Goal: Task Accomplishment & Management: Manage account settings

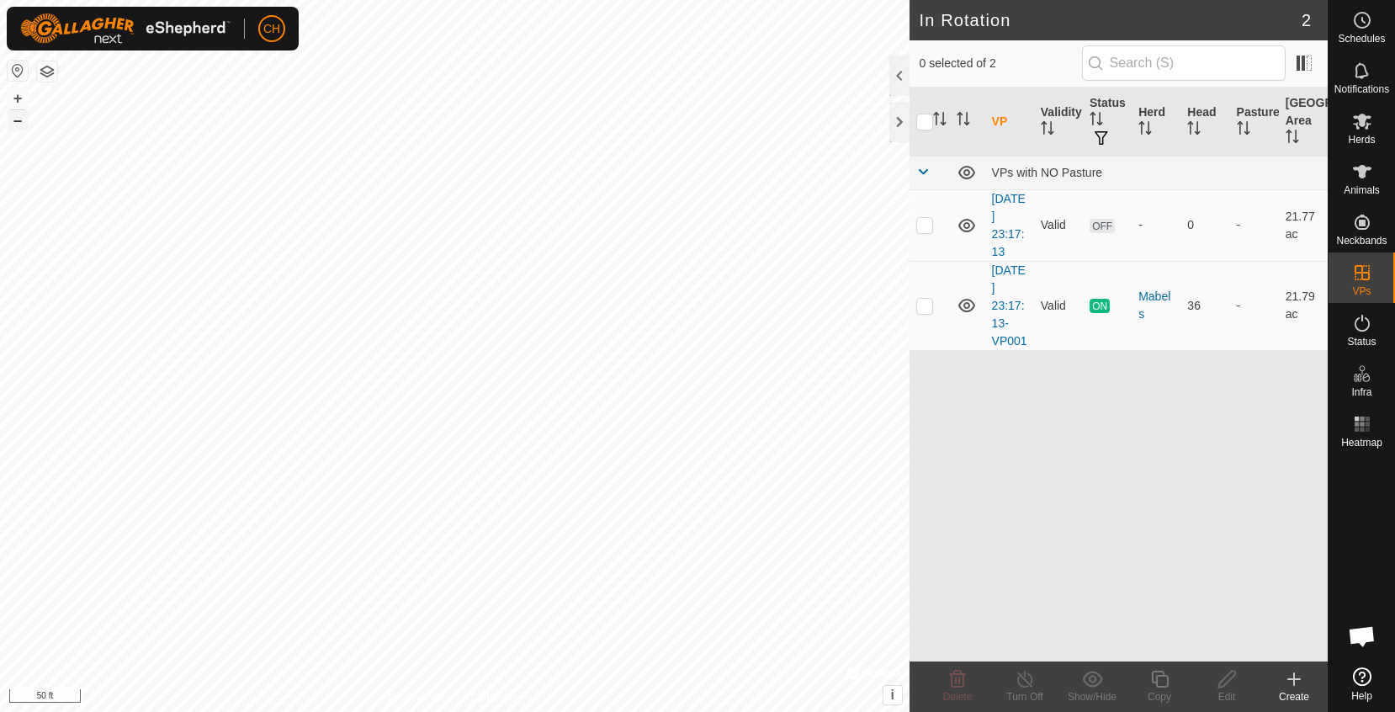
click at [13, 122] on button "–" at bounding box center [18, 120] width 20 height 20
click at [1366, 180] on icon at bounding box center [1362, 172] width 20 height 20
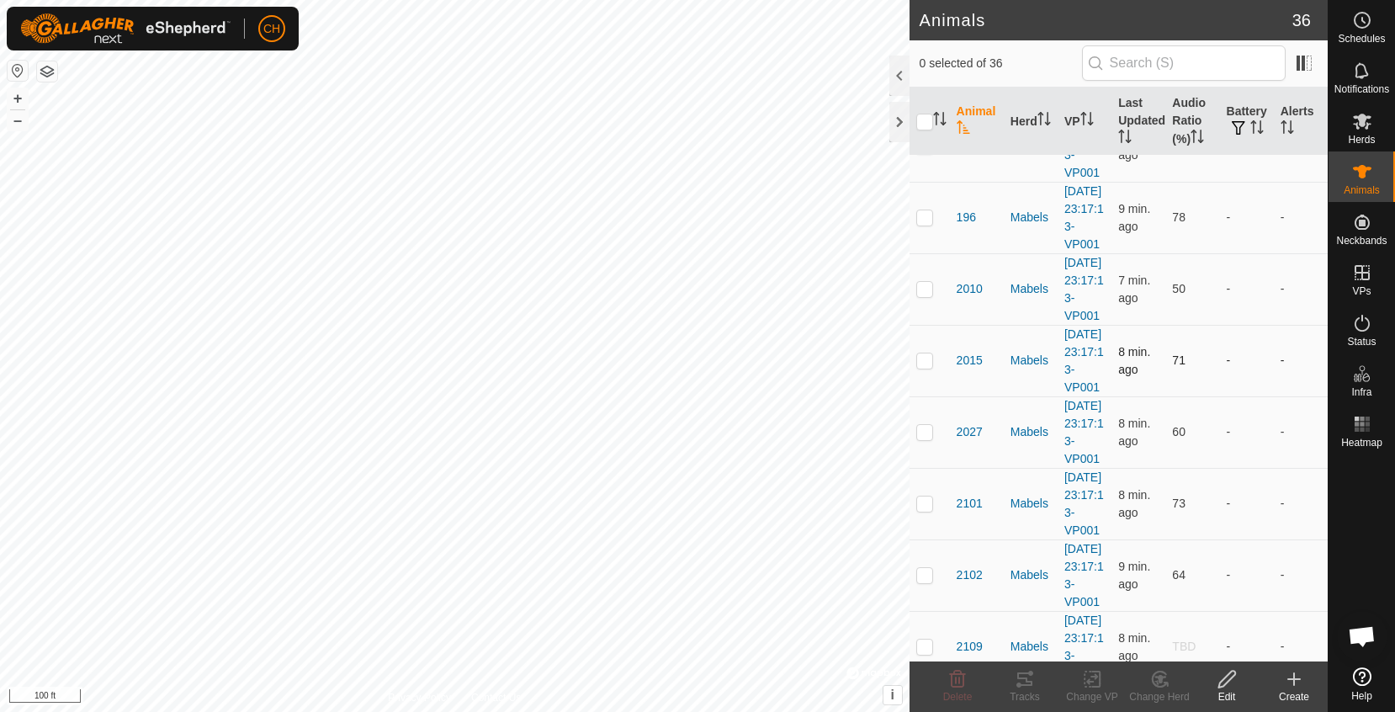
scroll to position [687, 0]
click at [1195, 133] on icon "Activate to sort" at bounding box center [1194, 136] width 2 height 13
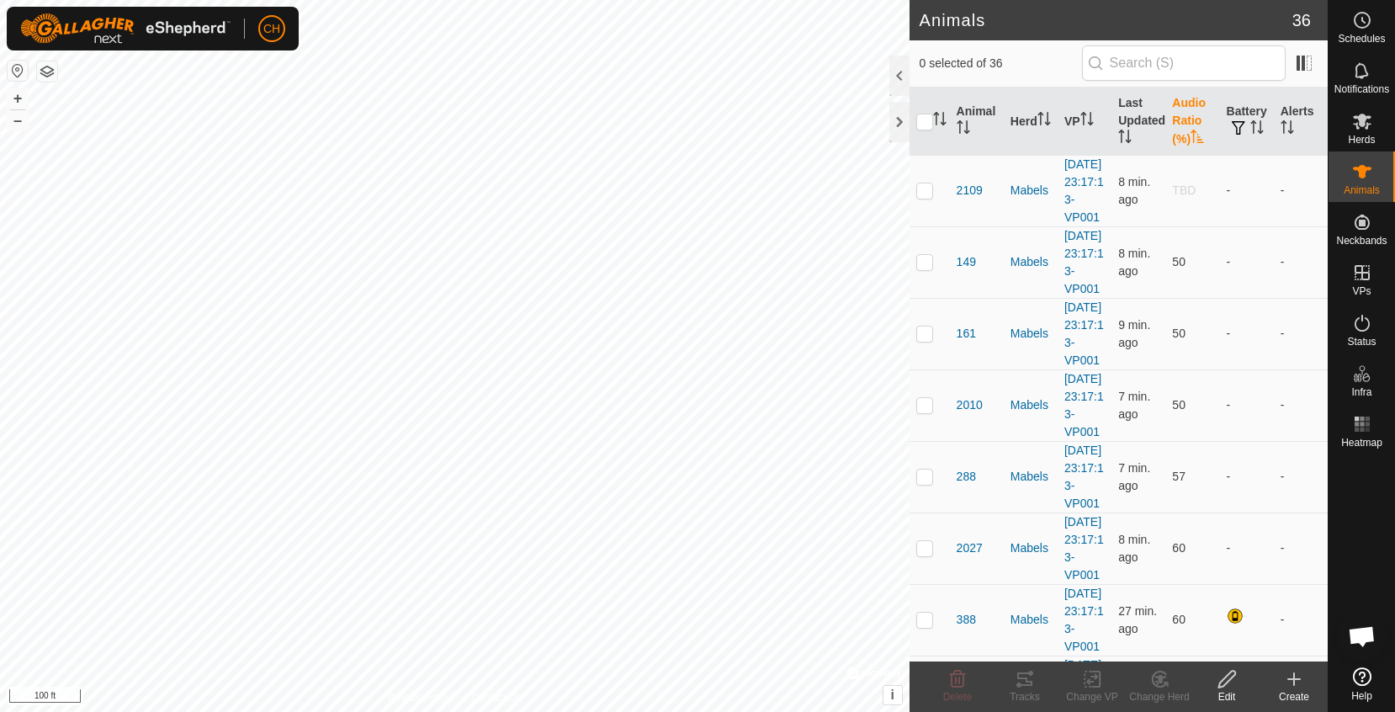
click at [1198, 133] on icon "Activate to sort" at bounding box center [1197, 136] width 13 height 13
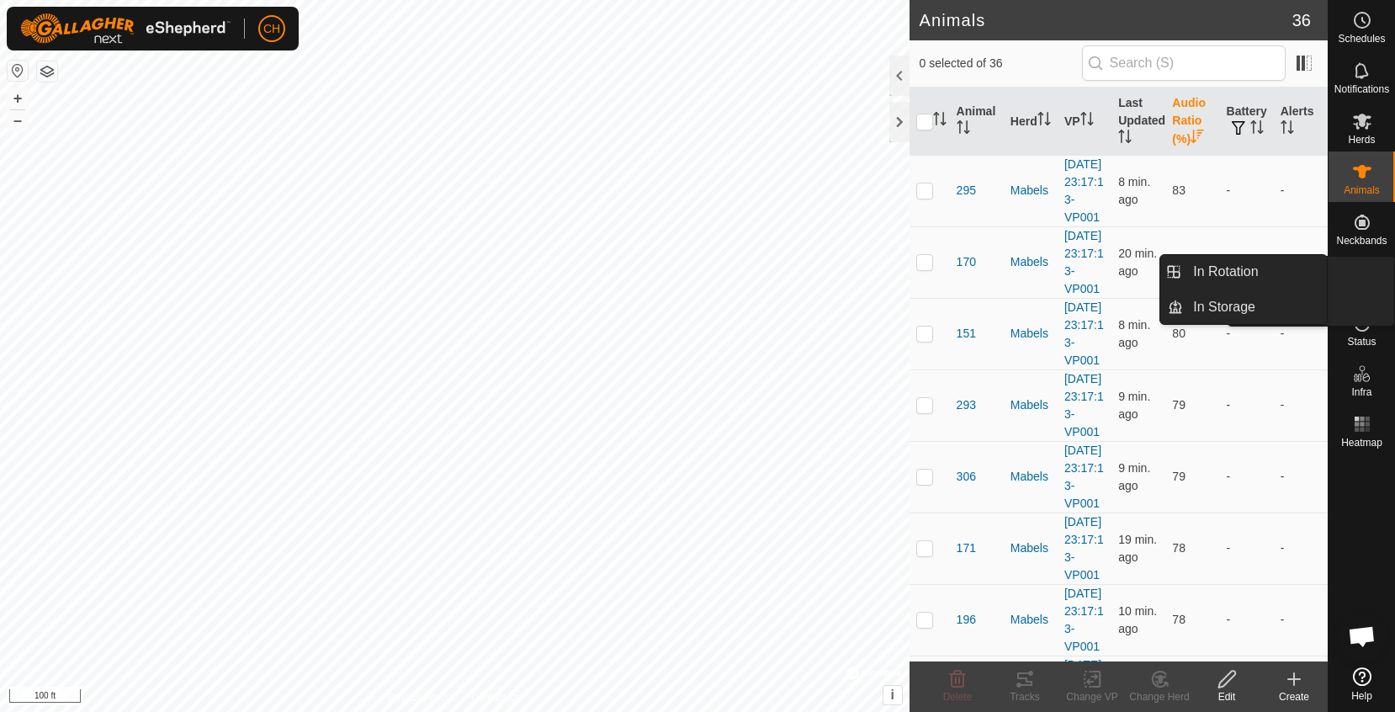
click at [1364, 274] on icon at bounding box center [1362, 273] width 20 height 20
click at [1266, 273] on link "In Rotation" at bounding box center [1255, 272] width 144 height 34
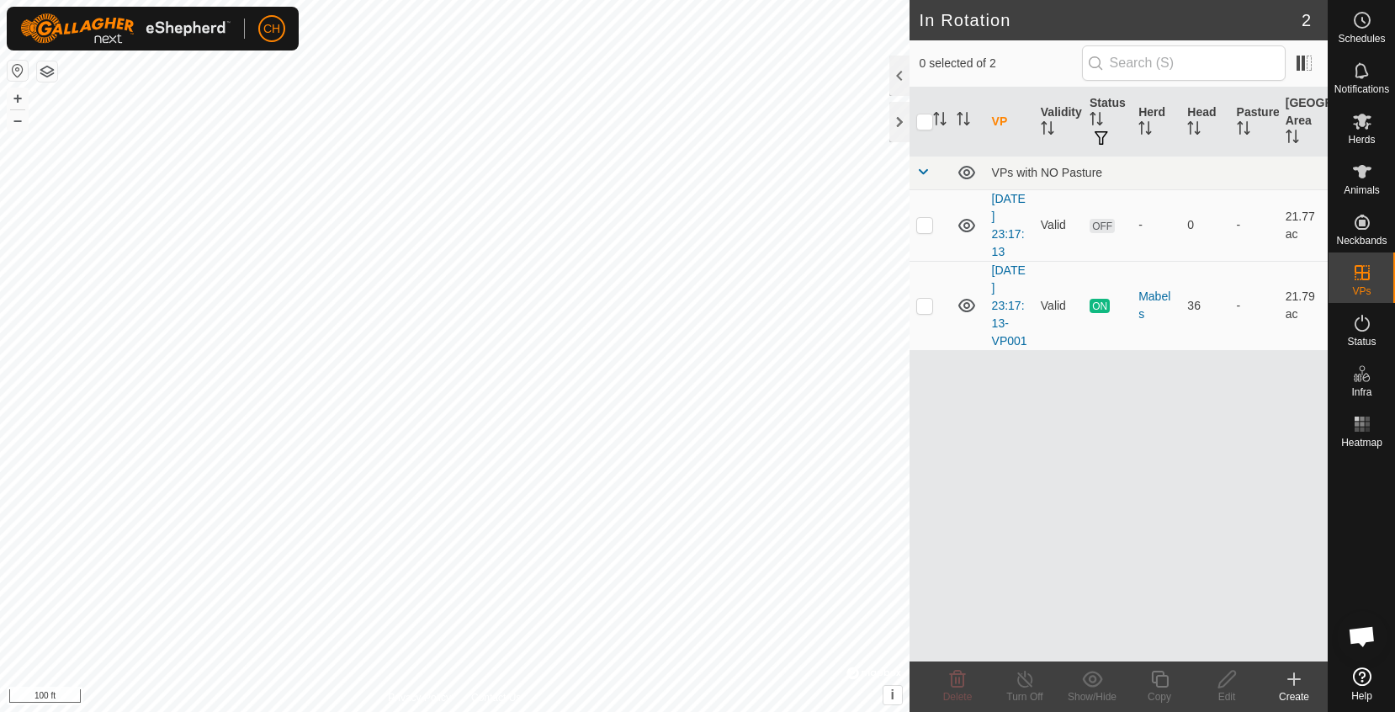
click at [1047, 584] on div "VP Validity Status Herd Head Pasture Grazing Area VPs with NO Pasture [DATE] 23…" at bounding box center [1119, 375] width 418 height 574
click at [1300, 686] on icon at bounding box center [1294, 679] width 20 height 20
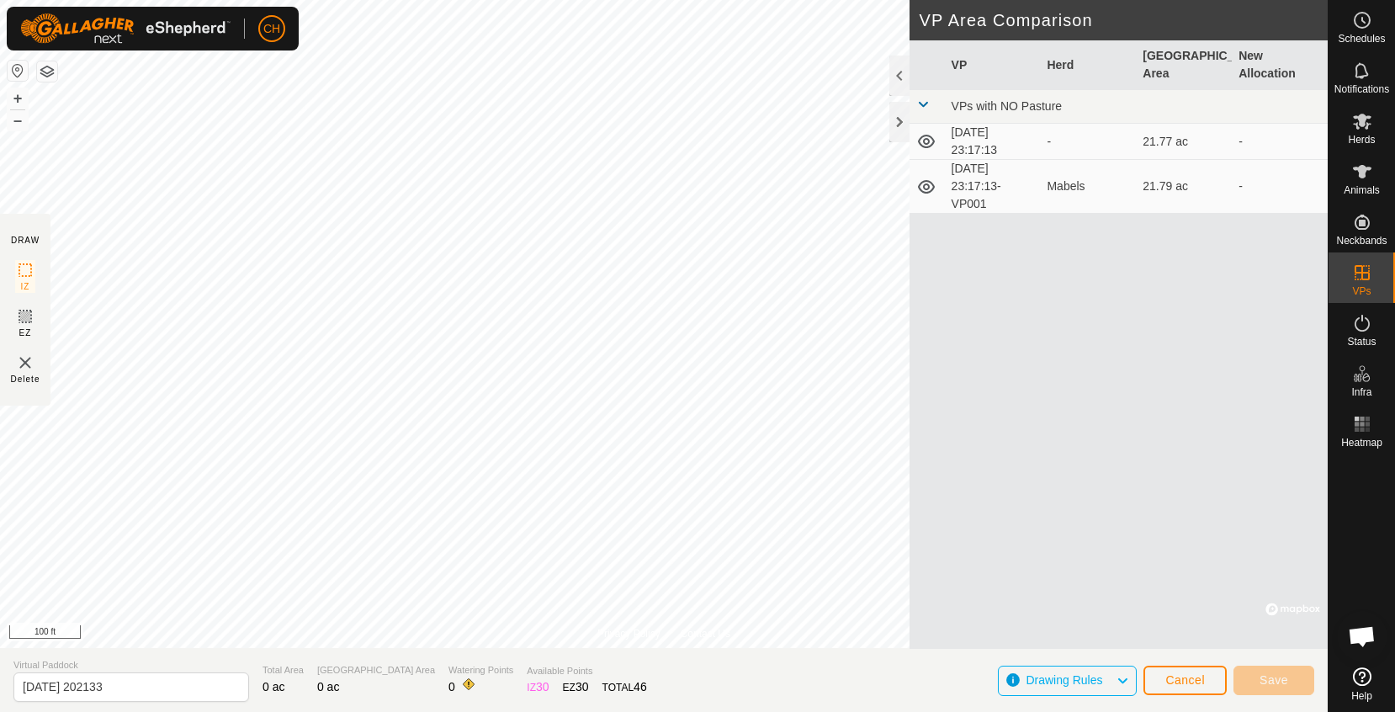
click at [1162, 680] on button "Cancel" at bounding box center [1184, 680] width 83 height 29
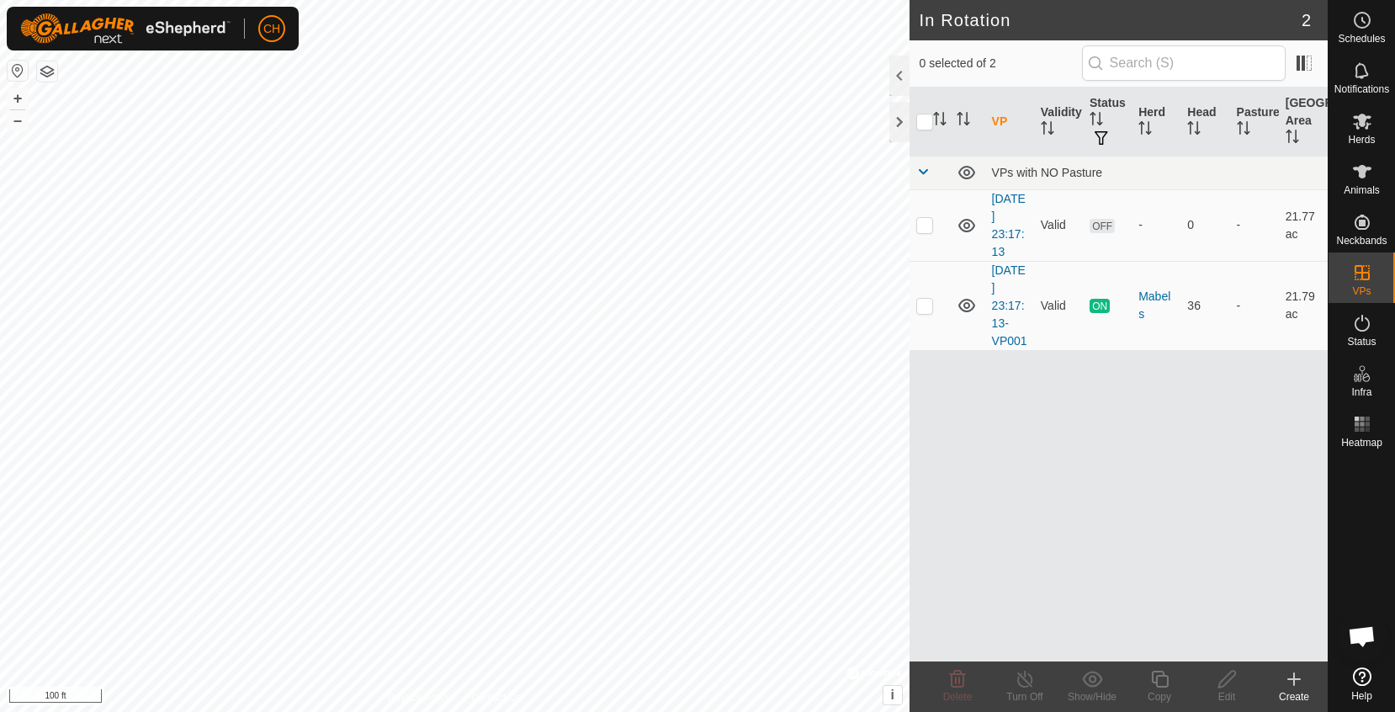
checkbox input "true"
click at [1161, 681] on icon at bounding box center [1159, 679] width 21 height 20
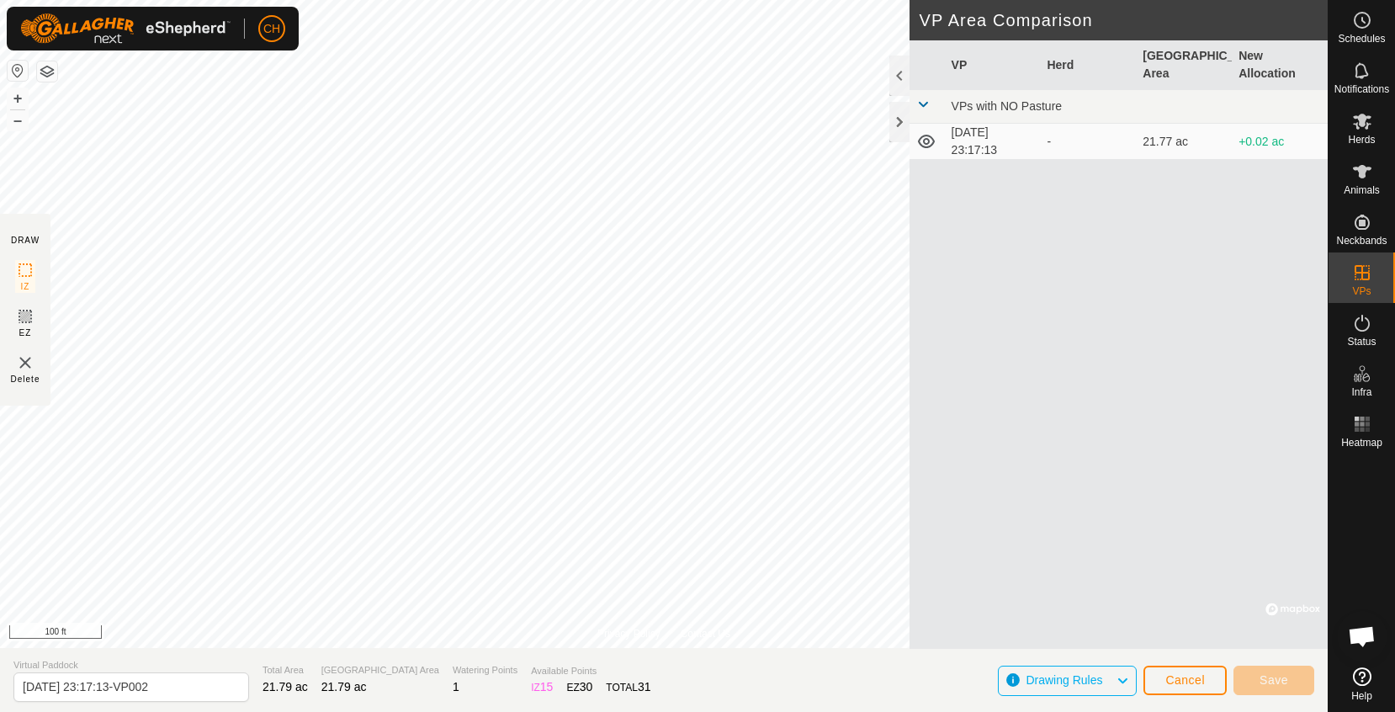
click at [1046, 255] on div "VP Herd Grazing Area New Allocation VPs with NO Pasture [DATE] 23:17:13 - 21.77…" at bounding box center [1119, 344] width 418 height 608
click at [1074, 680] on span "Drawing Rules" at bounding box center [1064, 679] width 77 height 13
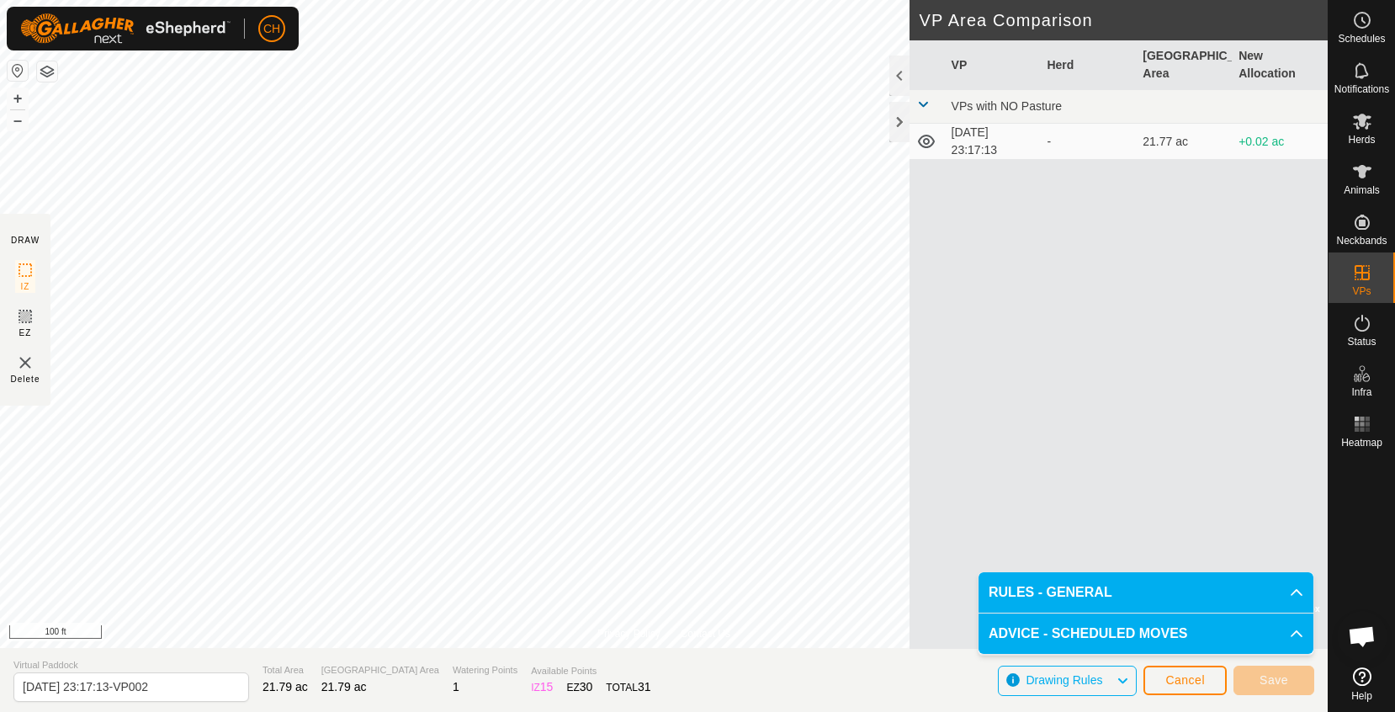
click at [1074, 680] on span "Drawing Rules" at bounding box center [1064, 679] width 77 height 13
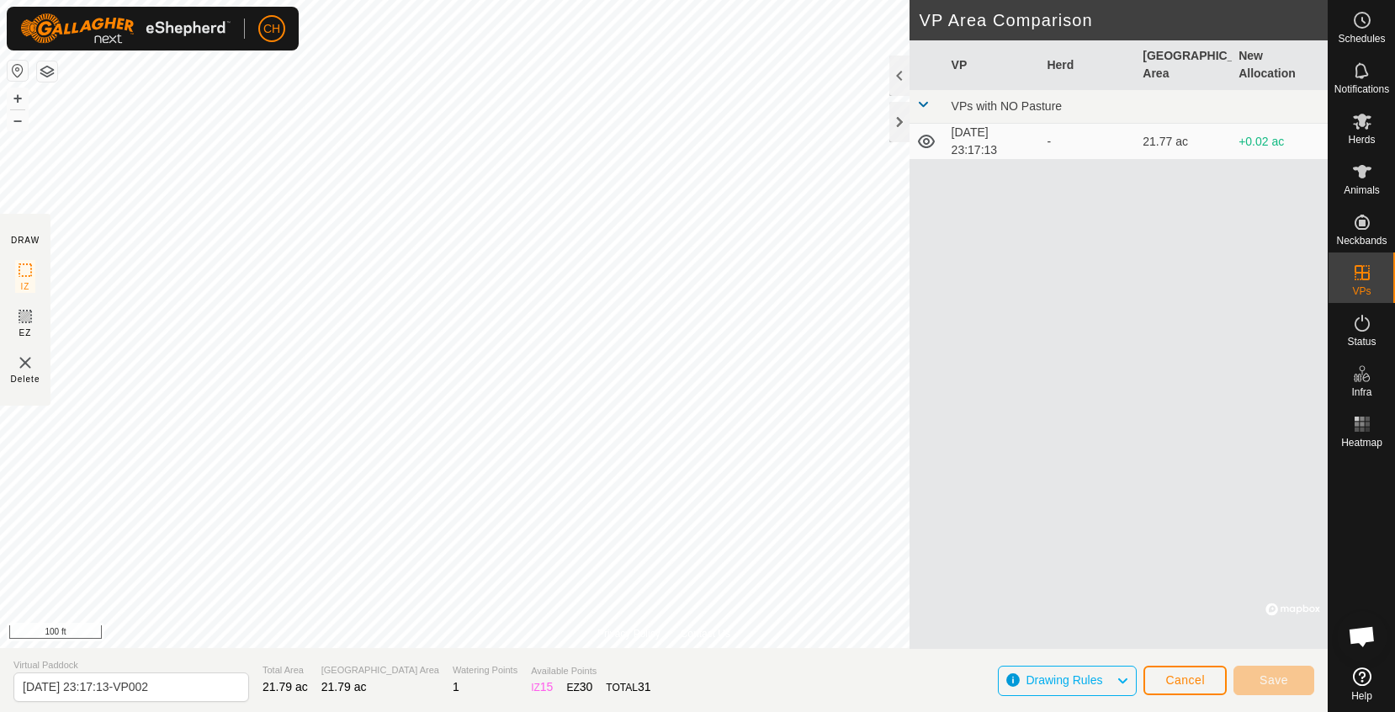
click at [1189, 682] on span "Cancel" at bounding box center [1185, 679] width 40 height 13
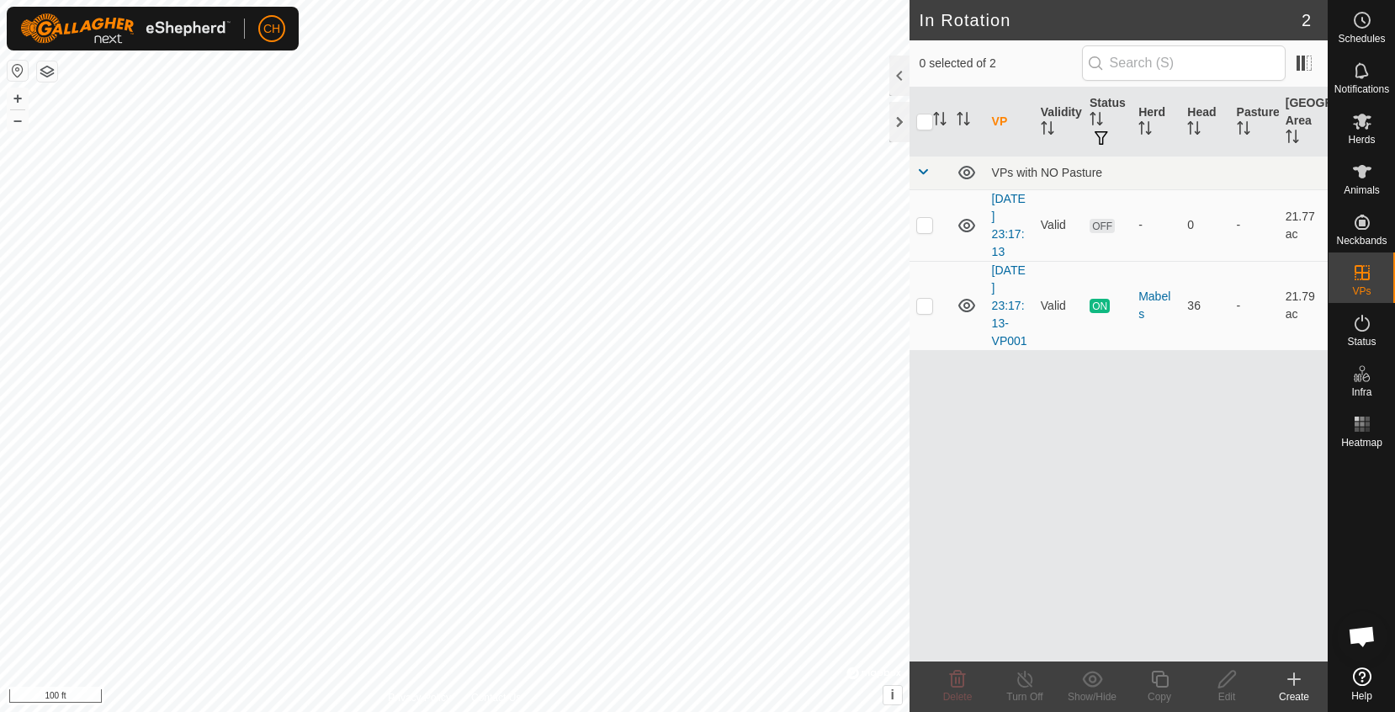
click at [1294, 675] on icon at bounding box center [1294, 679] width 0 height 12
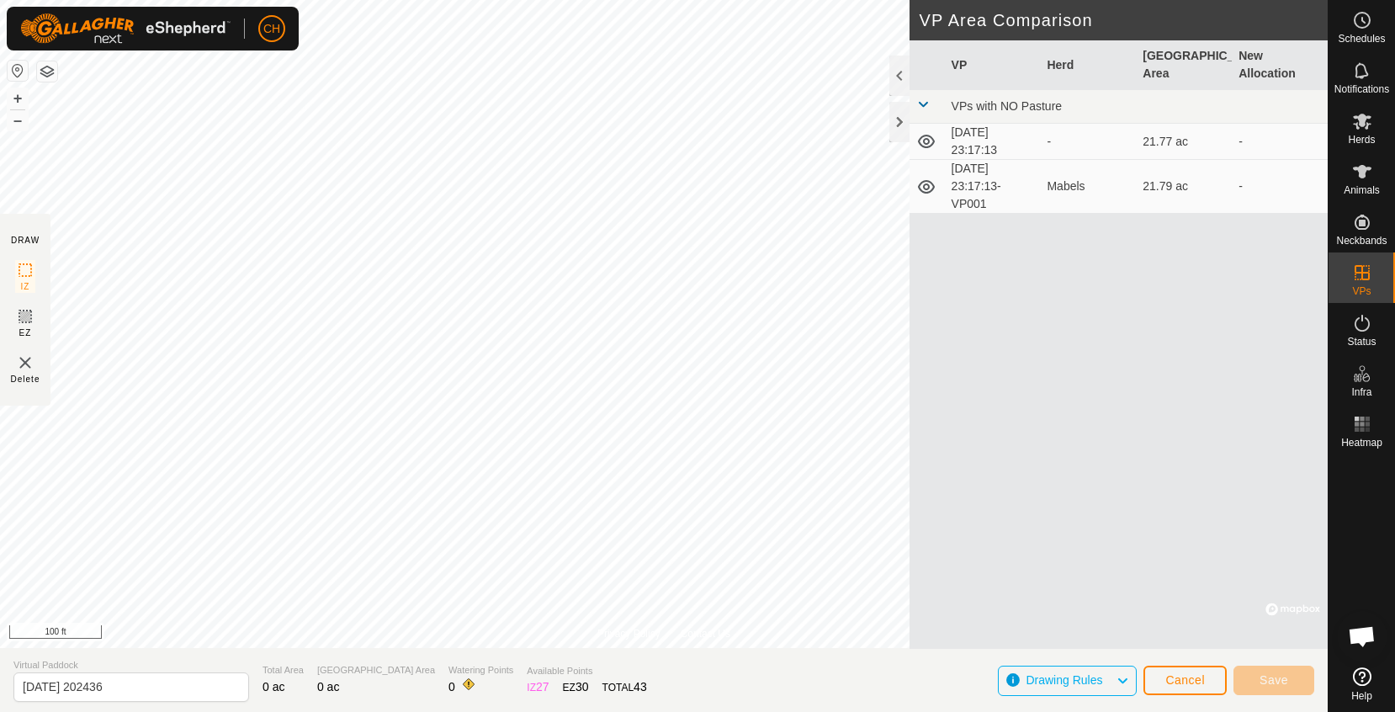
click at [1183, 682] on span "Cancel" at bounding box center [1185, 679] width 40 height 13
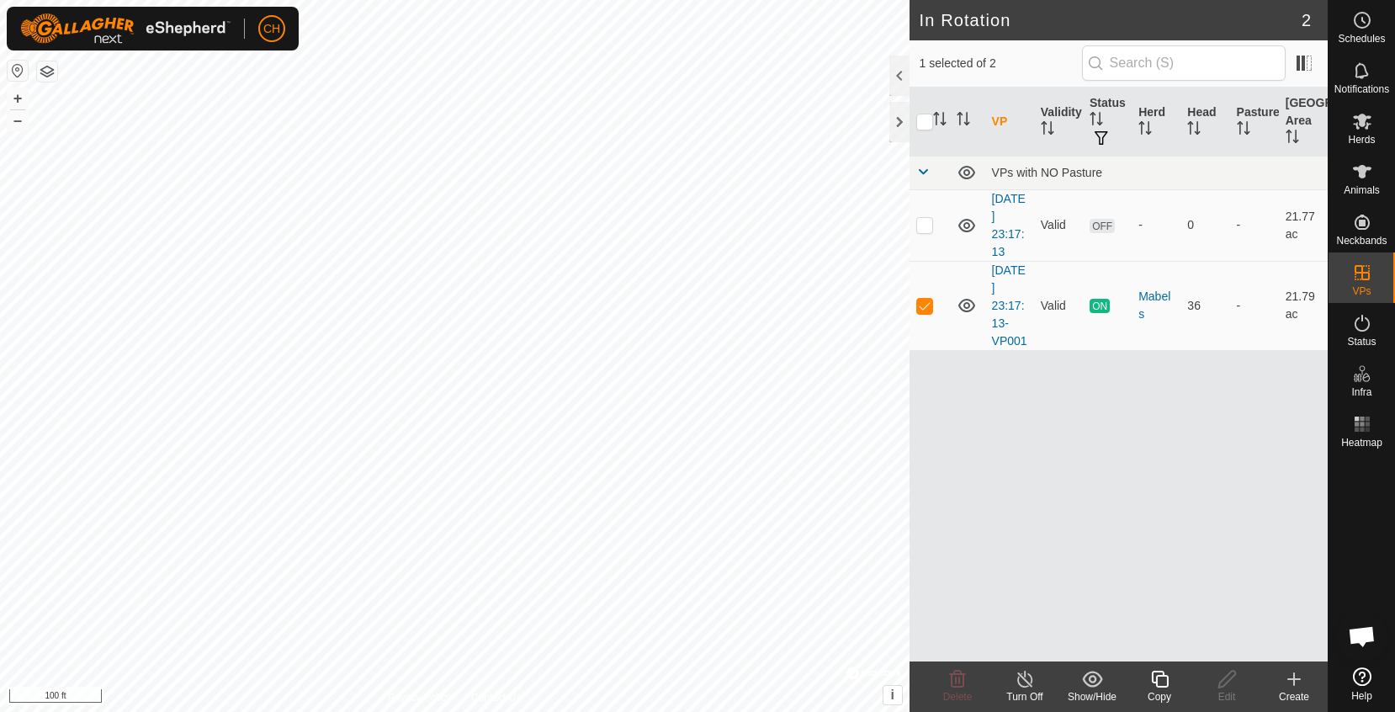
checkbox input "true"
click at [1151, 687] on icon at bounding box center [1159, 679] width 21 height 20
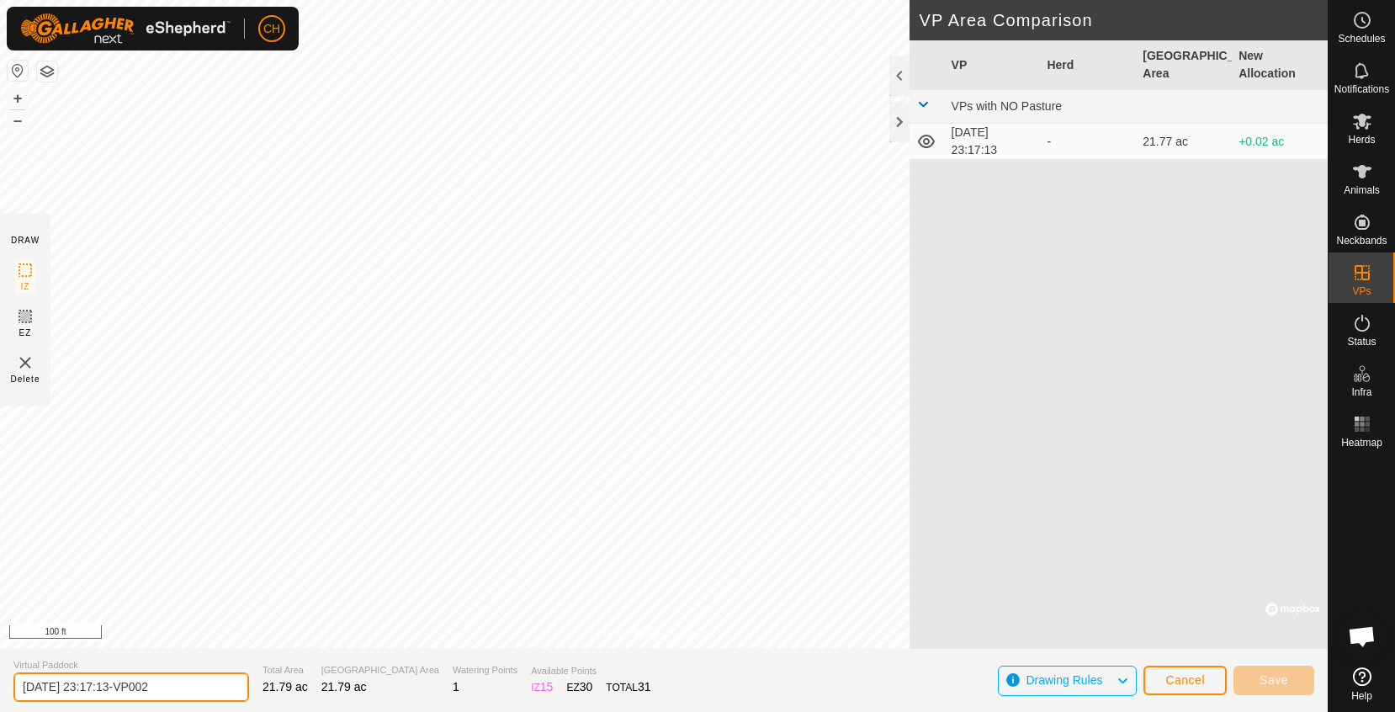
click at [174, 686] on input "[DATE] 23:17:13-VP002" at bounding box center [131, 686] width 236 height 29
click at [1171, 676] on span "Cancel" at bounding box center [1185, 679] width 40 height 13
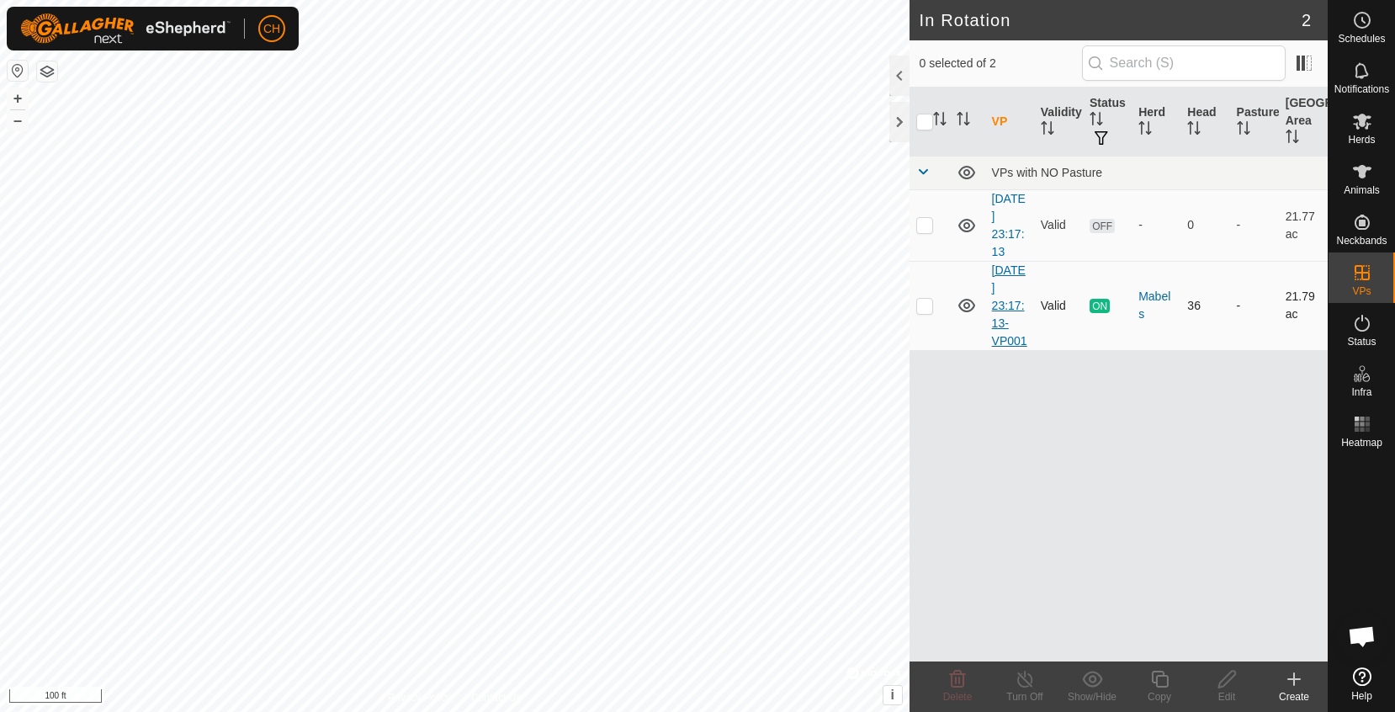
click at [1005, 317] on link "[DATE] 23:17:13-VP001" at bounding box center [1009, 305] width 35 height 84
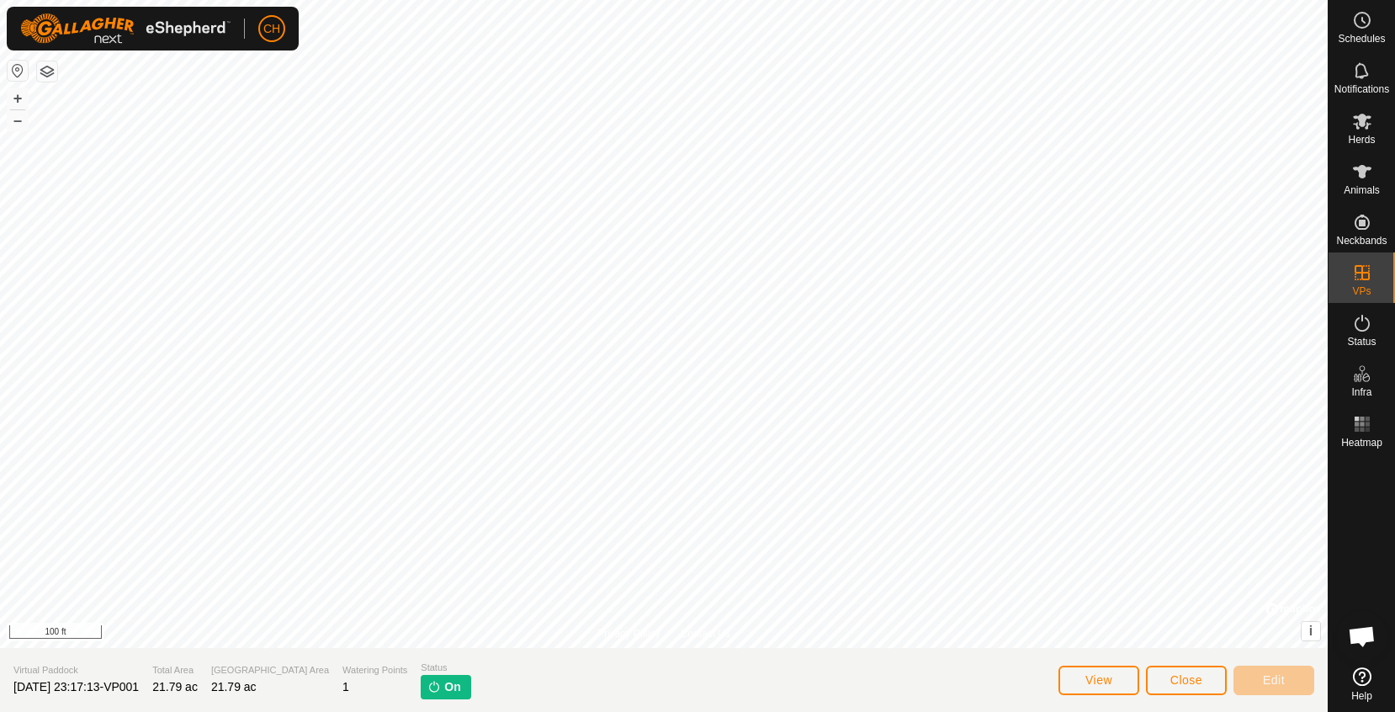
click at [1213, 676] on button "Close" at bounding box center [1186, 680] width 81 height 29
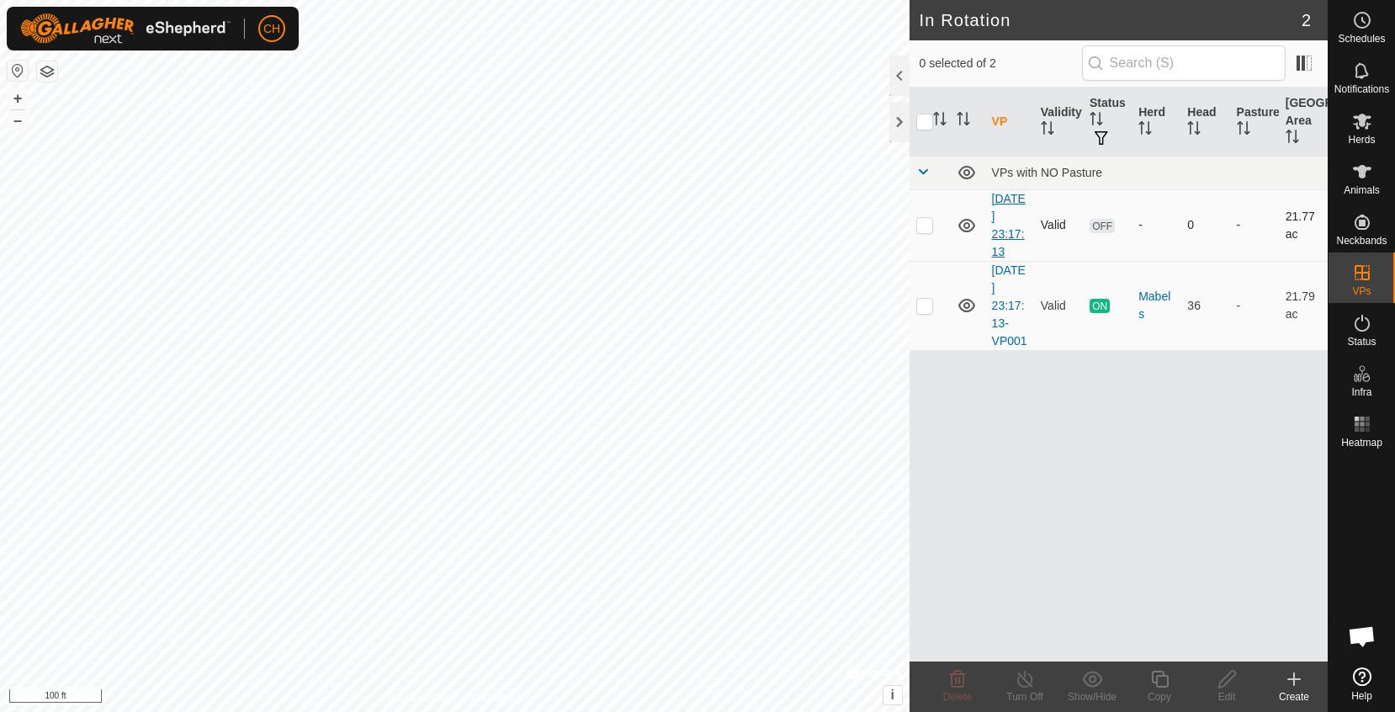
click at [1011, 228] on link "[DATE] 23:17:13" at bounding box center [1009, 225] width 34 height 66
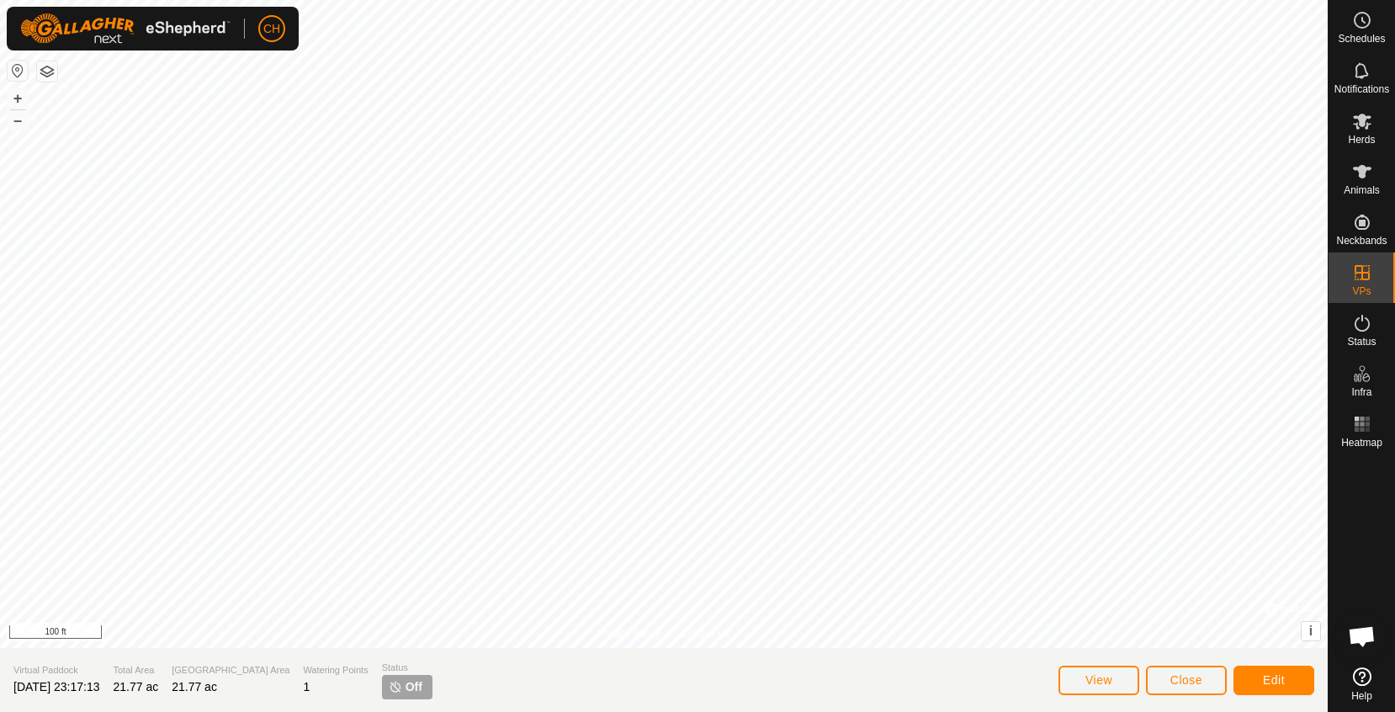
click at [1166, 680] on button "Close" at bounding box center [1186, 680] width 81 height 29
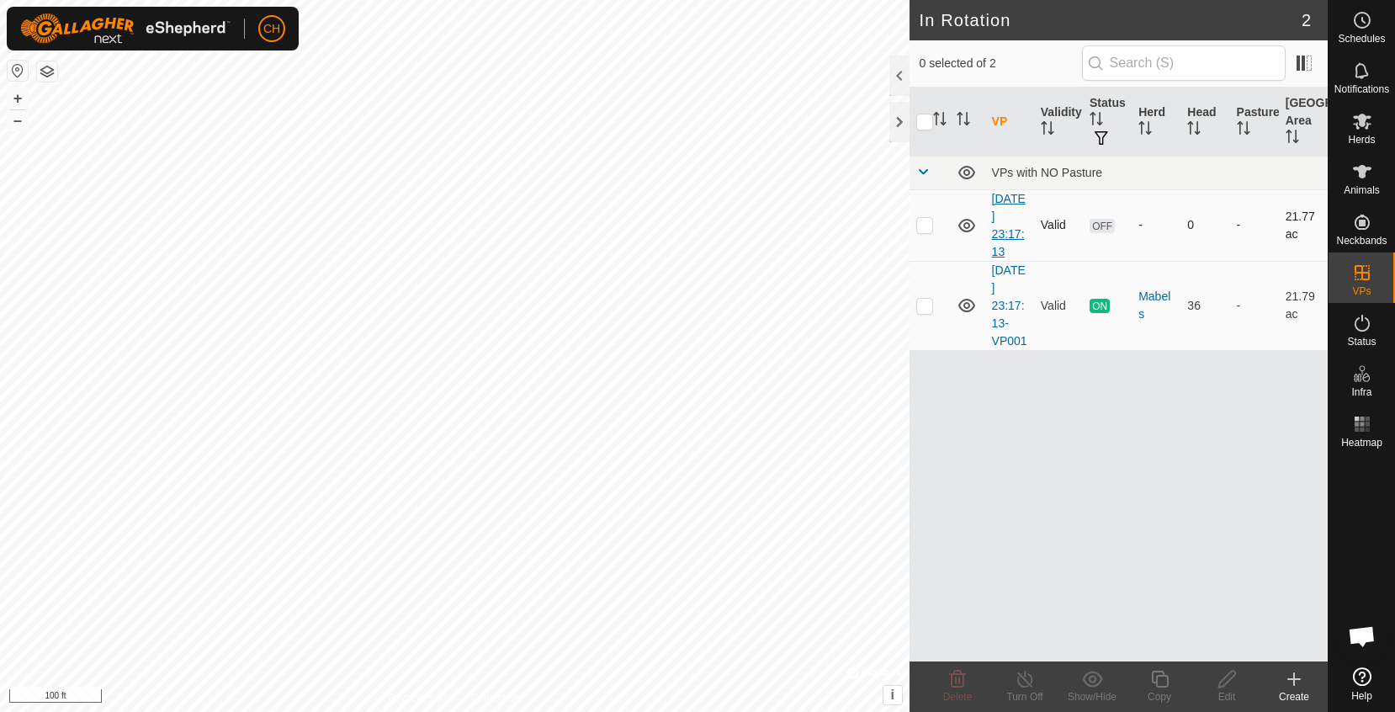
click at [1005, 215] on link "[DATE] 23:17:13" at bounding box center [1009, 225] width 34 height 66
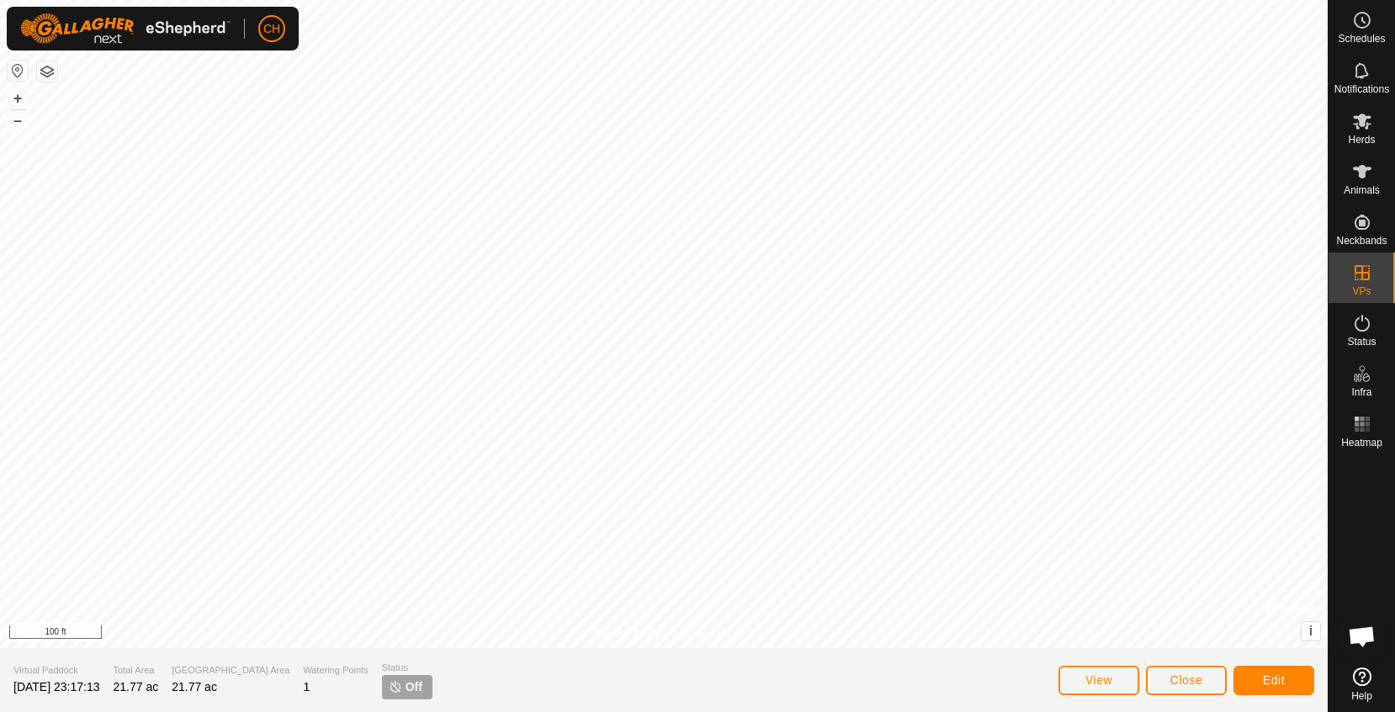
click at [1191, 677] on span "Close" at bounding box center [1186, 679] width 32 height 13
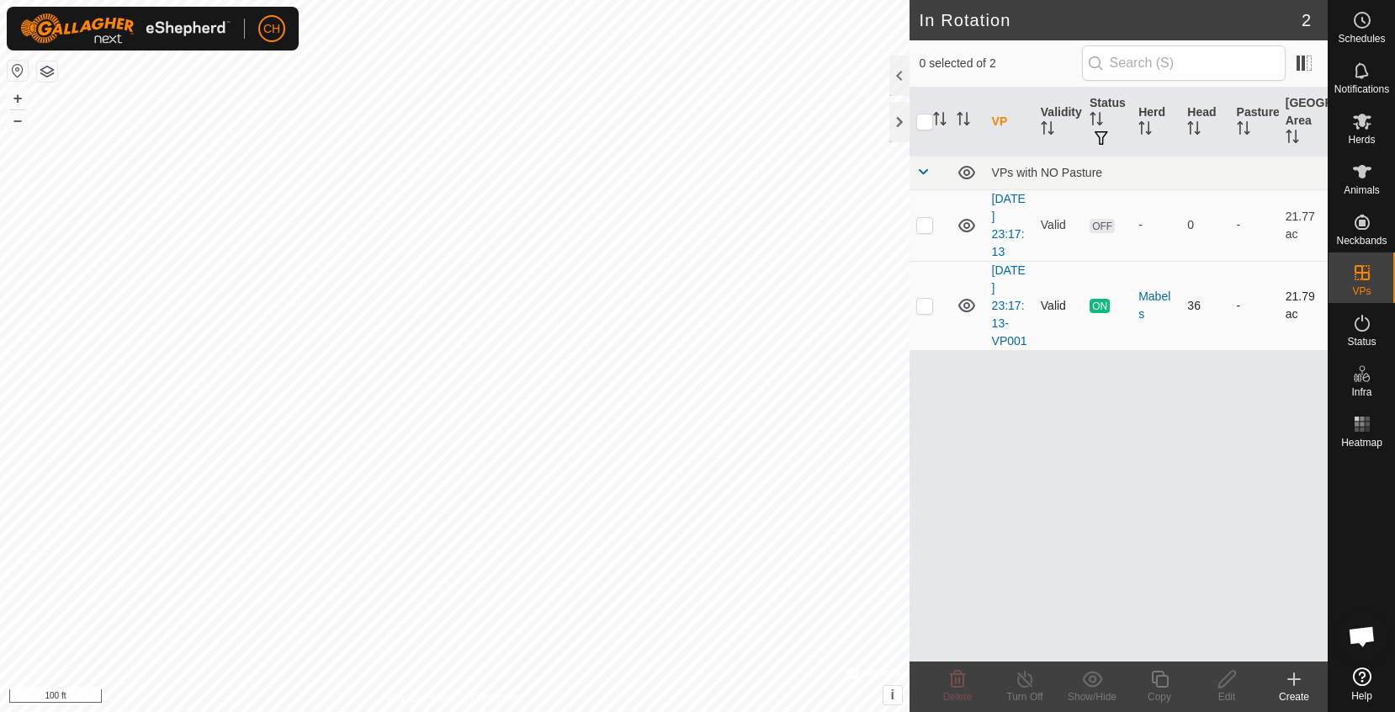
click at [1010, 313] on td "[DATE] 23:17:13-VP001" at bounding box center [1009, 305] width 49 height 89
click at [1005, 307] on link "[DATE] 23:17:13-VP001" at bounding box center [1009, 305] width 35 height 84
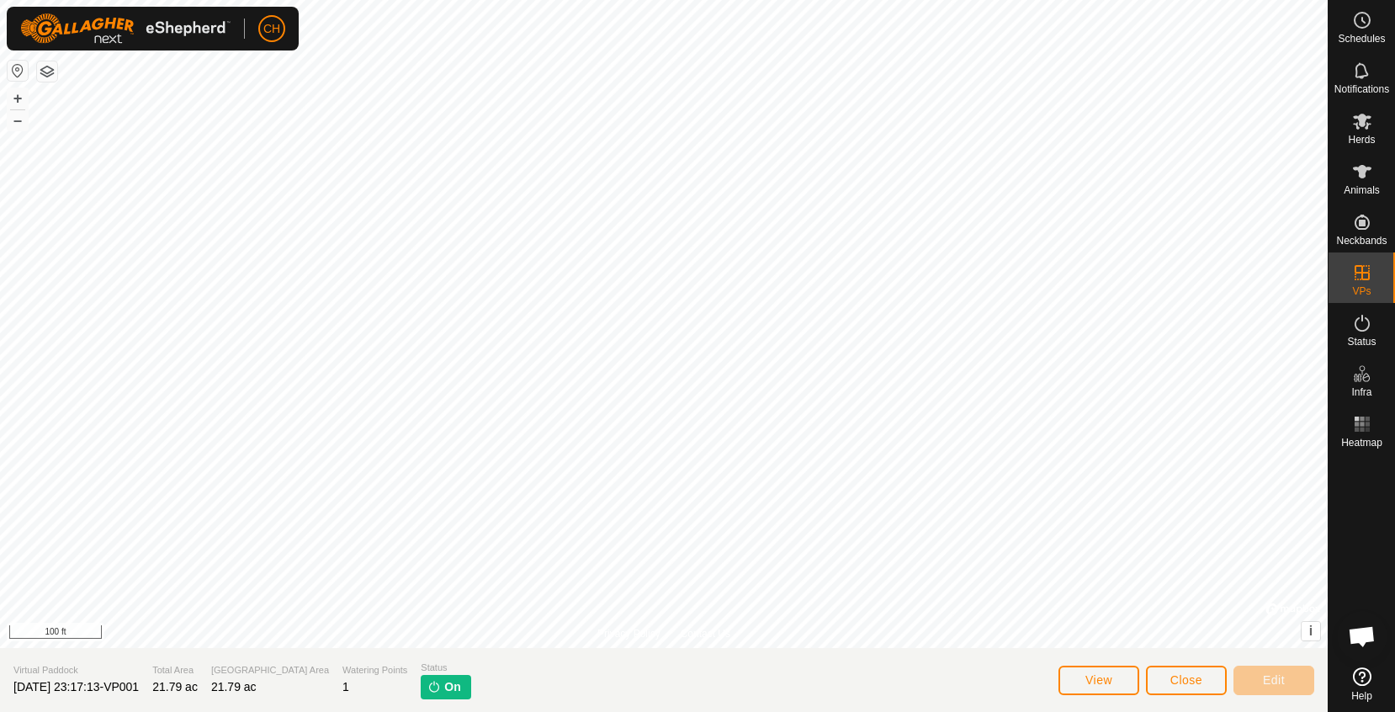
click at [1178, 681] on span "Close" at bounding box center [1186, 679] width 32 height 13
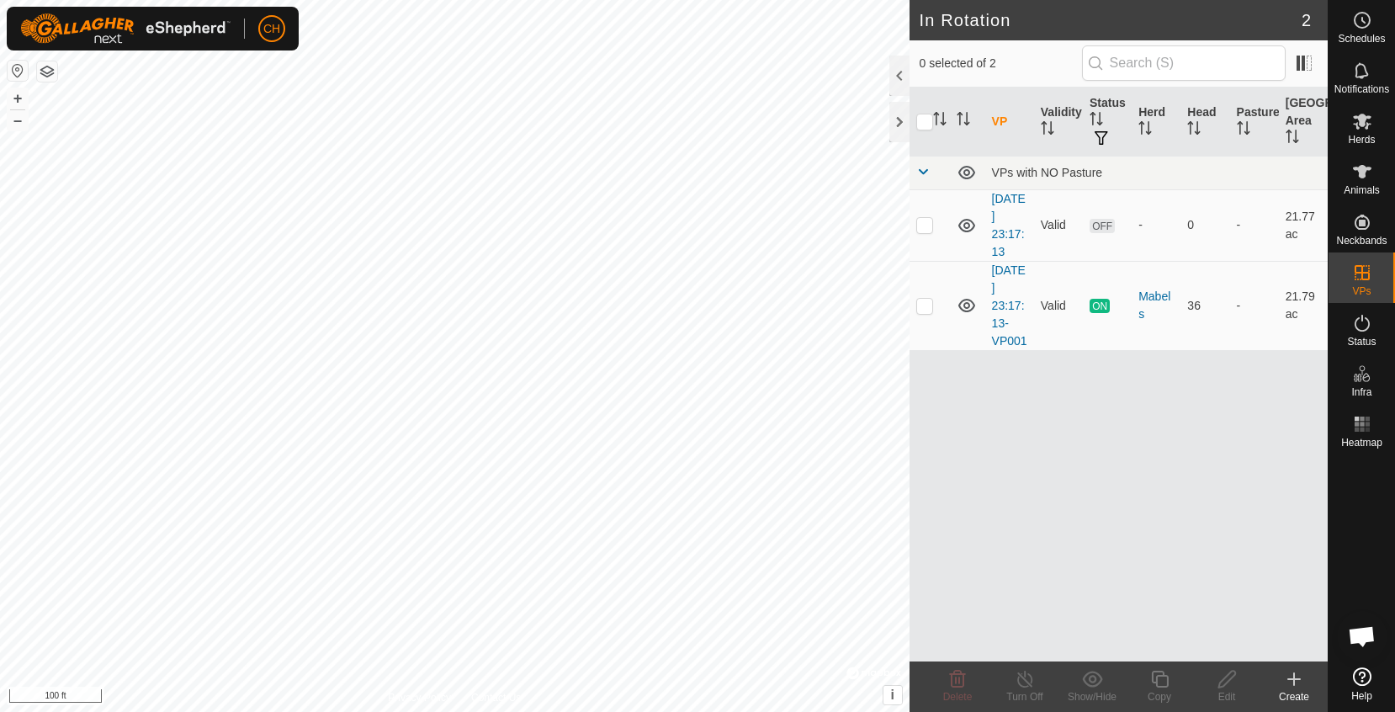
click at [1291, 676] on icon at bounding box center [1294, 679] width 20 height 20
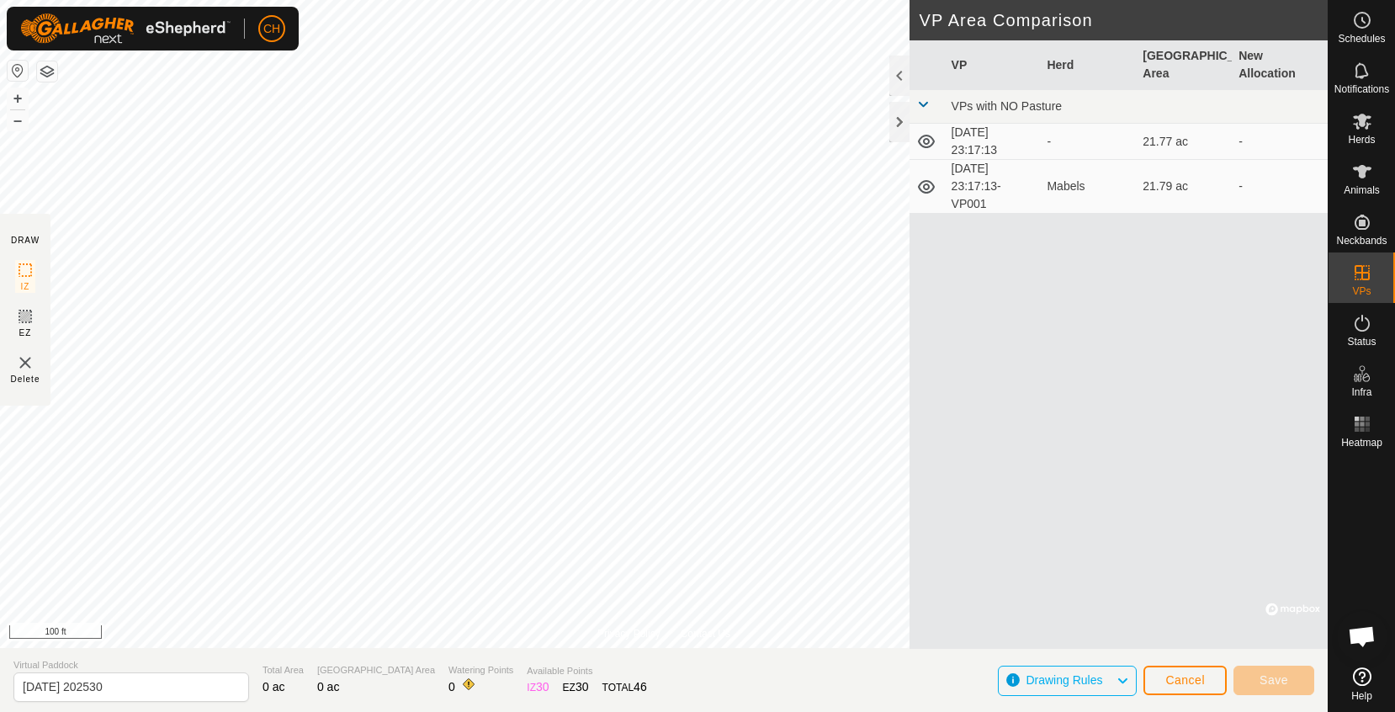
click at [1182, 678] on span "Cancel" at bounding box center [1185, 679] width 40 height 13
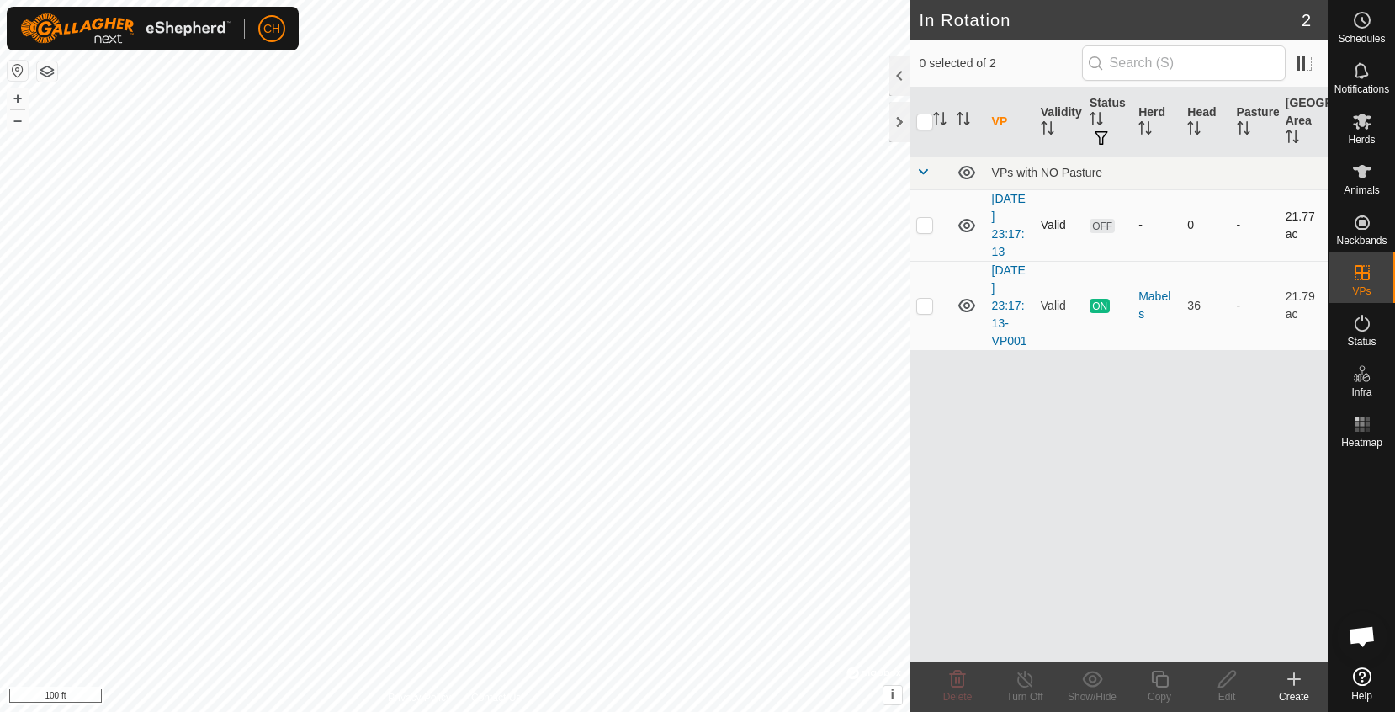
click at [925, 229] on p-checkbox at bounding box center [924, 224] width 17 height 13
checkbox input "true"
click at [1160, 679] on icon at bounding box center [1159, 679] width 21 height 20
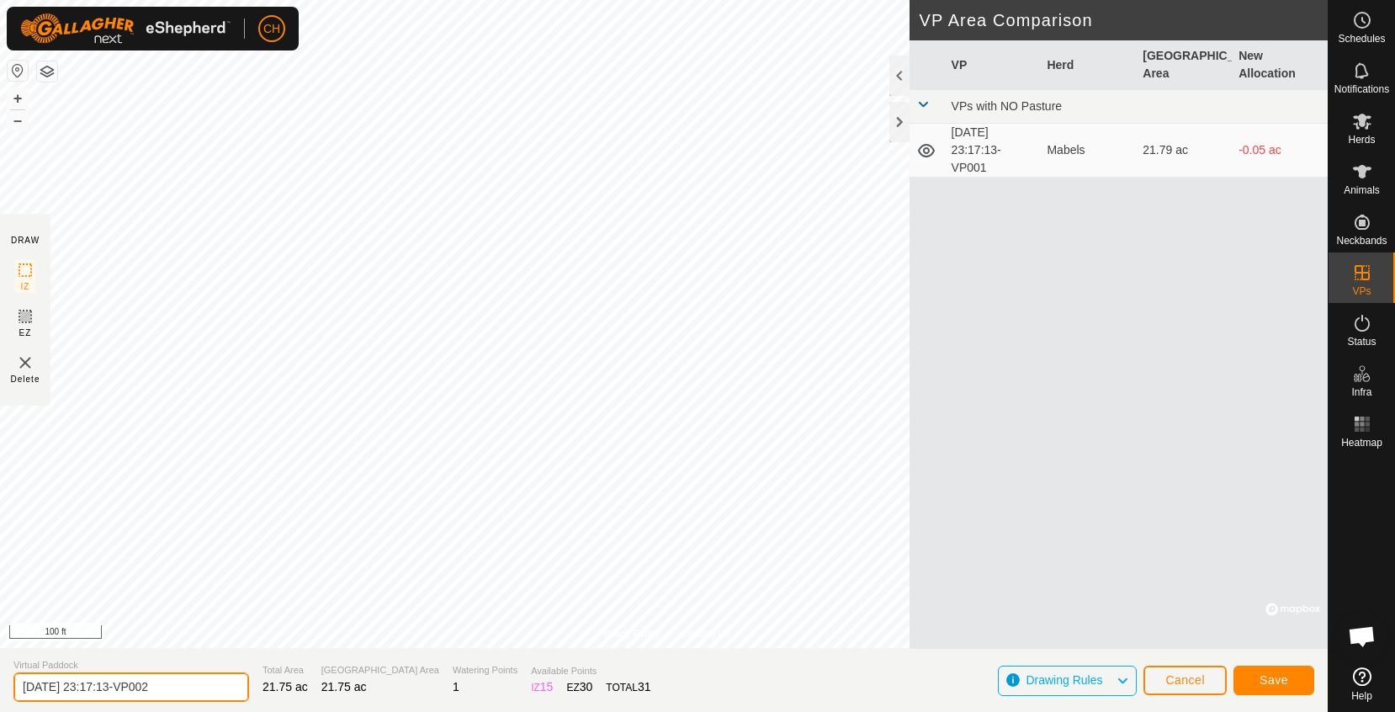
click at [189, 693] on input "[DATE] 23:17:13-VP002" at bounding box center [131, 686] width 236 height 29
type input "[DATE] fence"
click at [1276, 688] on button "Save" at bounding box center [1273, 680] width 81 height 29
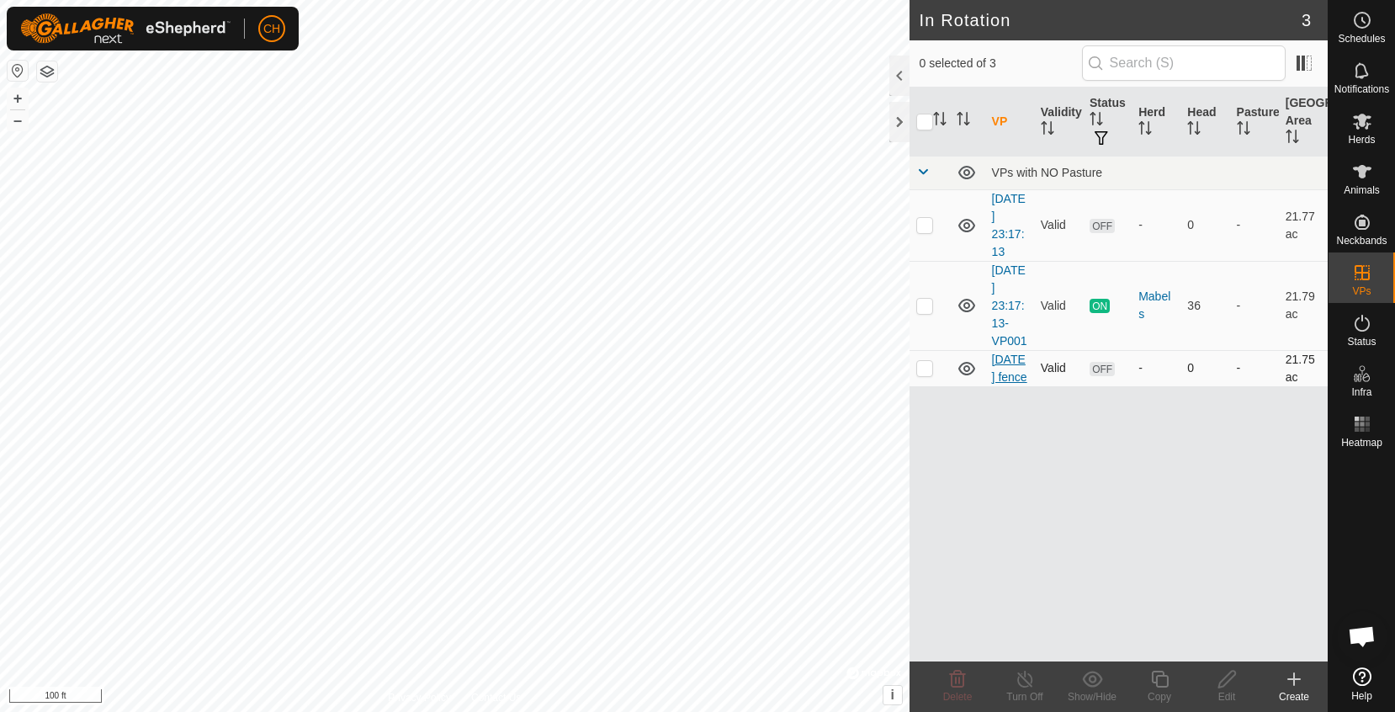
click at [1008, 384] on link "[DATE] fence" at bounding box center [1009, 368] width 35 height 31
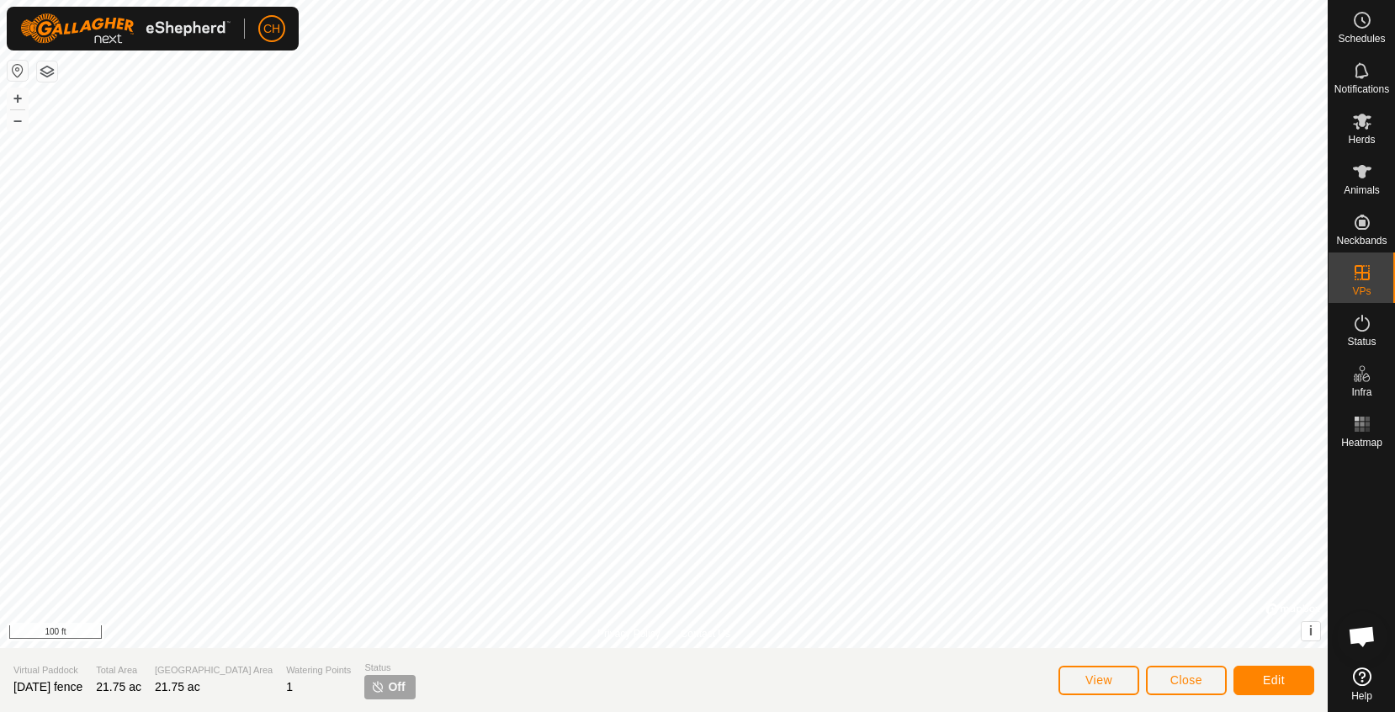
click at [1176, 685] on span "Close" at bounding box center [1186, 679] width 32 height 13
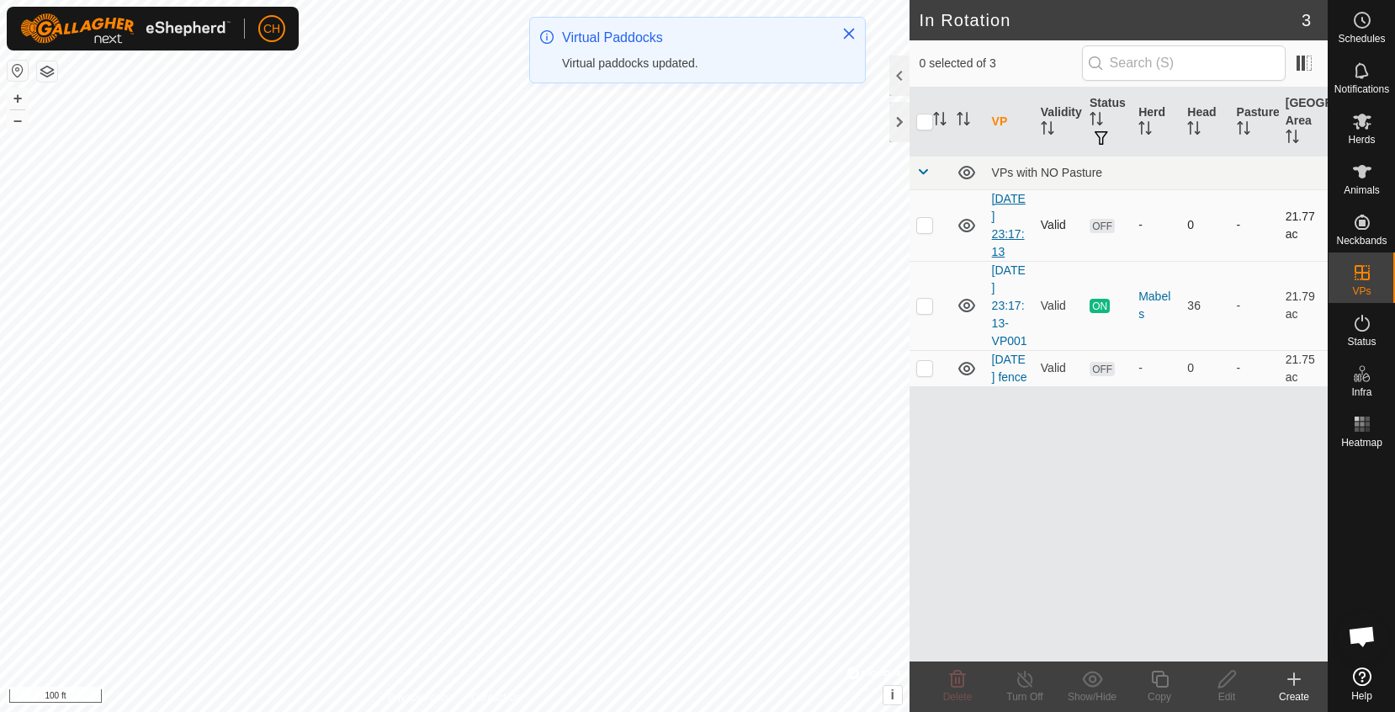
click at [1008, 238] on link "[DATE] 23:17:13" at bounding box center [1009, 225] width 34 height 66
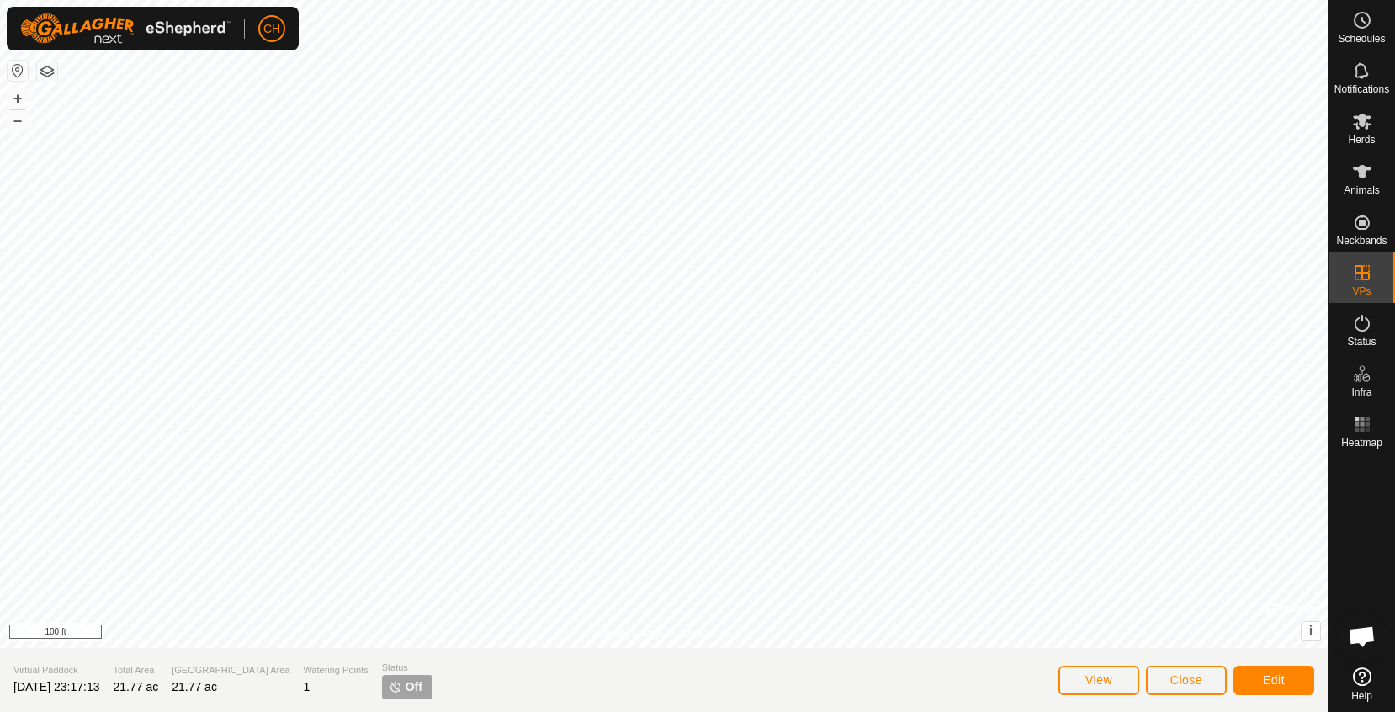
click at [1270, 684] on span "Edit" at bounding box center [1274, 679] width 22 height 13
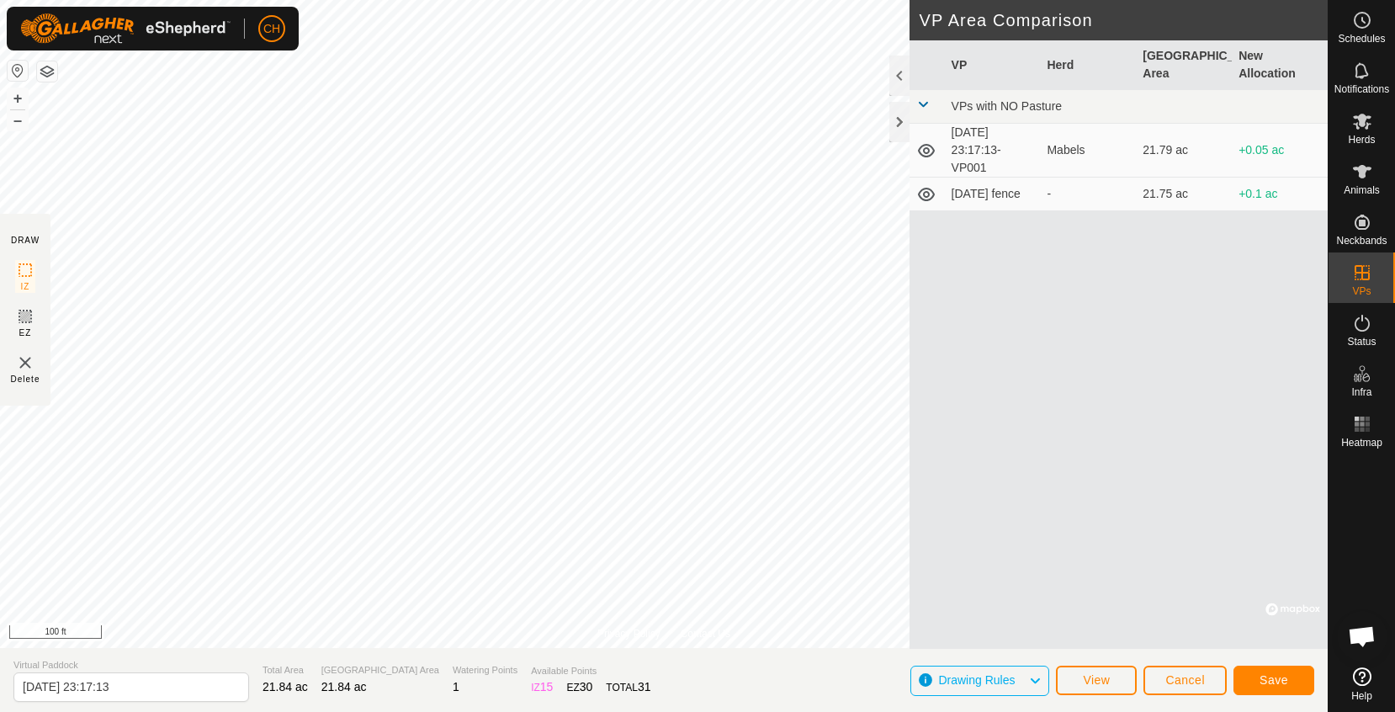
click at [1285, 685] on span "Save" at bounding box center [1274, 679] width 29 height 13
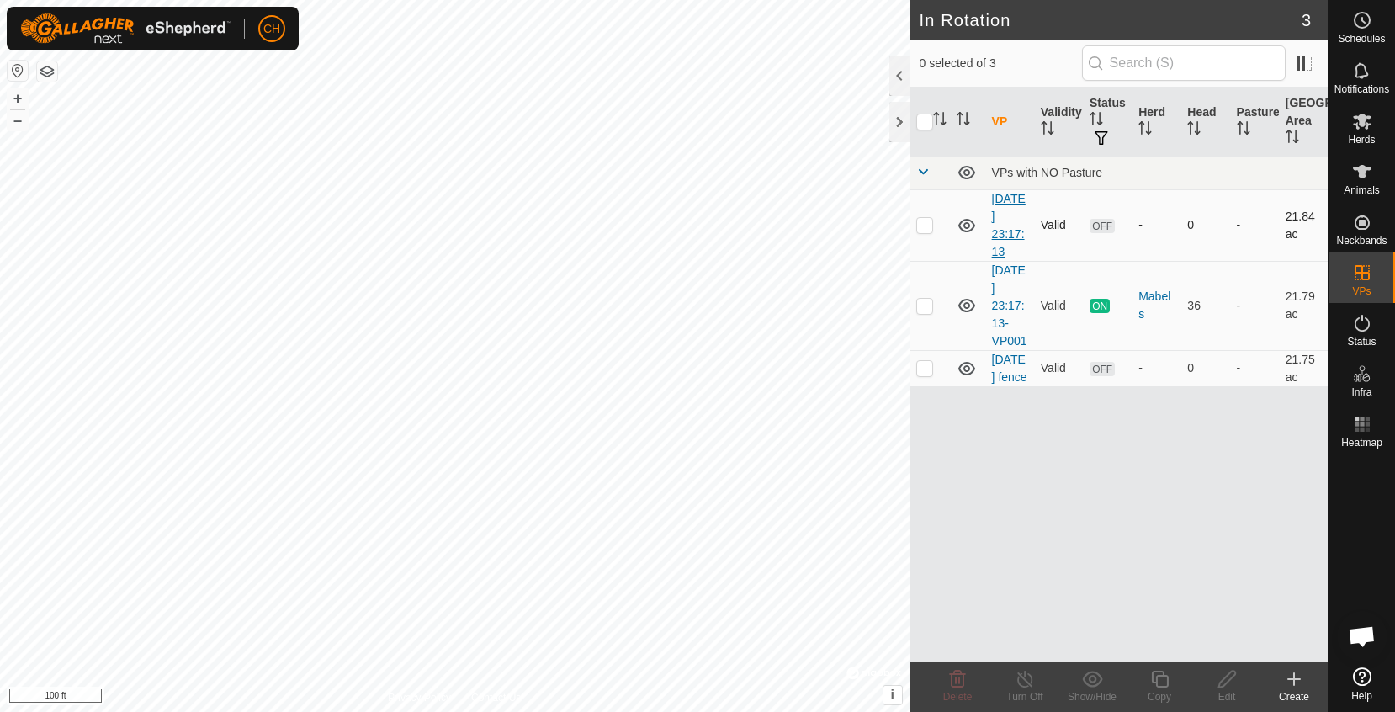
click at [1008, 217] on link "[DATE] 23:17:13" at bounding box center [1009, 225] width 34 height 66
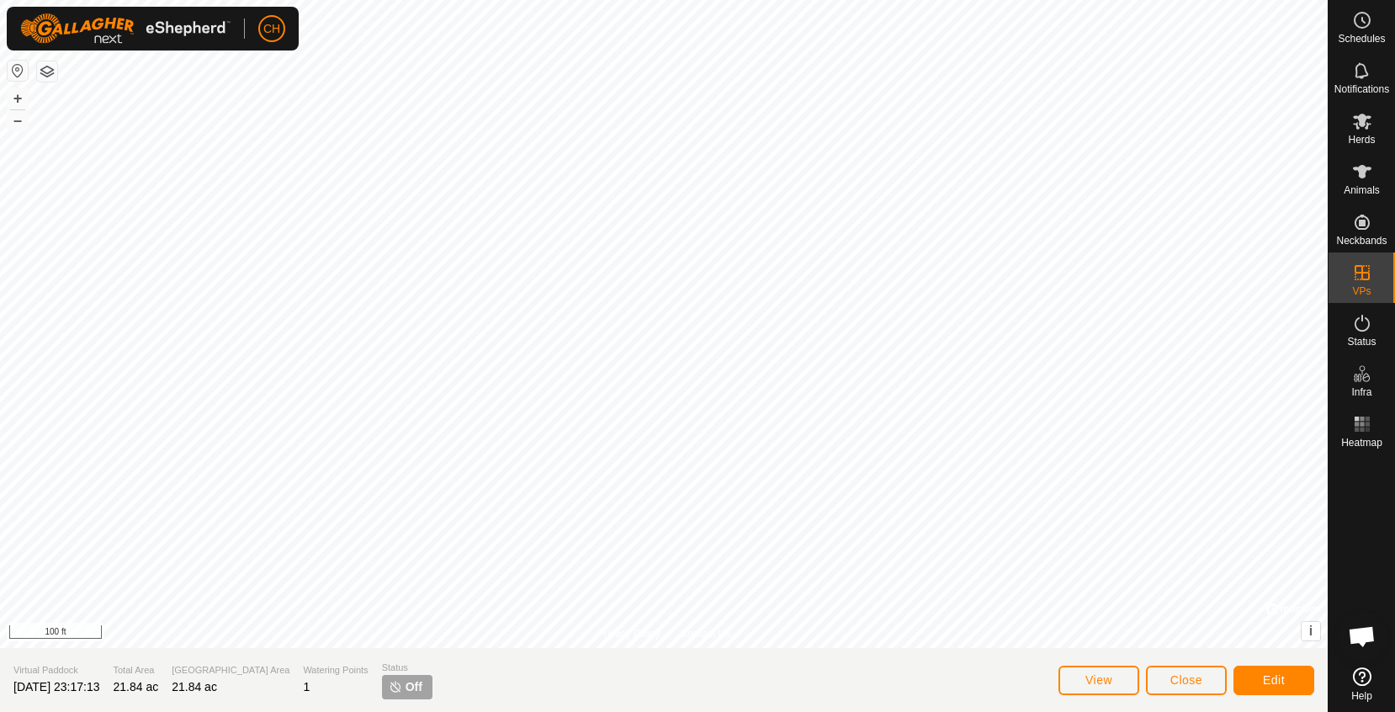
click at [1185, 680] on span "Close" at bounding box center [1186, 679] width 32 height 13
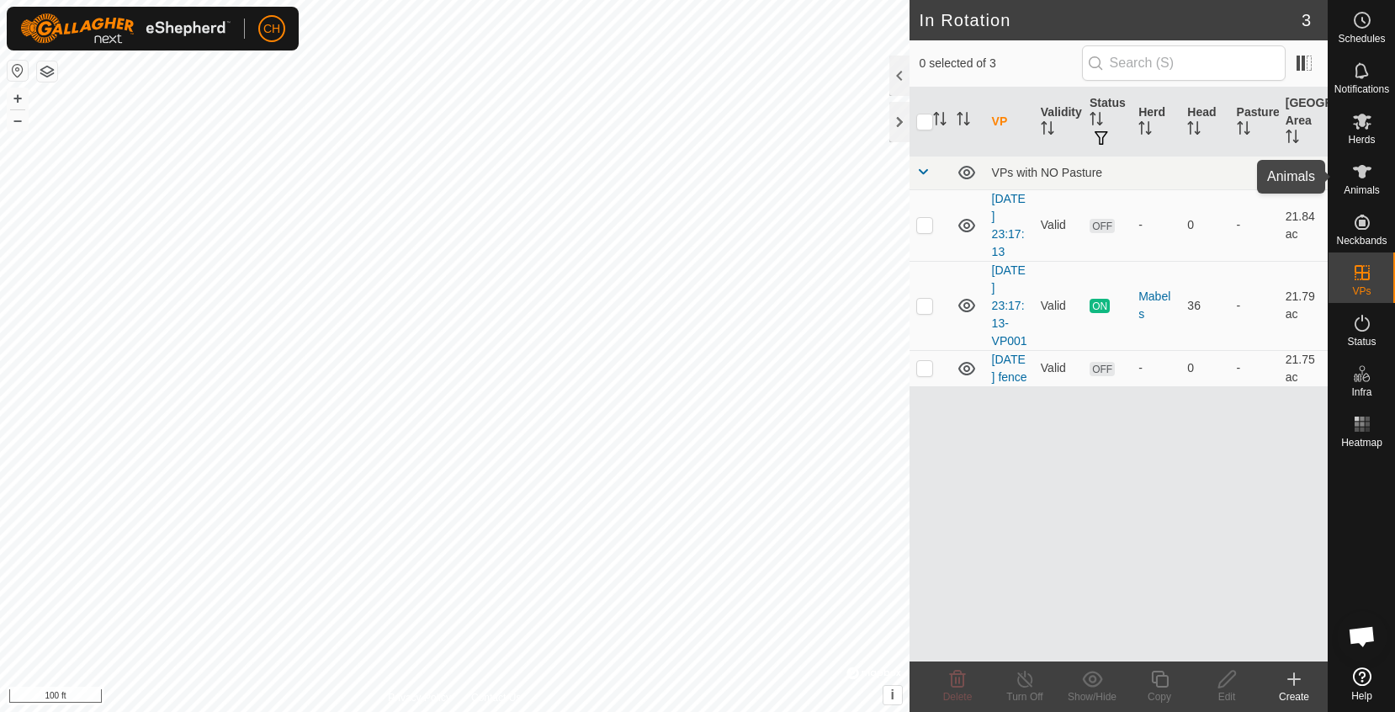
click at [1354, 182] on es-animals-svg-icon at bounding box center [1362, 171] width 30 height 27
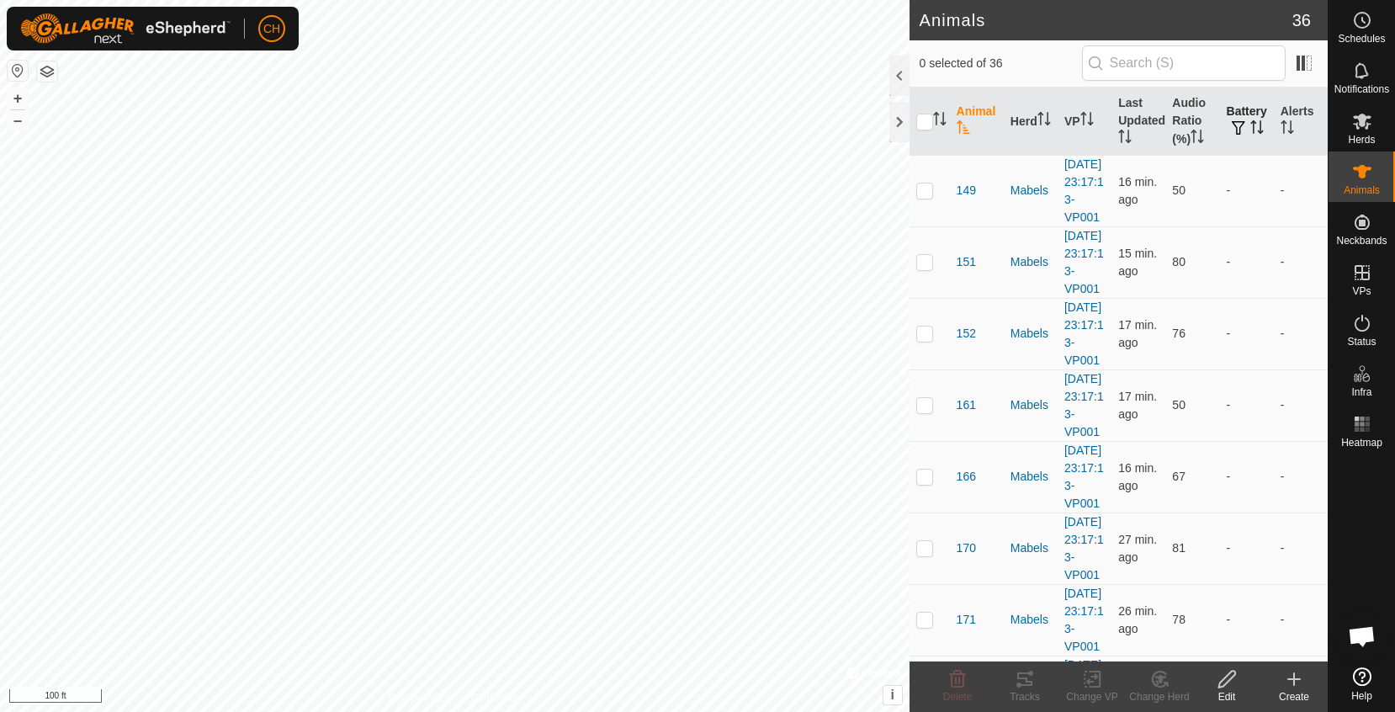
click at [1237, 129] on span "button" at bounding box center [1238, 127] width 13 height 13
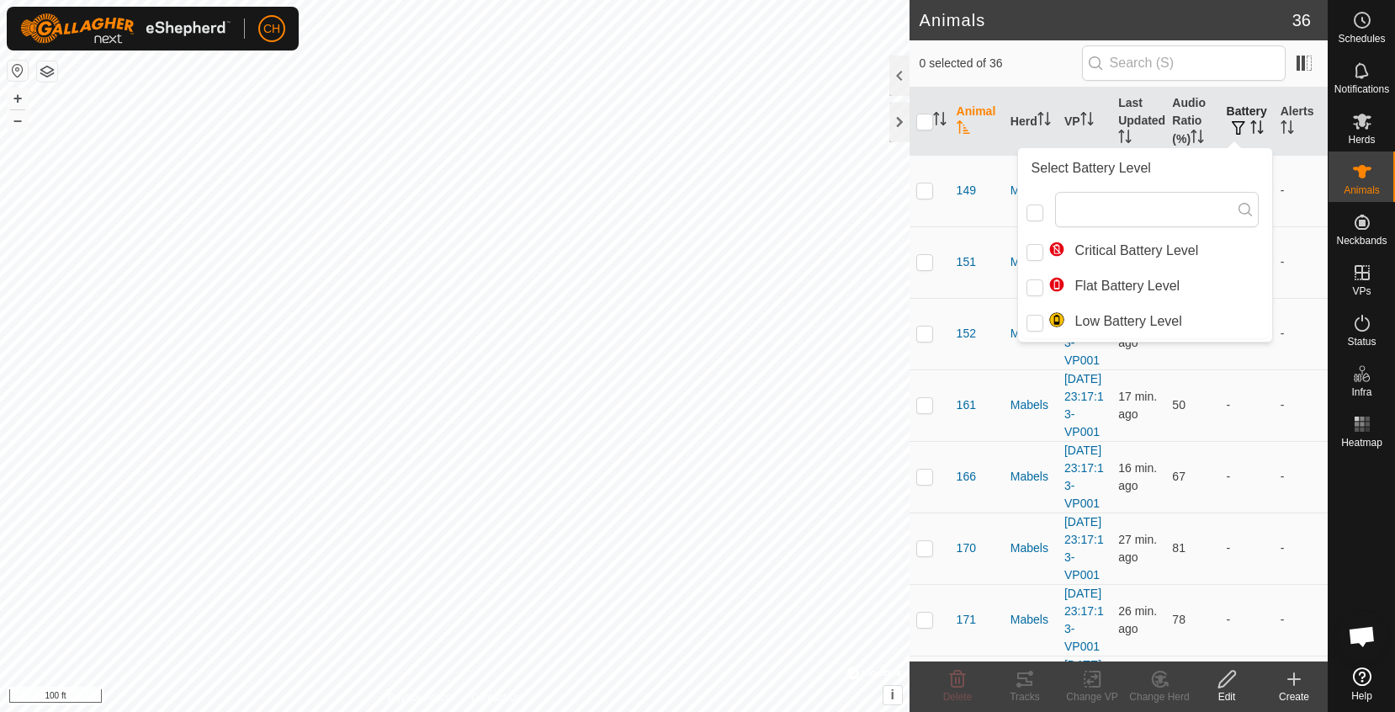
click at [1260, 129] on icon "Activate to sort" at bounding box center [1261, 126] width 2 height 13
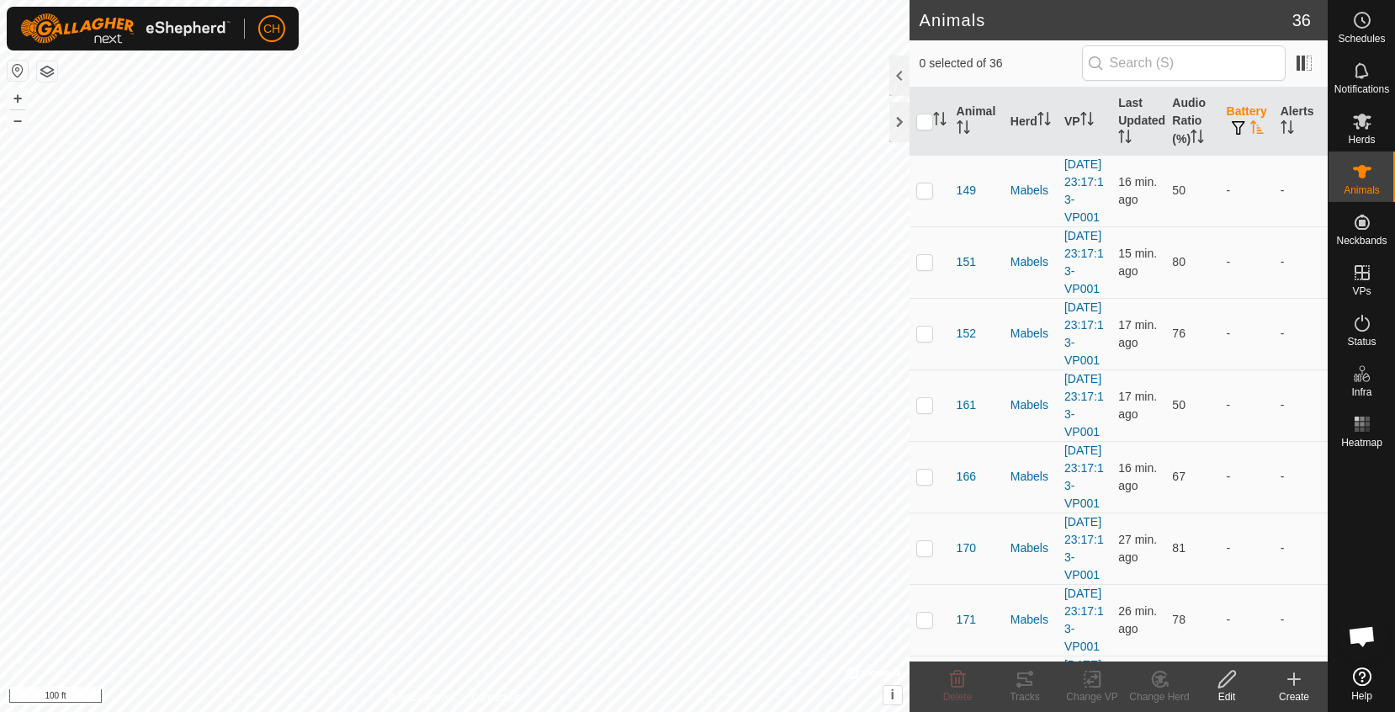
click at [1253, 120] on icon "Activate to sort" at bounding box center [1256, 126] width 13 height 13
click at [1202, 131] on icon "Activate to sort" at bounding box center [1197, 136] width 13 height 13
click at [1184, 141] on th "Audio Ratio (%)" at bounding box center [1192, 122] width 54 height 68
click at [1185, 139] on th "Audio Ratio (%)" at bounding box center [1192, 122] width 54 height 68
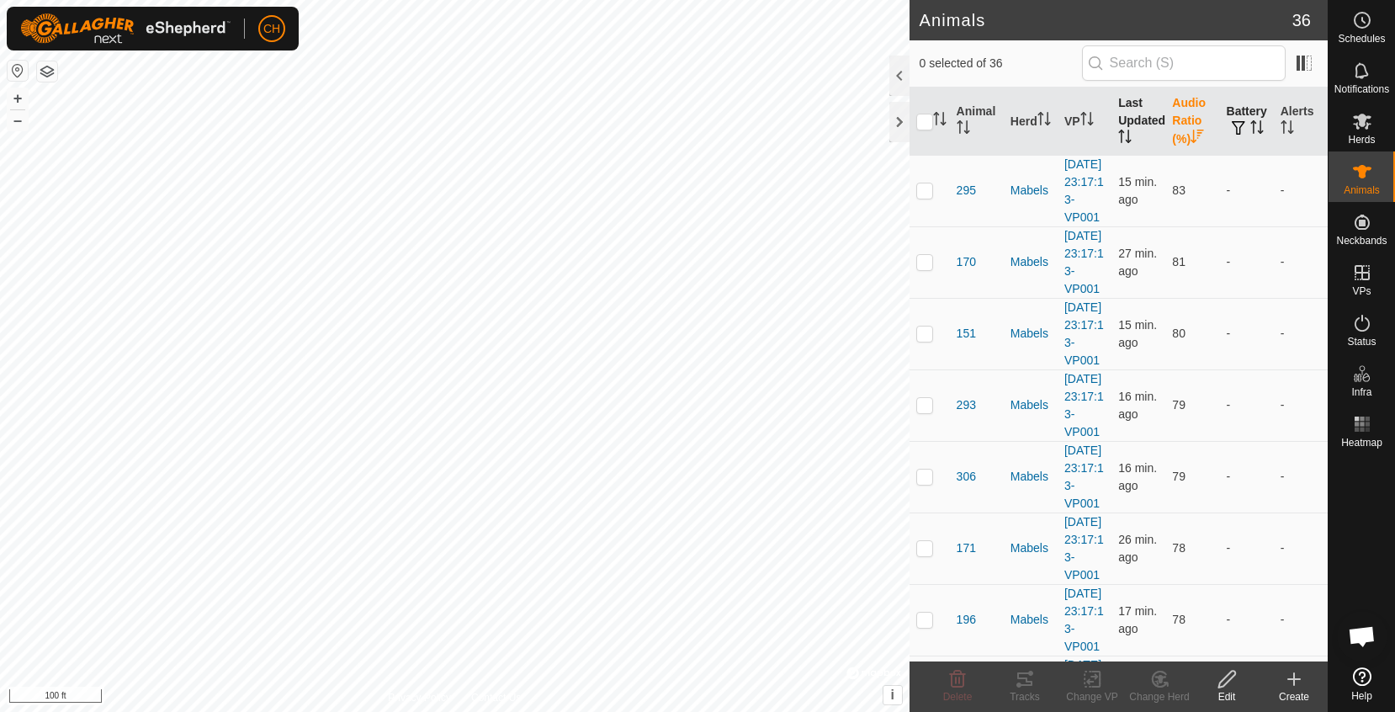
click at [1129, 127] on th "Last Updated" at bounding box center [1138, 122] width 54 height 68
click at [965, 271] on span "388" at bounding box center [966, 262] width 19 height 18
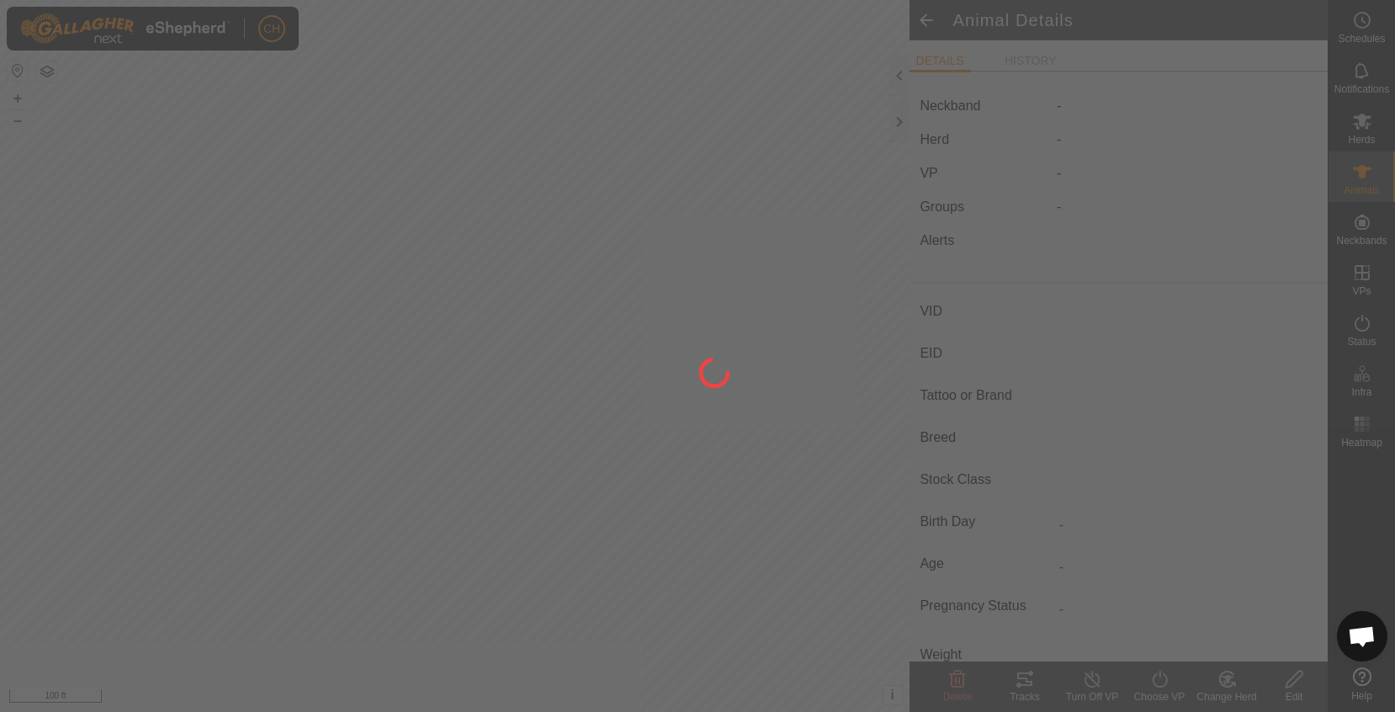
type input "388"
type input "-"
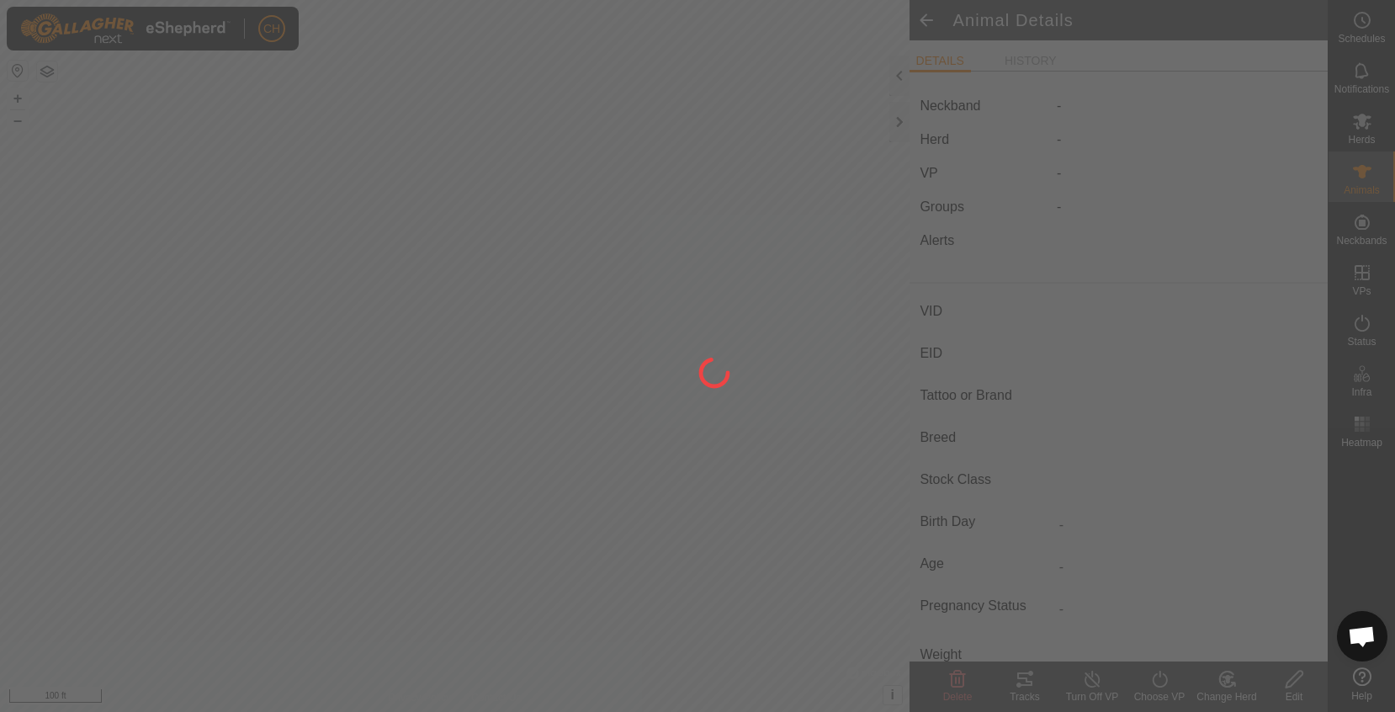
type input "-"
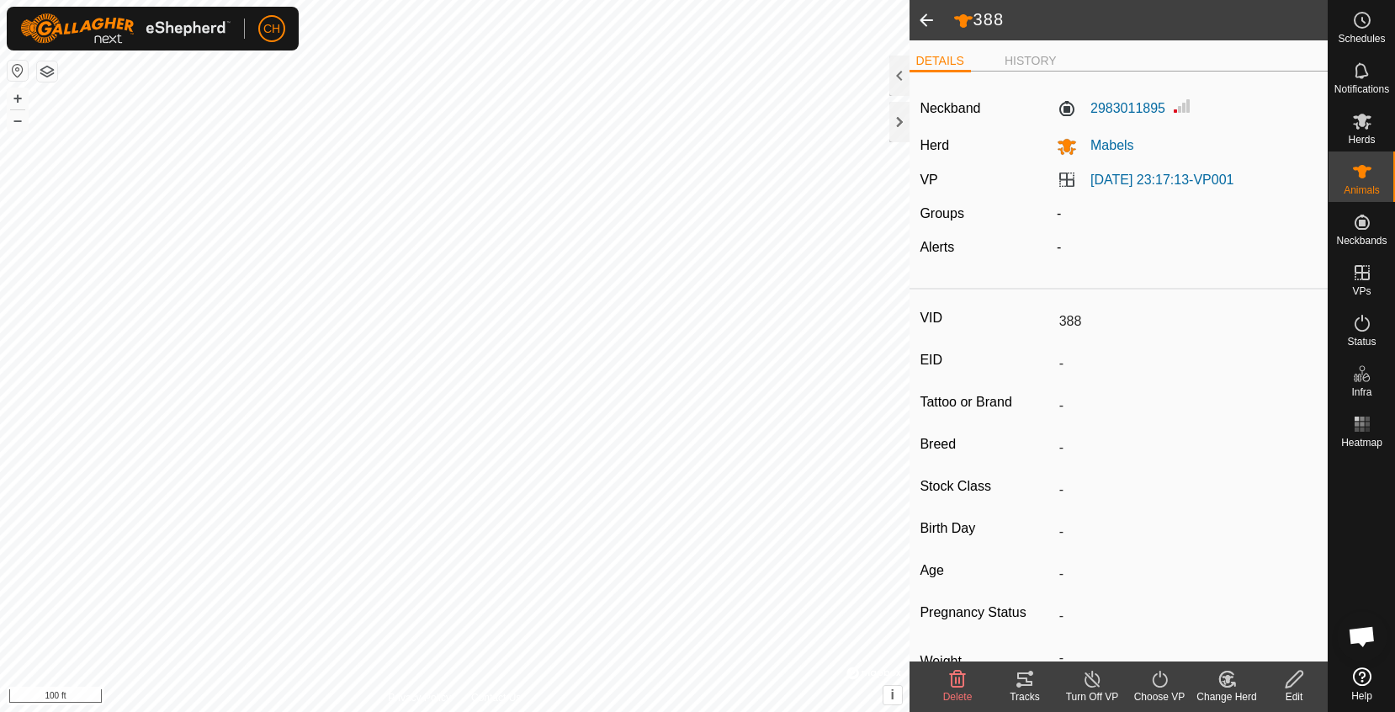
click at [926, 30] on span at bounding box center [927, 20] width 34 height 40
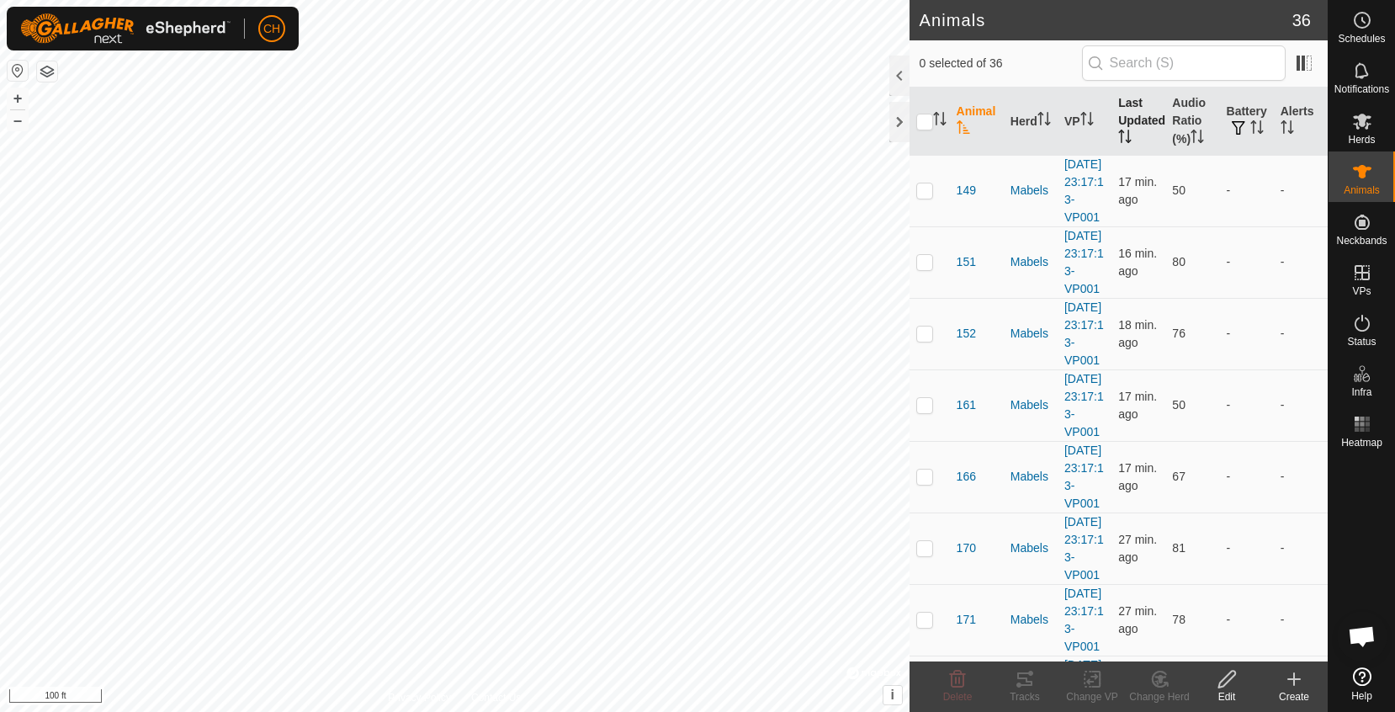
click at [1126, 115] on th "Last Updated" at bounding box center [1138, 122] width 54 height 68
click at [963, 199] on span "375" at bounding box center [966, 191] width 19 height 18
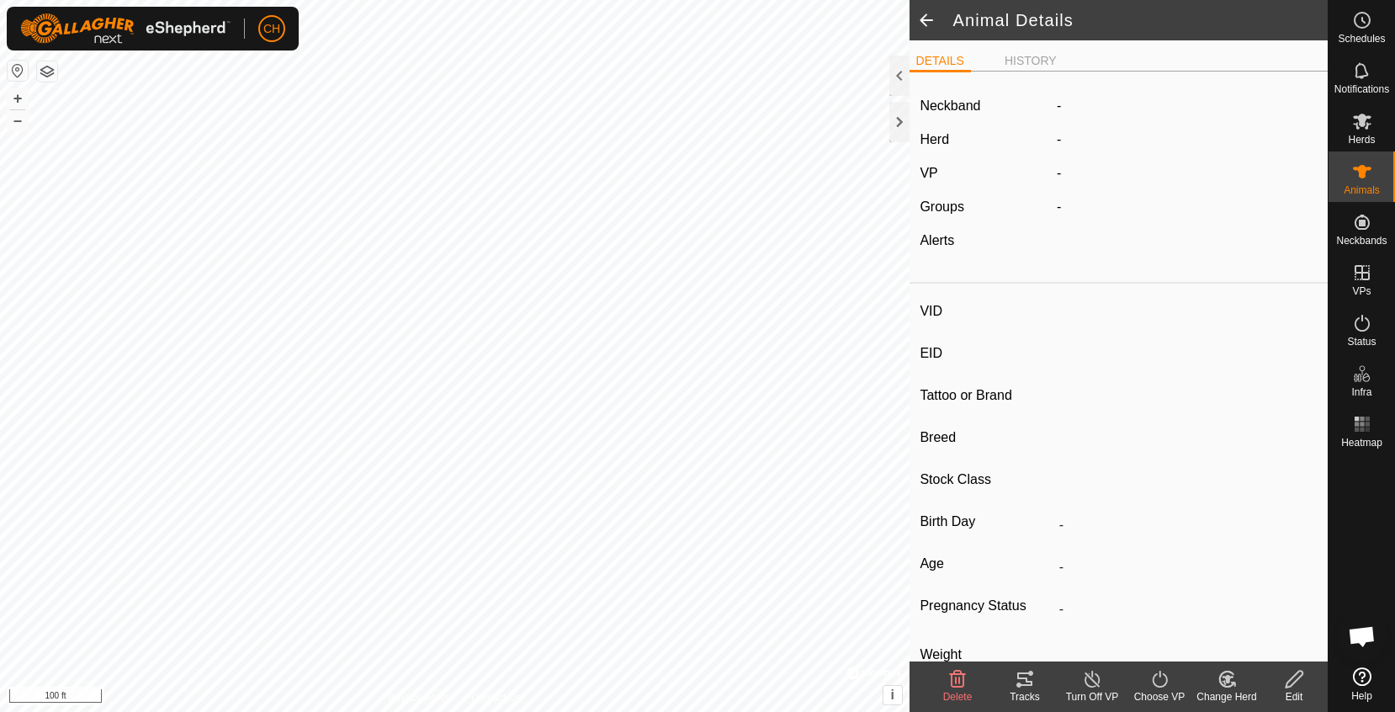
type input "375"
type input "-"
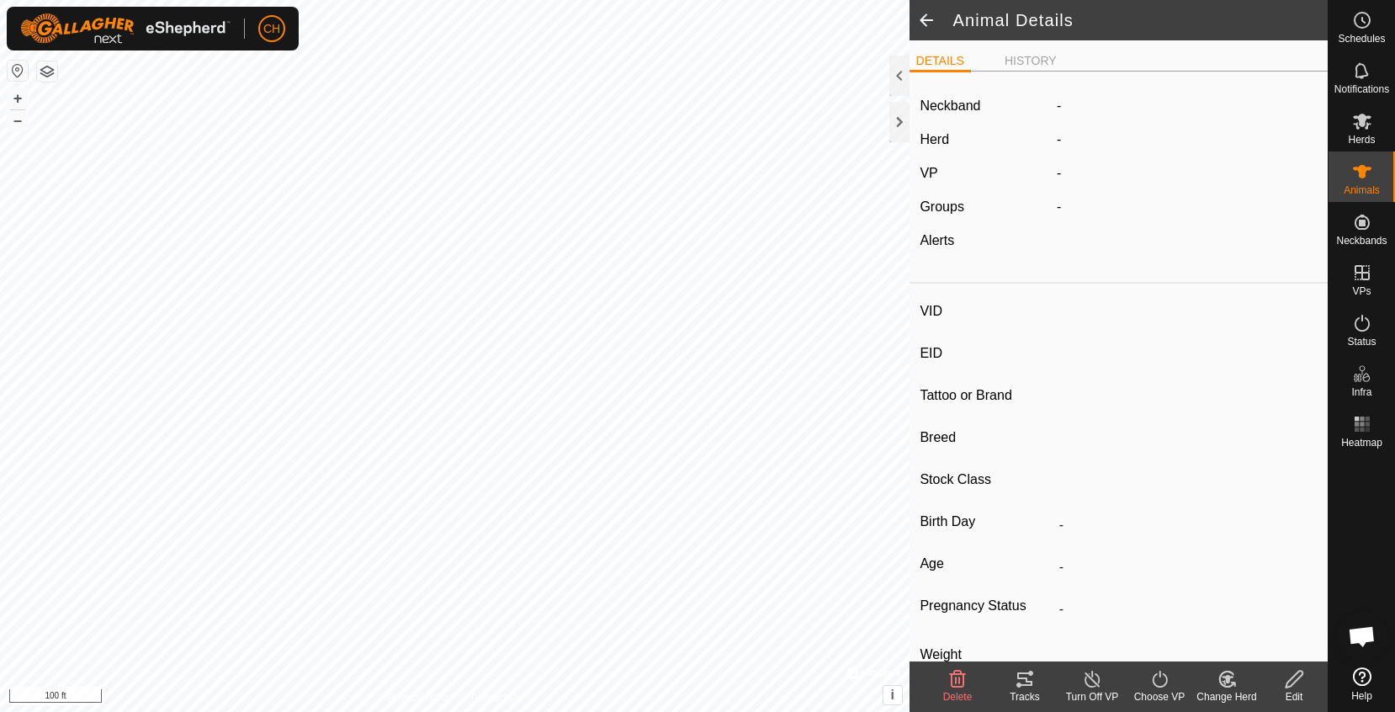
type input "-"
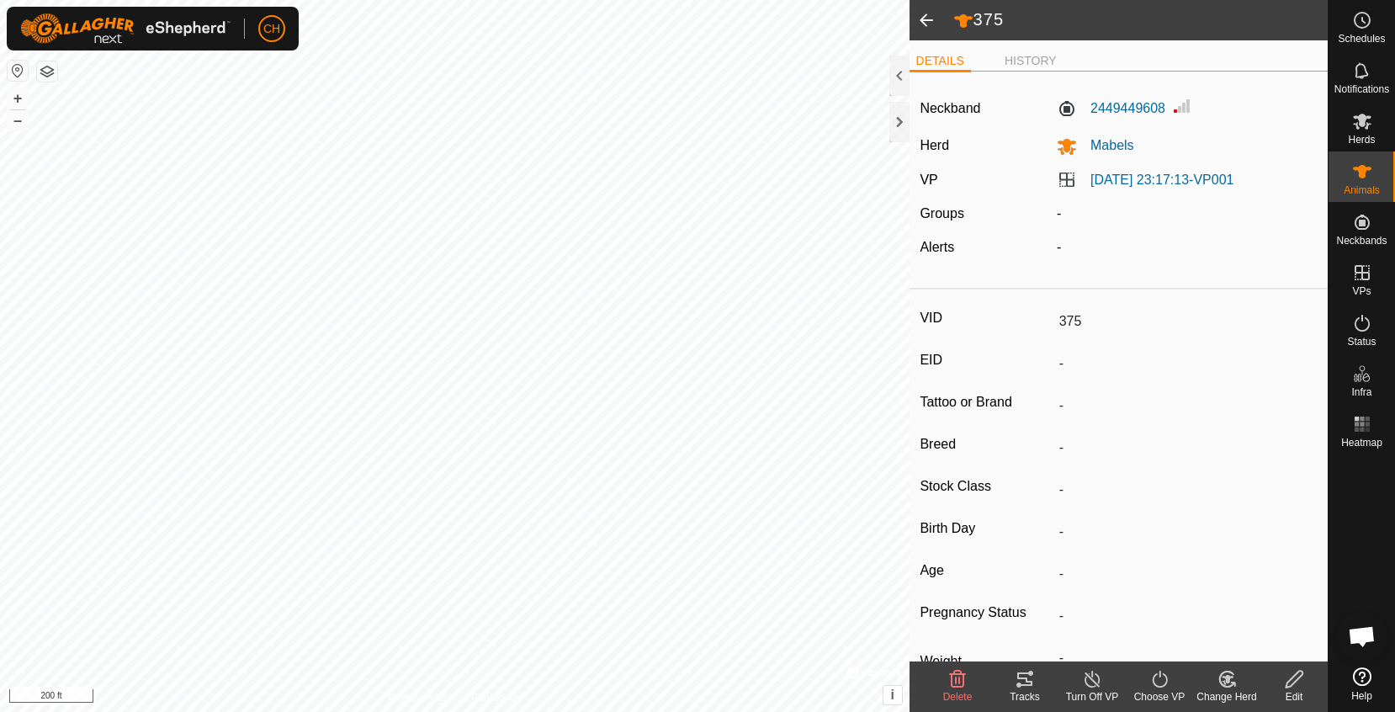
click at [927, 22] on span at bounding box center [927, 20] width 34 height 40
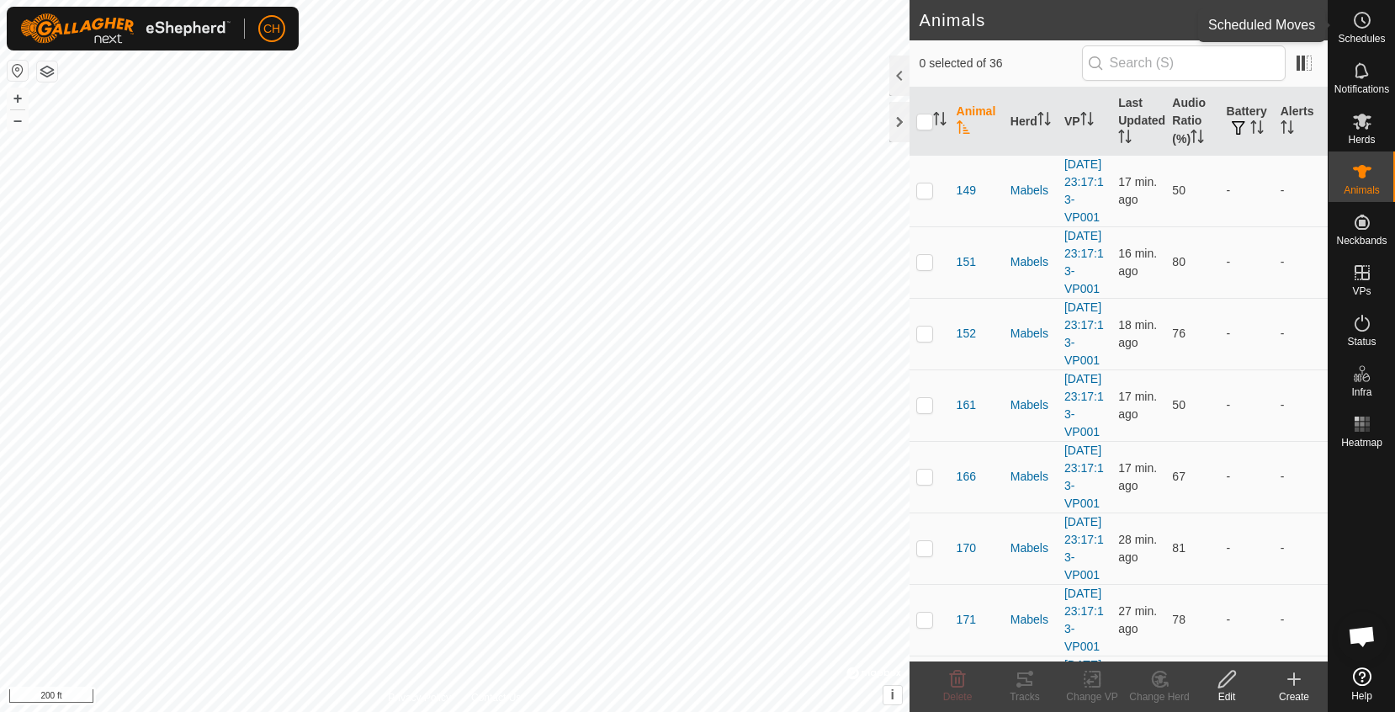
click at [1358, 27] on circle at bounding box center [1362, 20] width 15 height 15
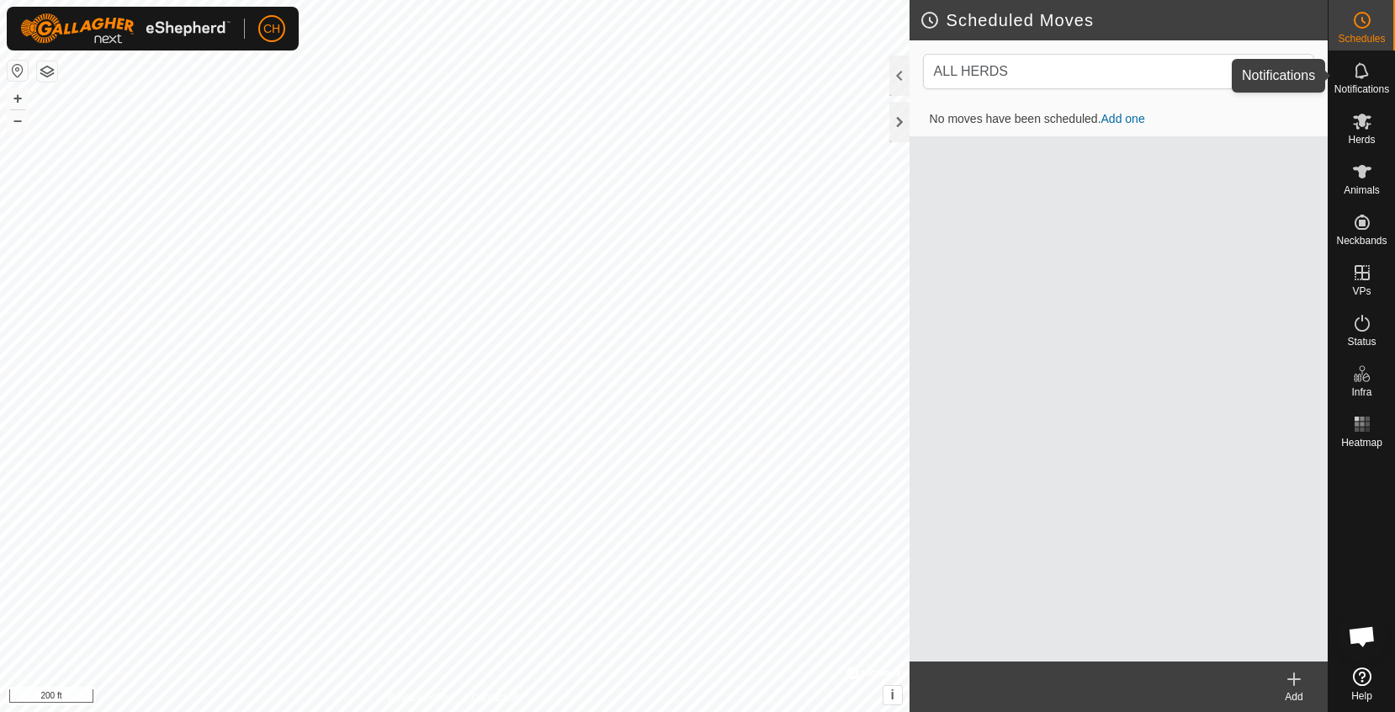
click at [1367, 82] on es-notification-svg-icon at bounding box center [1362, 70] width 30 height 27
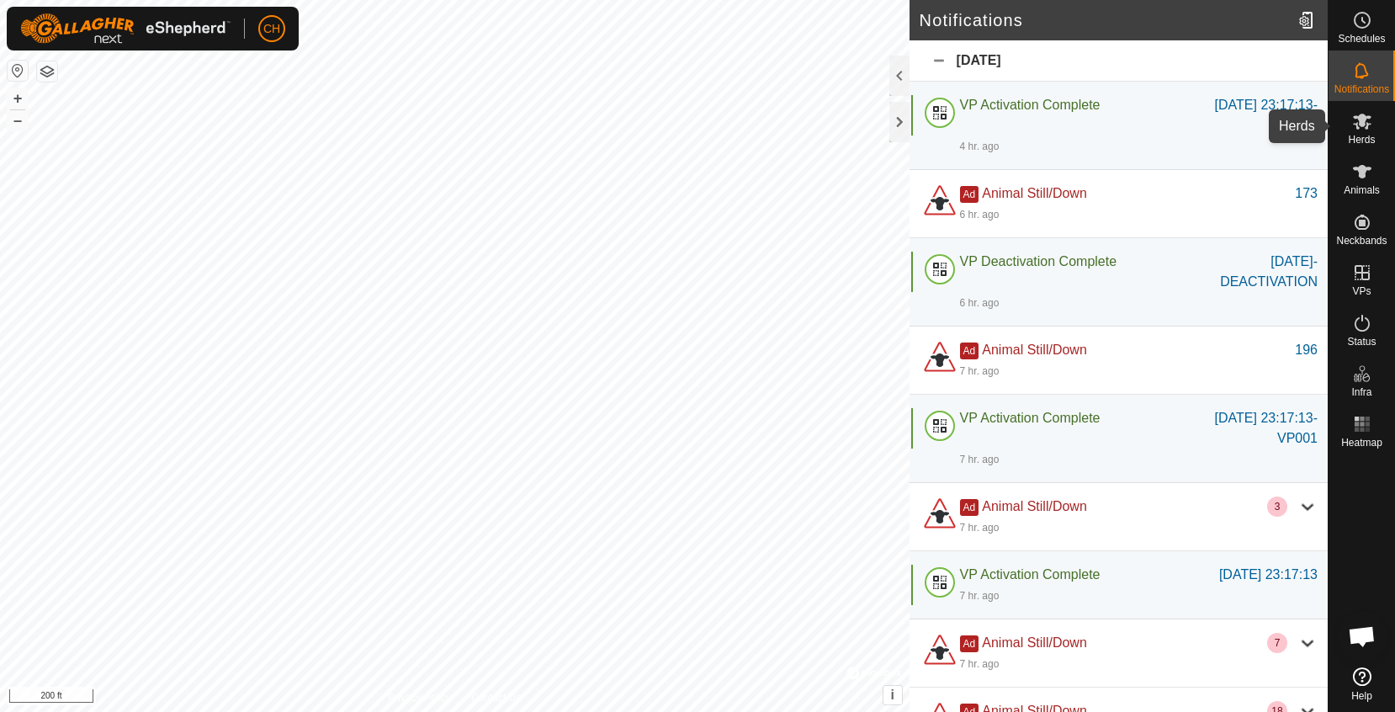
click at [1367, 133] on es-mob-svg-icon at bounding box center [1362, 121] width 30 height 27
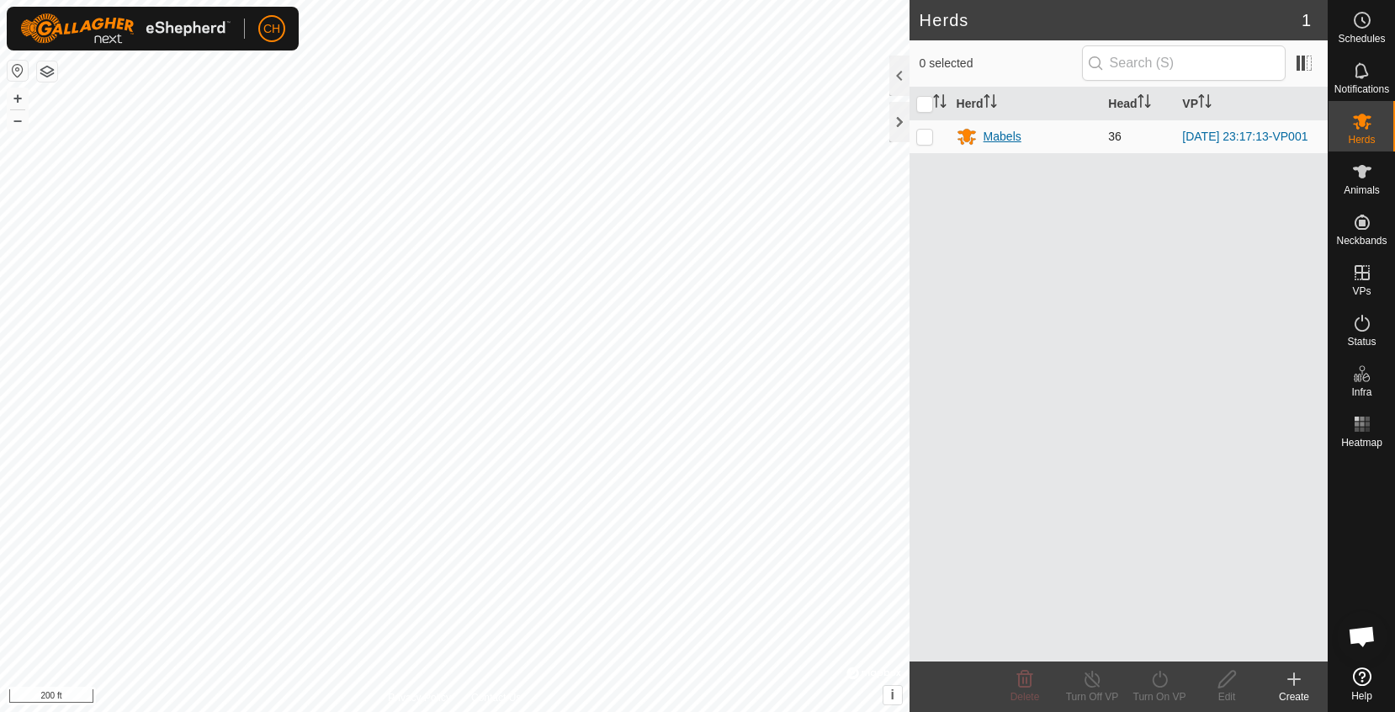
click at [995, 135] on div "Mabels" at bounding box center [1003, 137] width 38 height 18
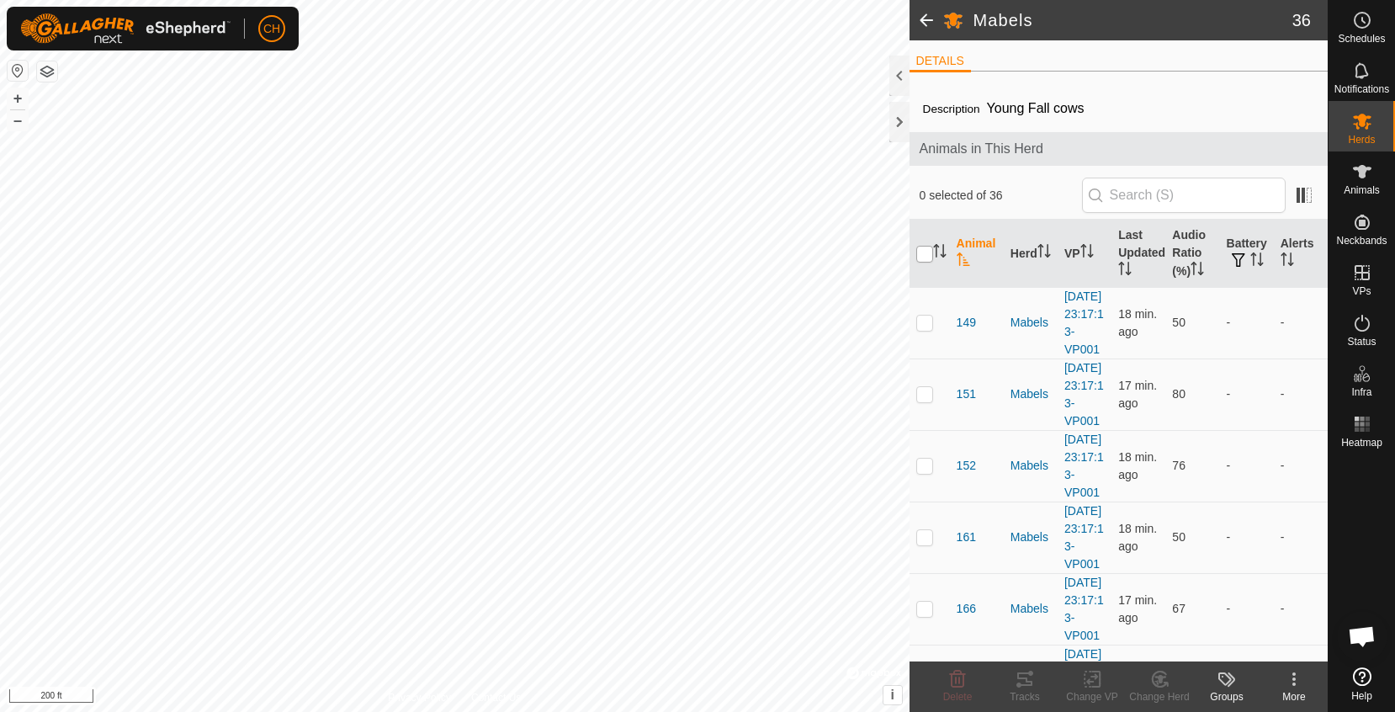
click at [924, 258] on input "checkbox" at bounding box center [924, 254] width 17 height 17
checkbox input "true"
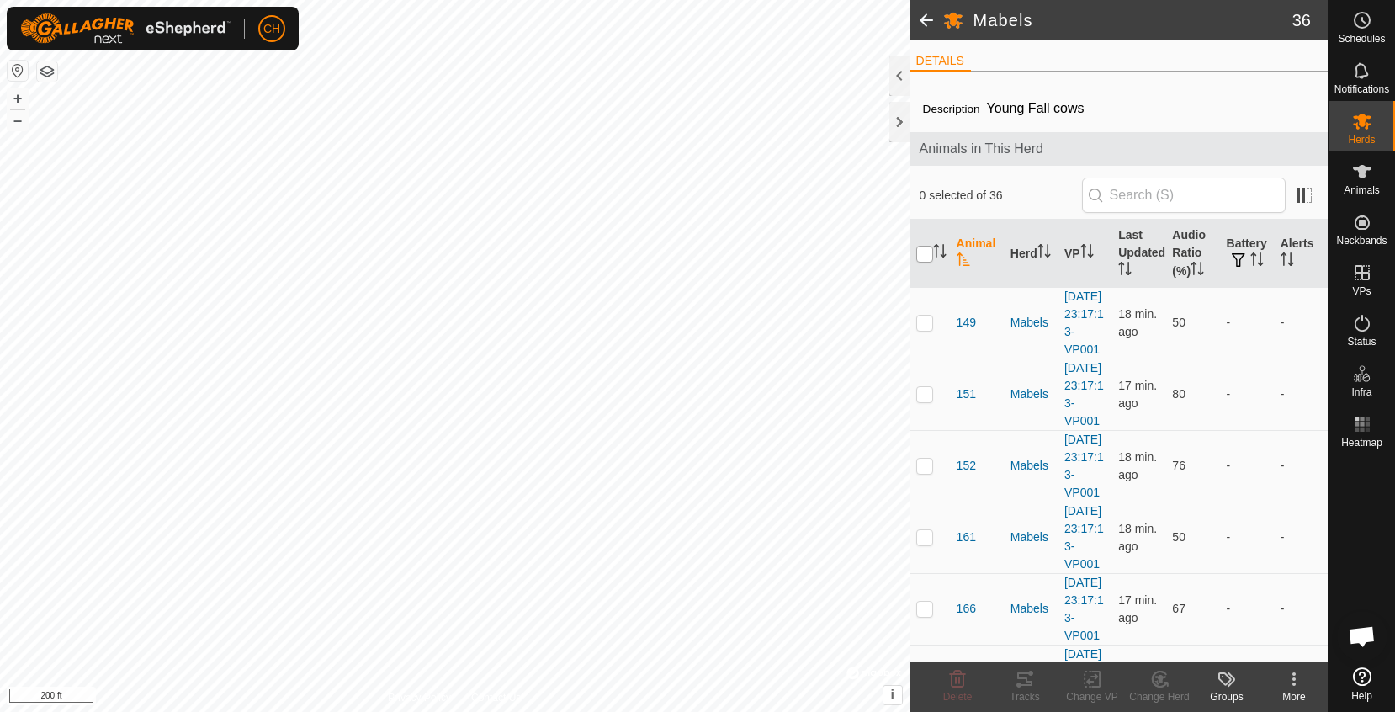
checkbox input "true"
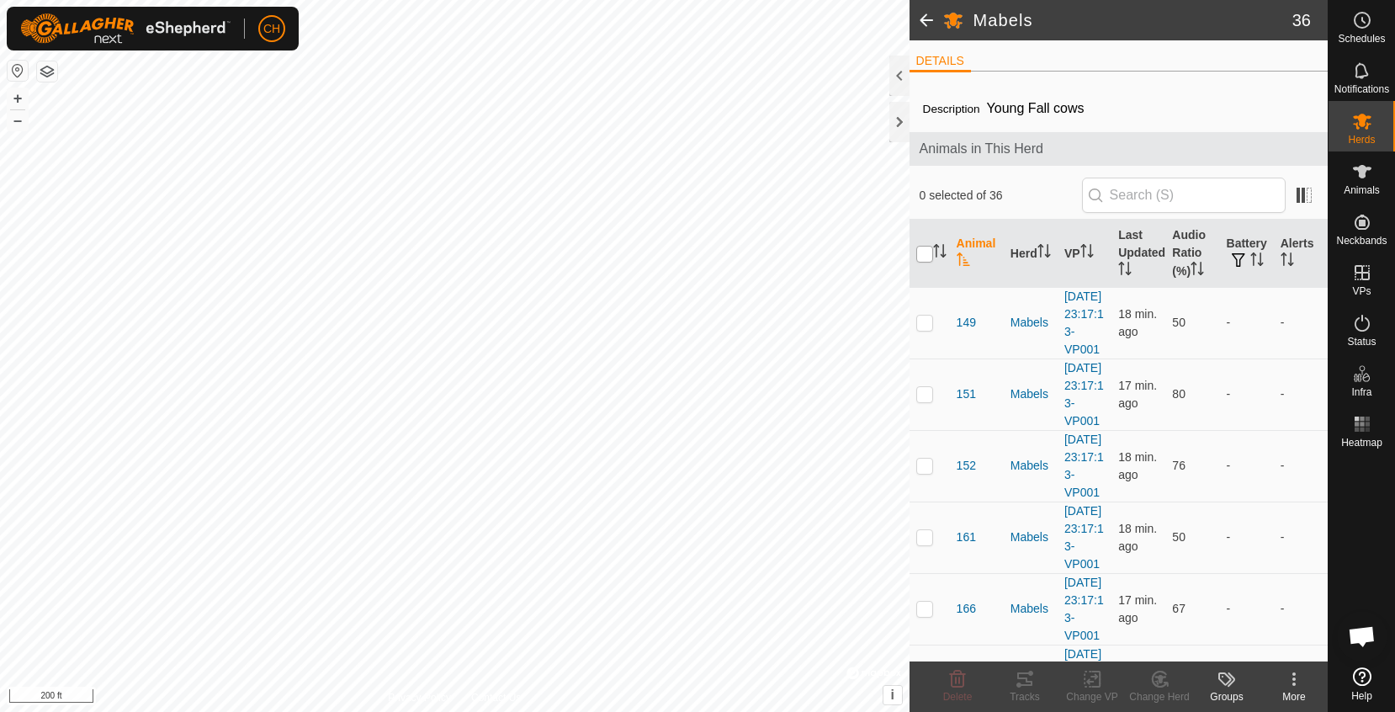
checkbox input "true"
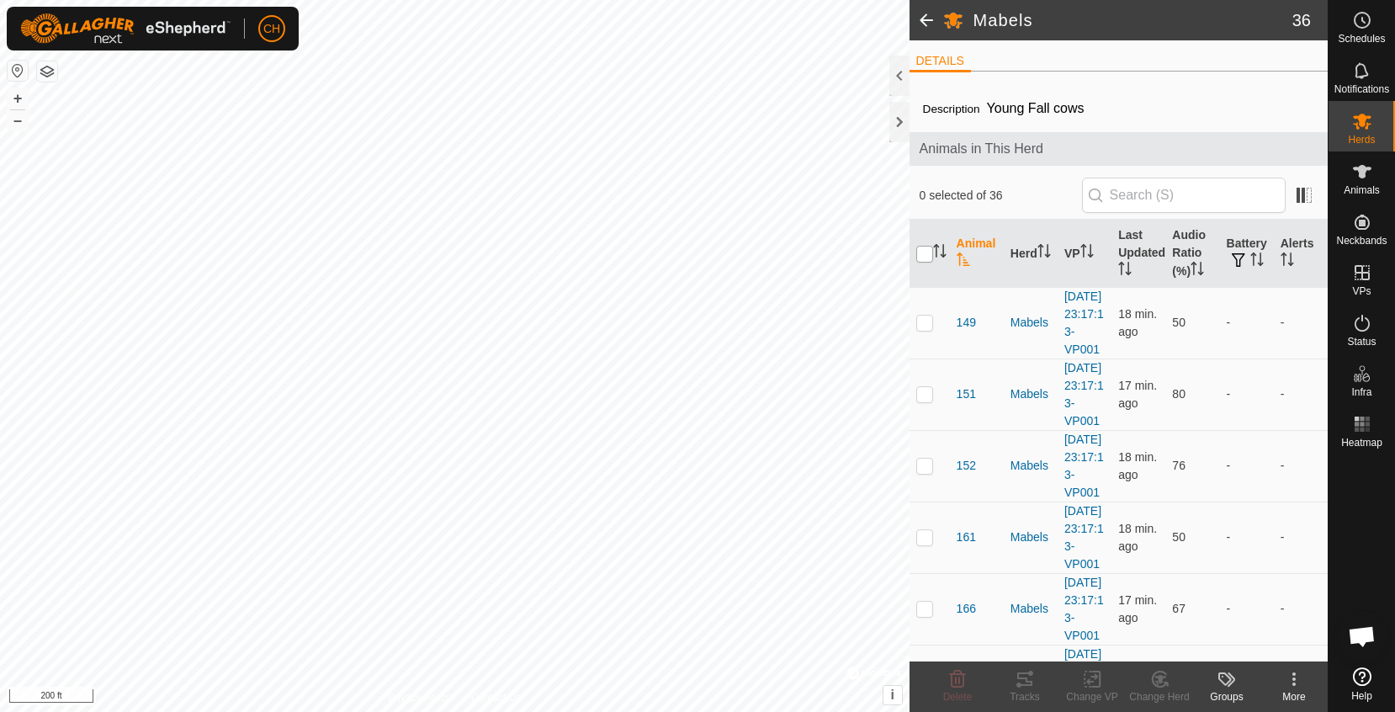
checkbox input "true"
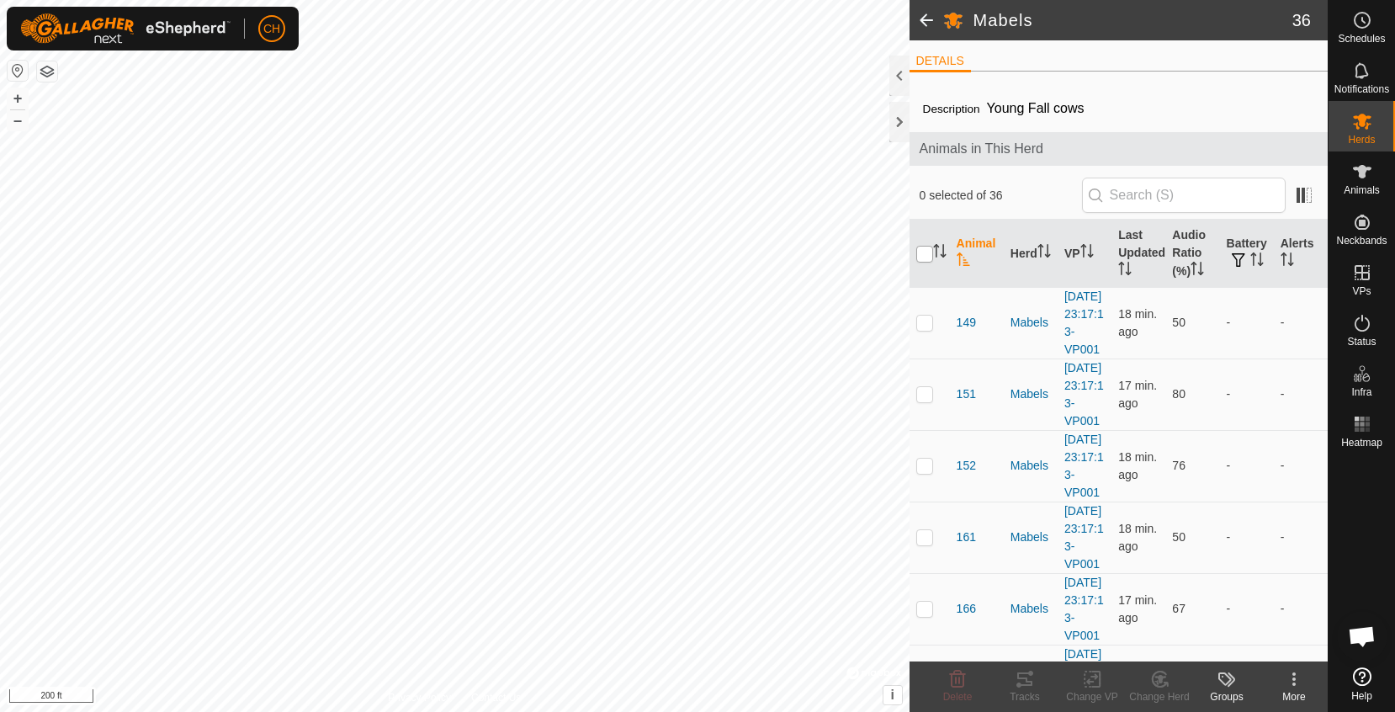
checkbox input "true"
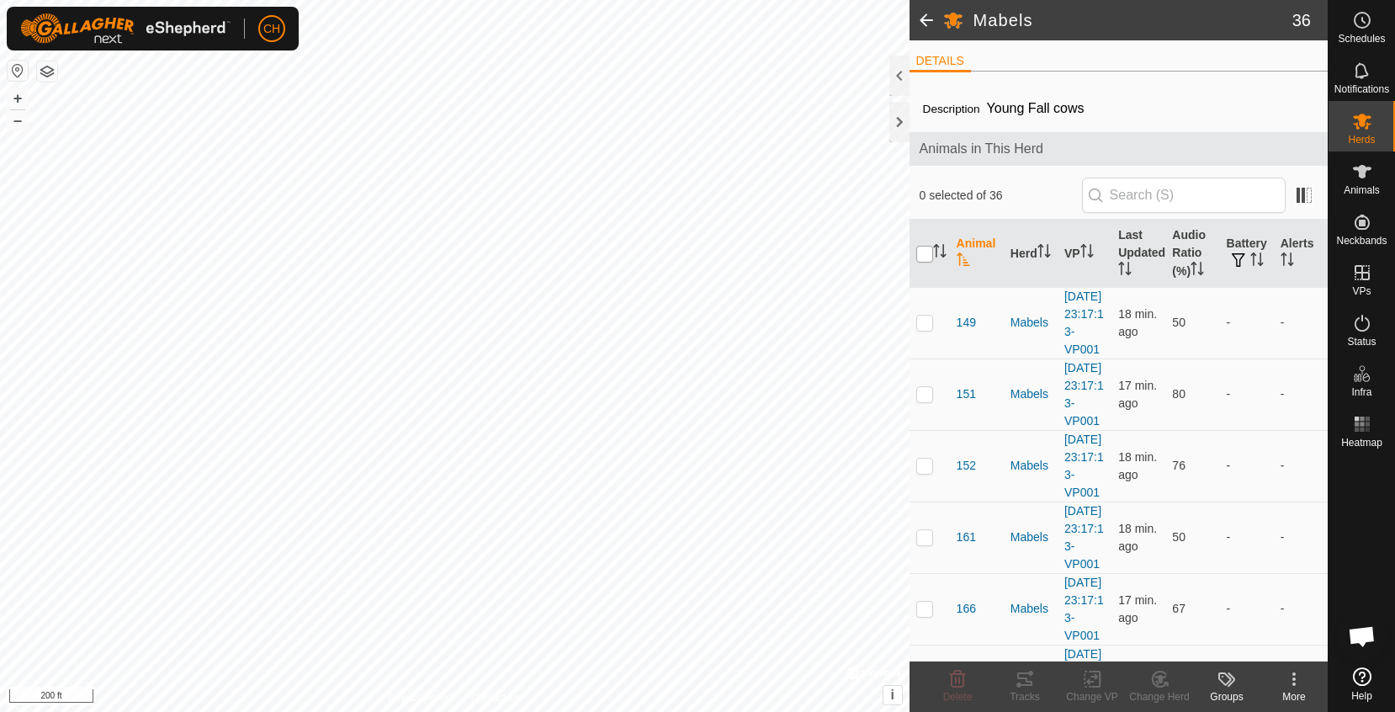
checkbox input "true"
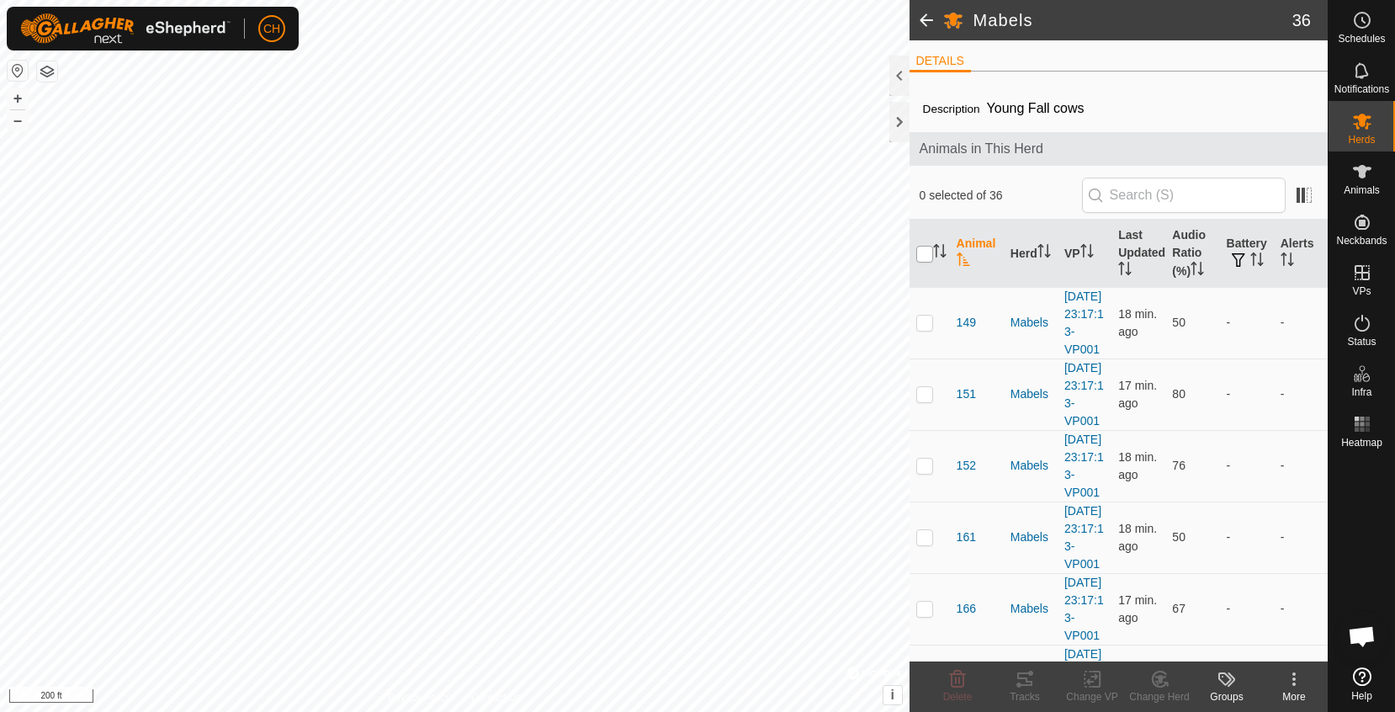
checkbox input "true"
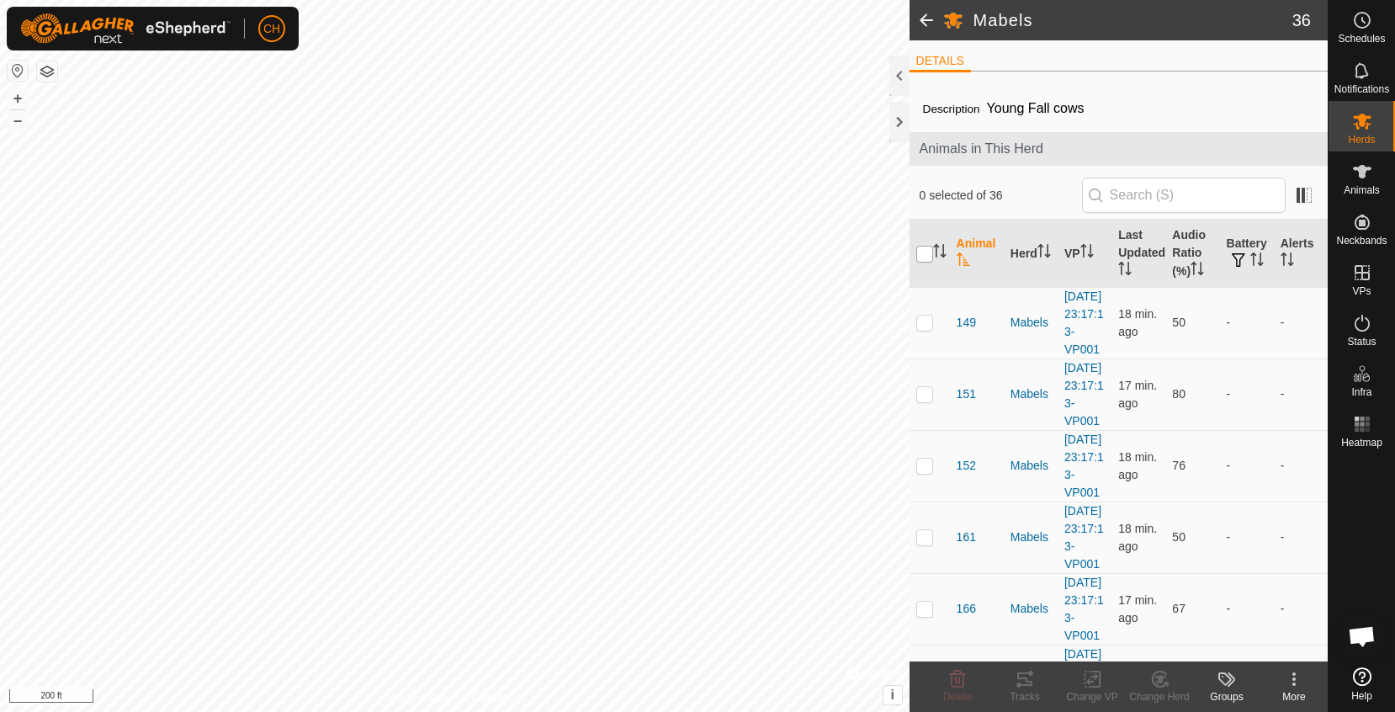
checkbox input "true"
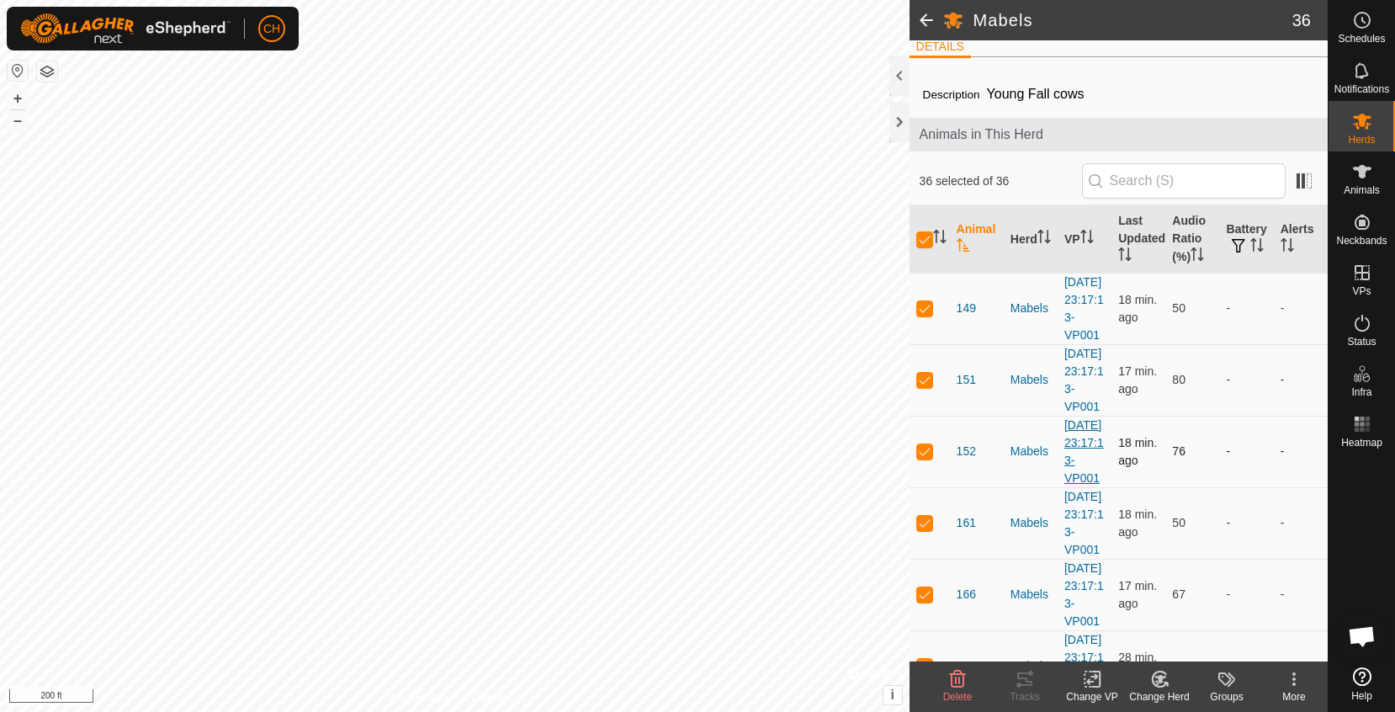
scroll to position [15, 0]
click at [1094, 679] on icon at bounding box center [1092, 679] width 21 height 20
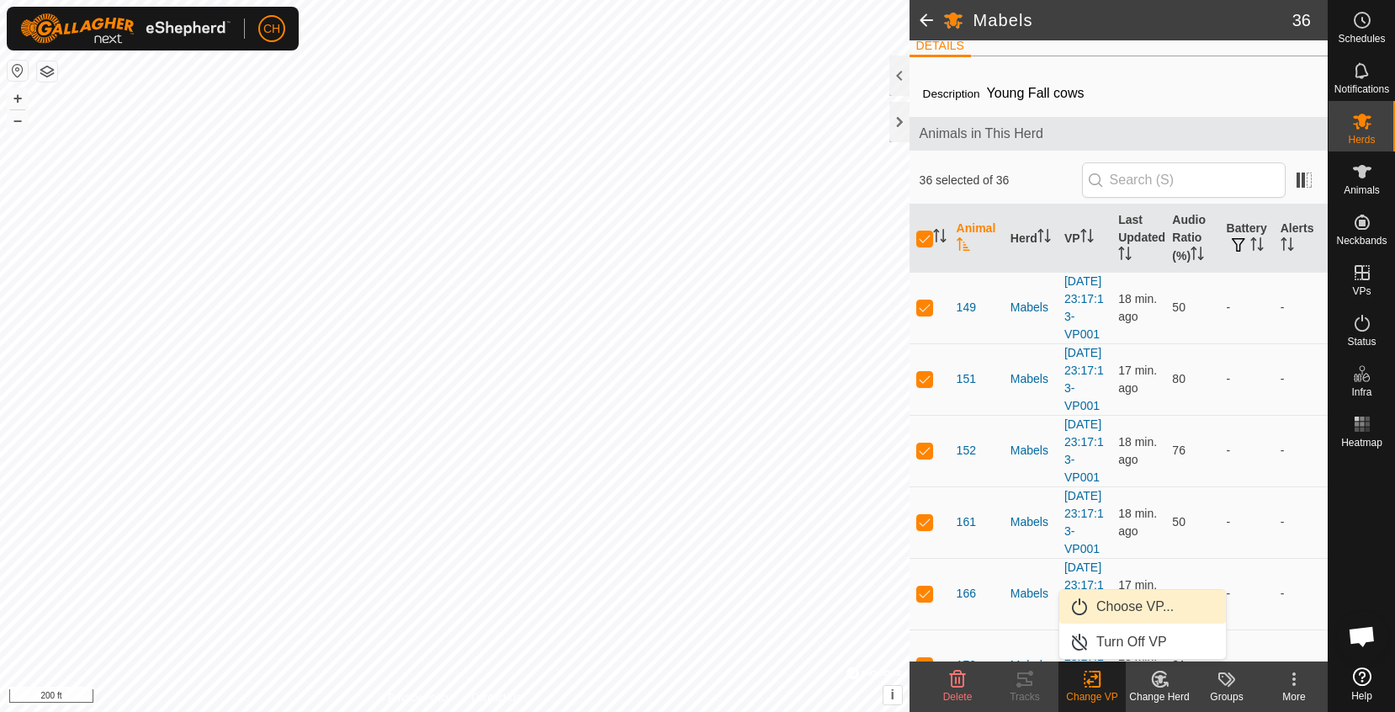
click at [1103, 607] on link "Choose VP..." at bounding box center [1142, 607] width 167 height 34
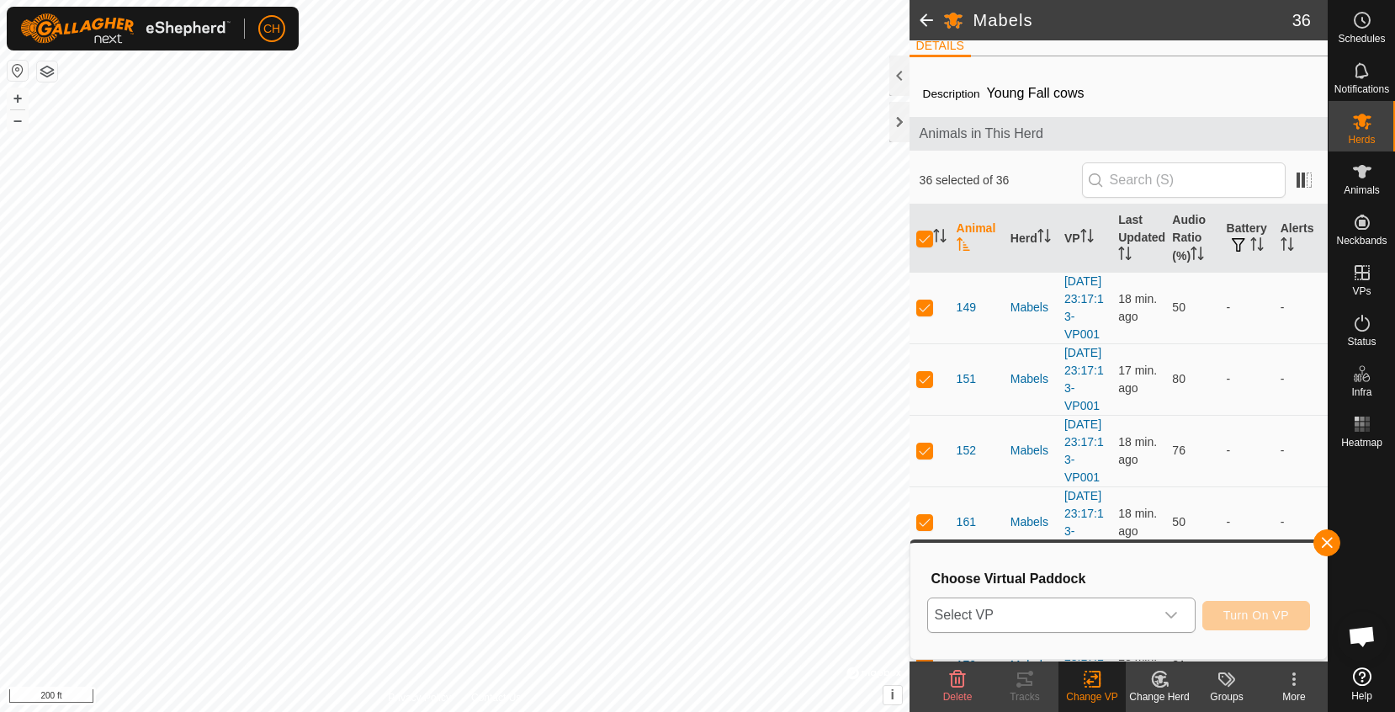
click at [1024, 610] on span "Select VP" at bounding box center [1041, 615] width 226 height 34
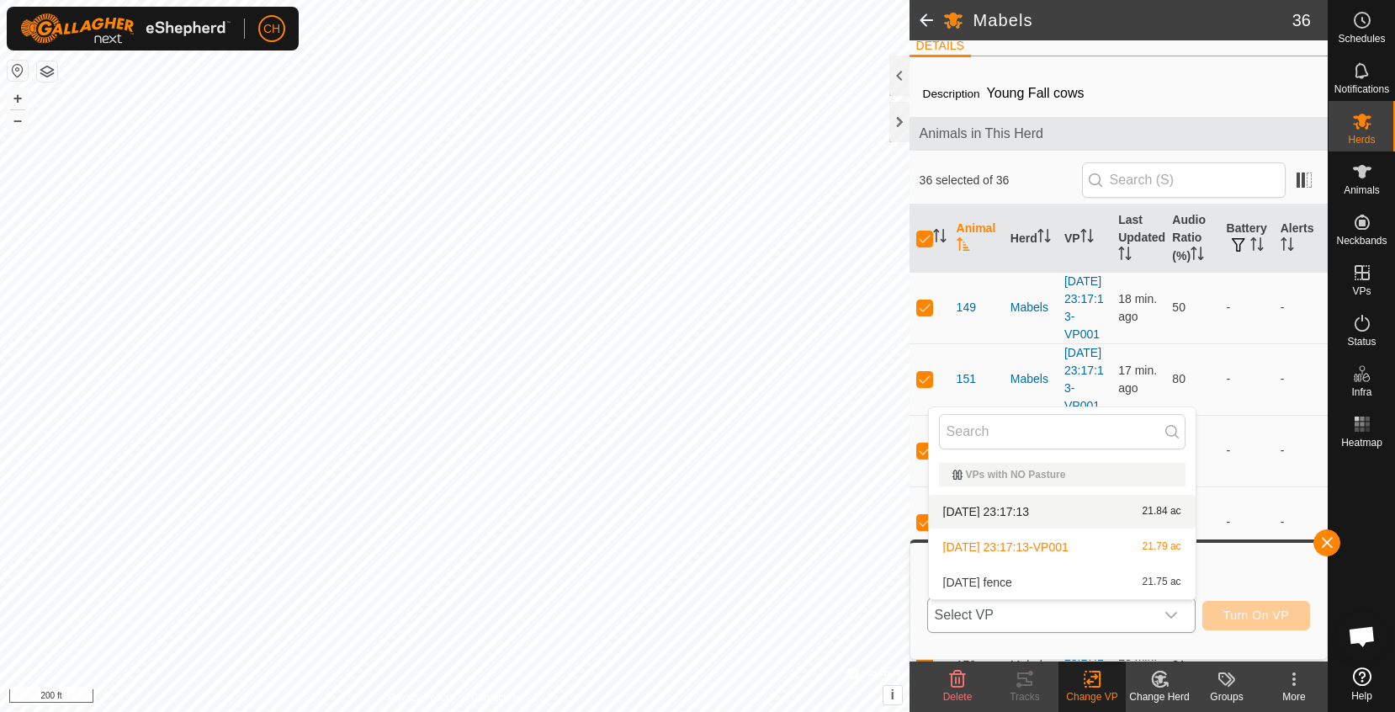
click at [1023, 518] on div "[DATE] 23:17:13 21.84 ac" at bounding box center [1062, 511] width 247 height 20
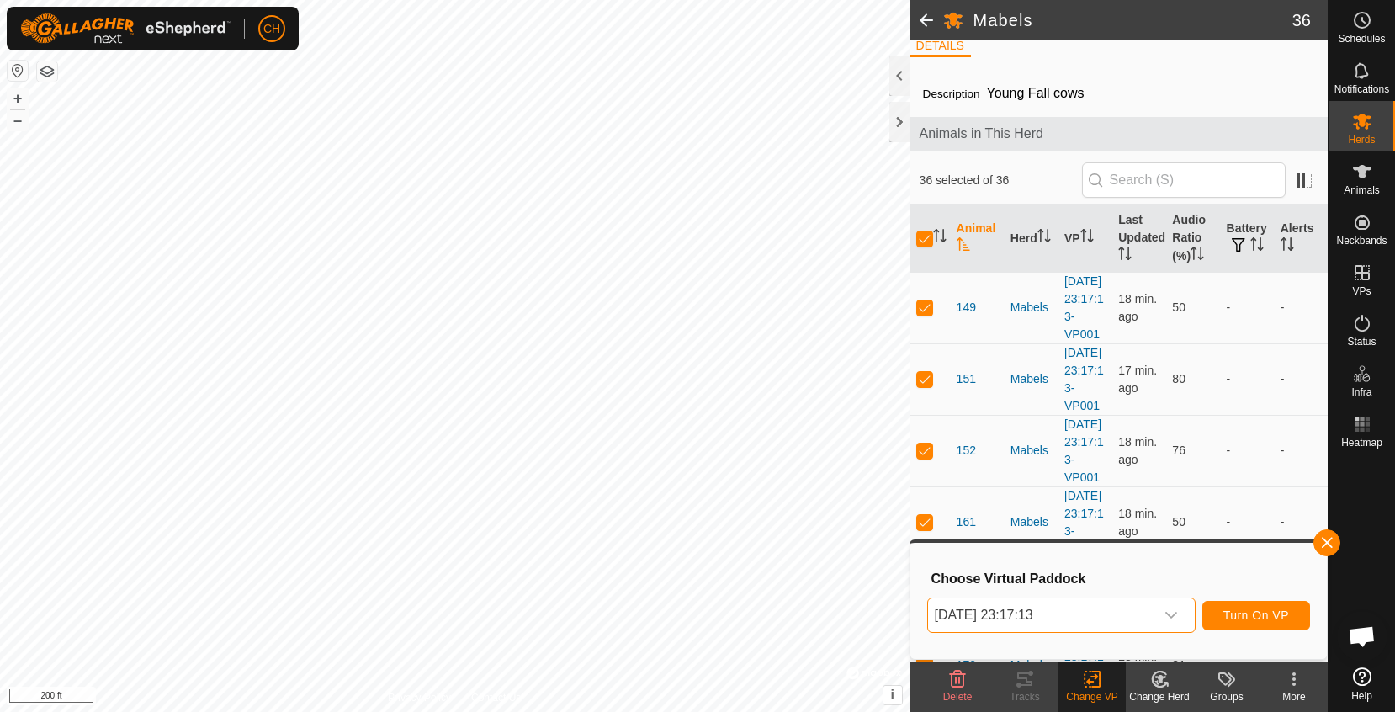
click at [1250, 619] on span "Turn On VP" at bounding box center [1256, 614] width 66 height 13
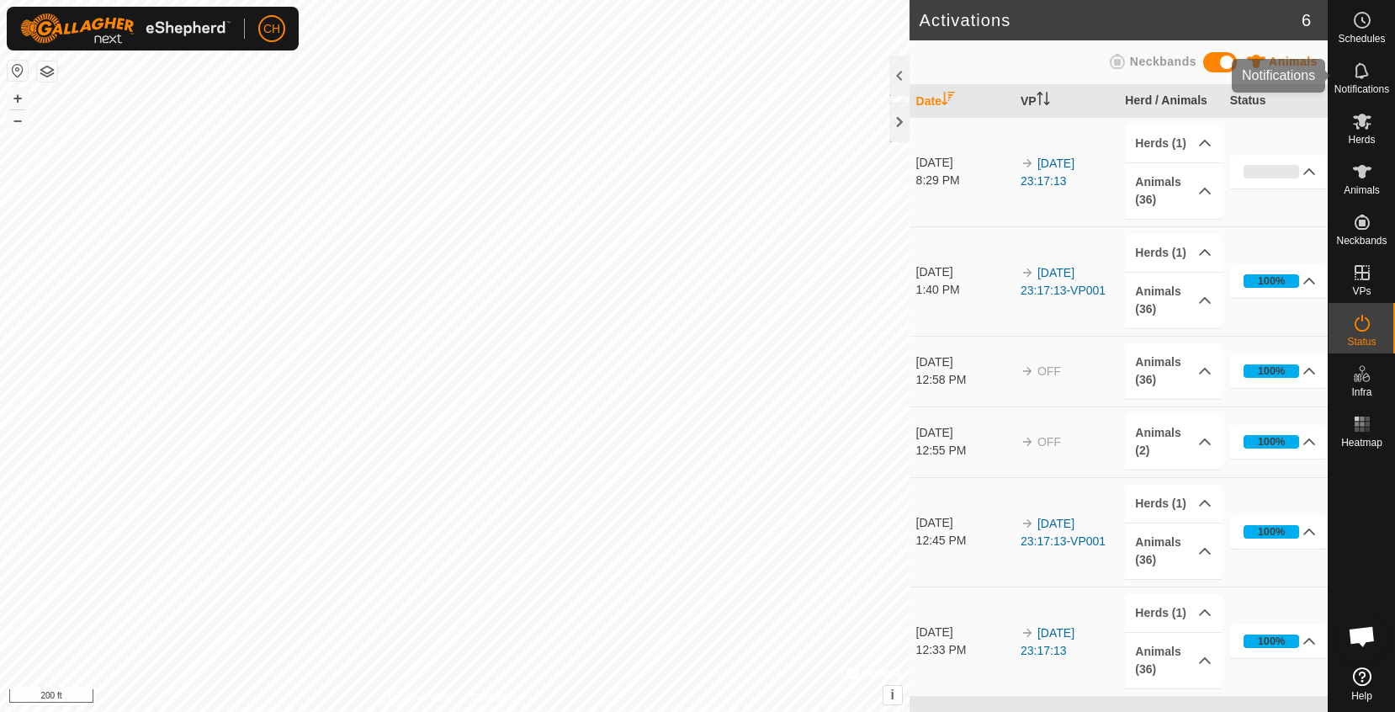
click at [1361, 81] on es-notification-svg-icon at bounding box center [1362, 70] width 30 height 27
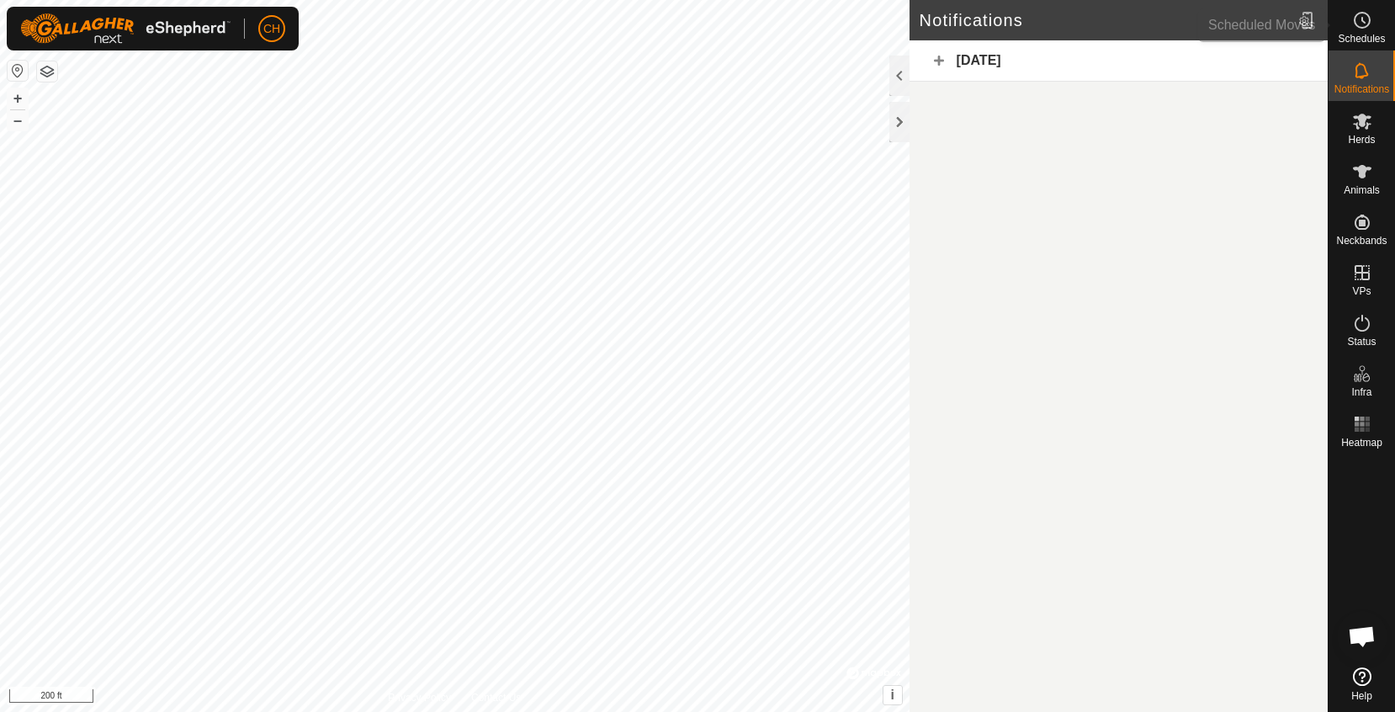
click at [1366, 34] on span "Schedules" at bounding box center [1361, 39] width 47 height 10
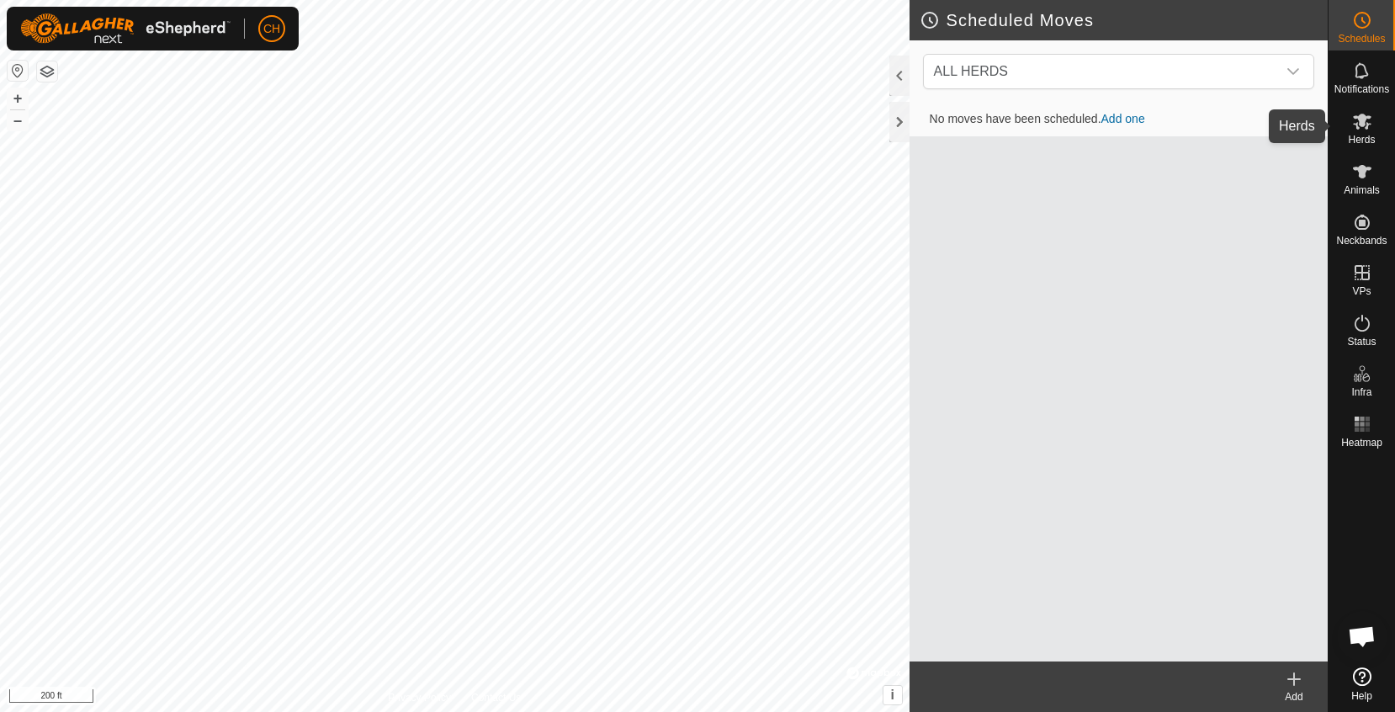
click at [1362, 145] on span "Herds" at bounding box center [1361, 140] width 27 height 10
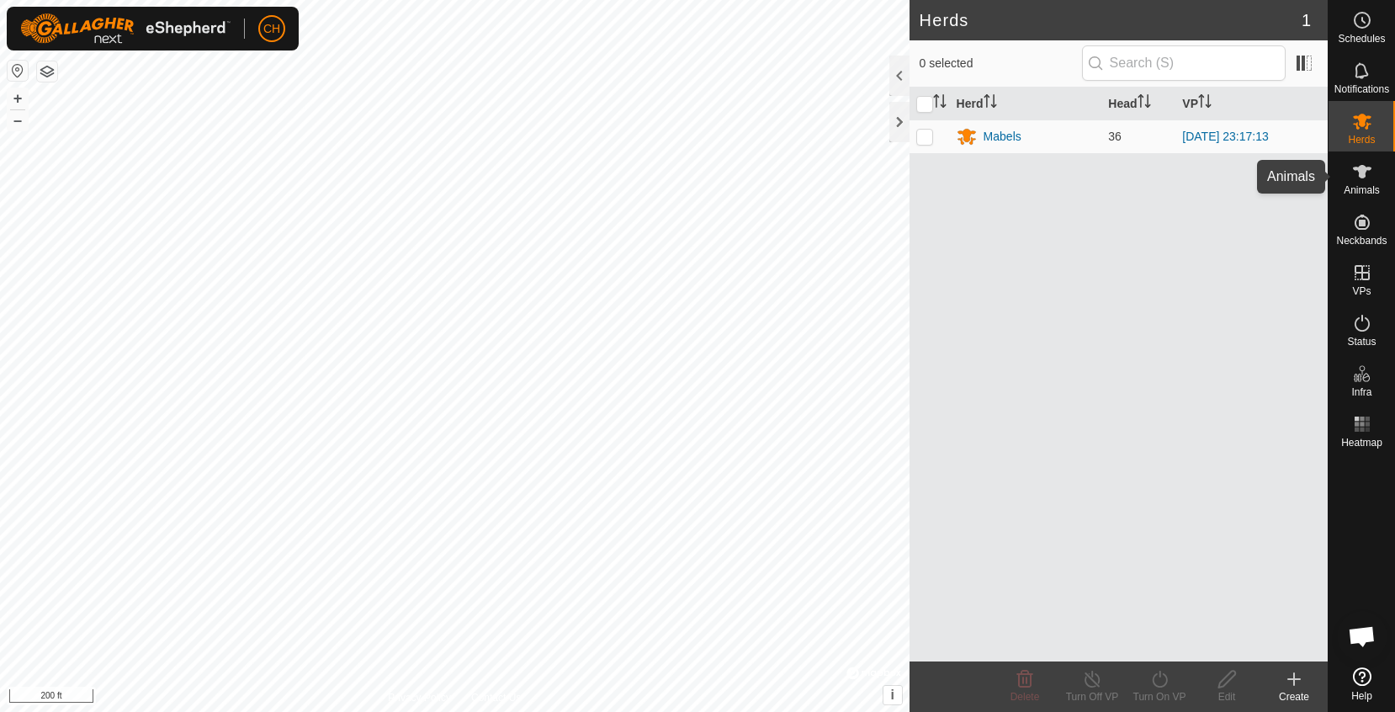
click at [1362, 177] on icon at bounding box center [1362, 171] width 19 height 13
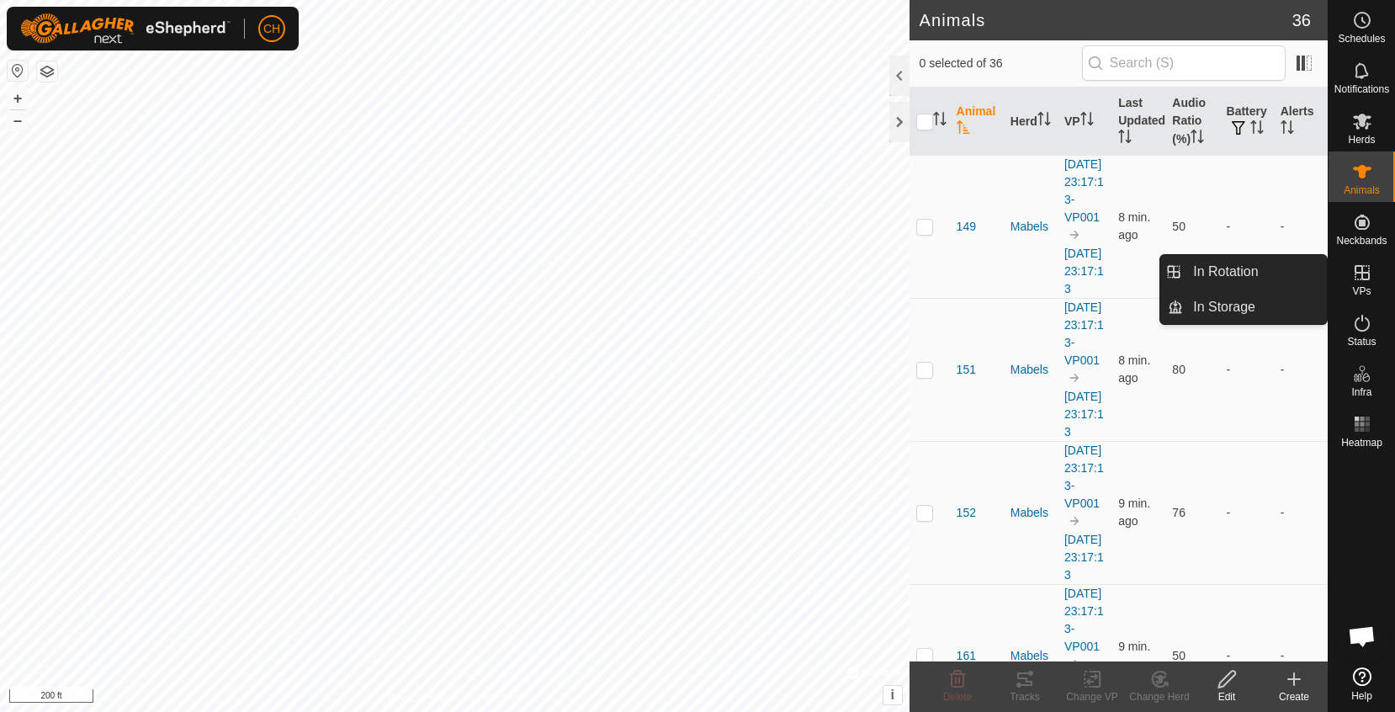
click at [1360, 273] on icon at bounding box center [1362, 272] width 15 height 15
click at [1362, 335] on es-activation-svg-icon at bounding box center [1362, 323] width 30 height 27
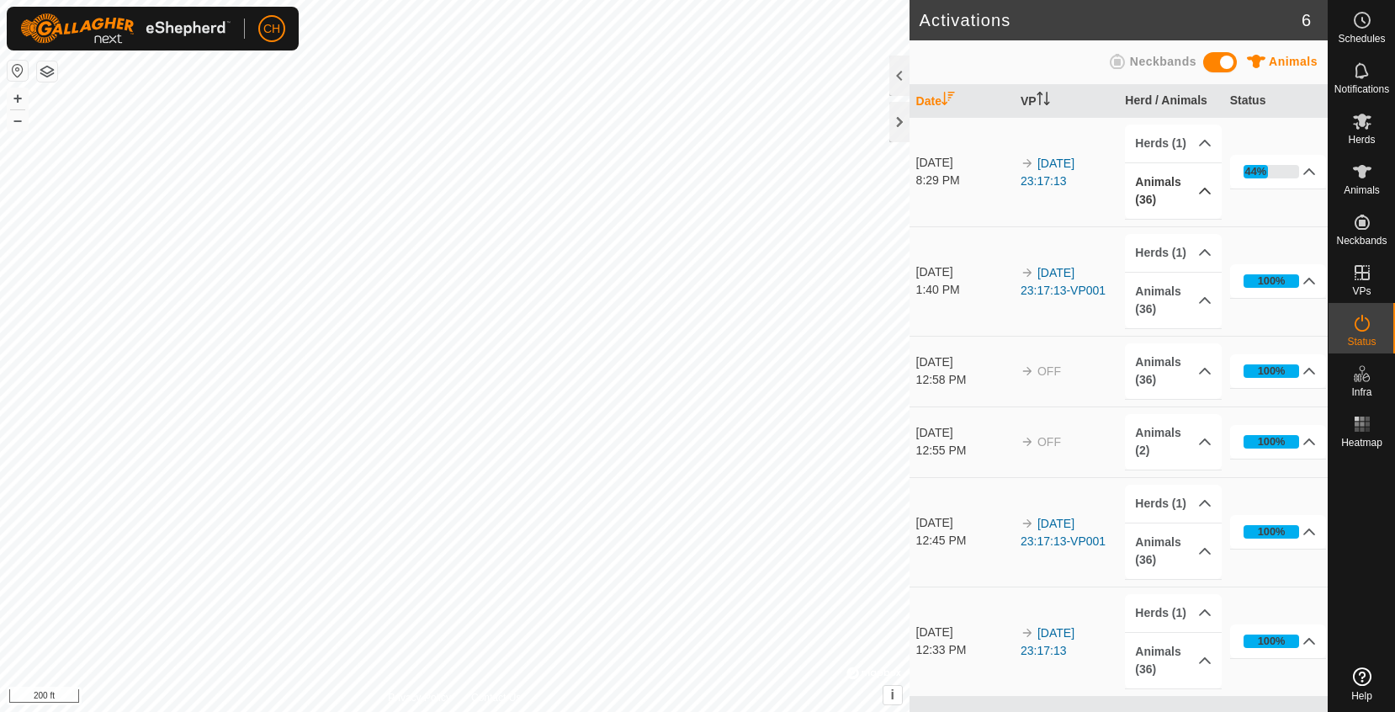
click at [1183, 187] on p-accordion-header "Animals (36)" at bounding box center [1173, 191] width 97 height 56
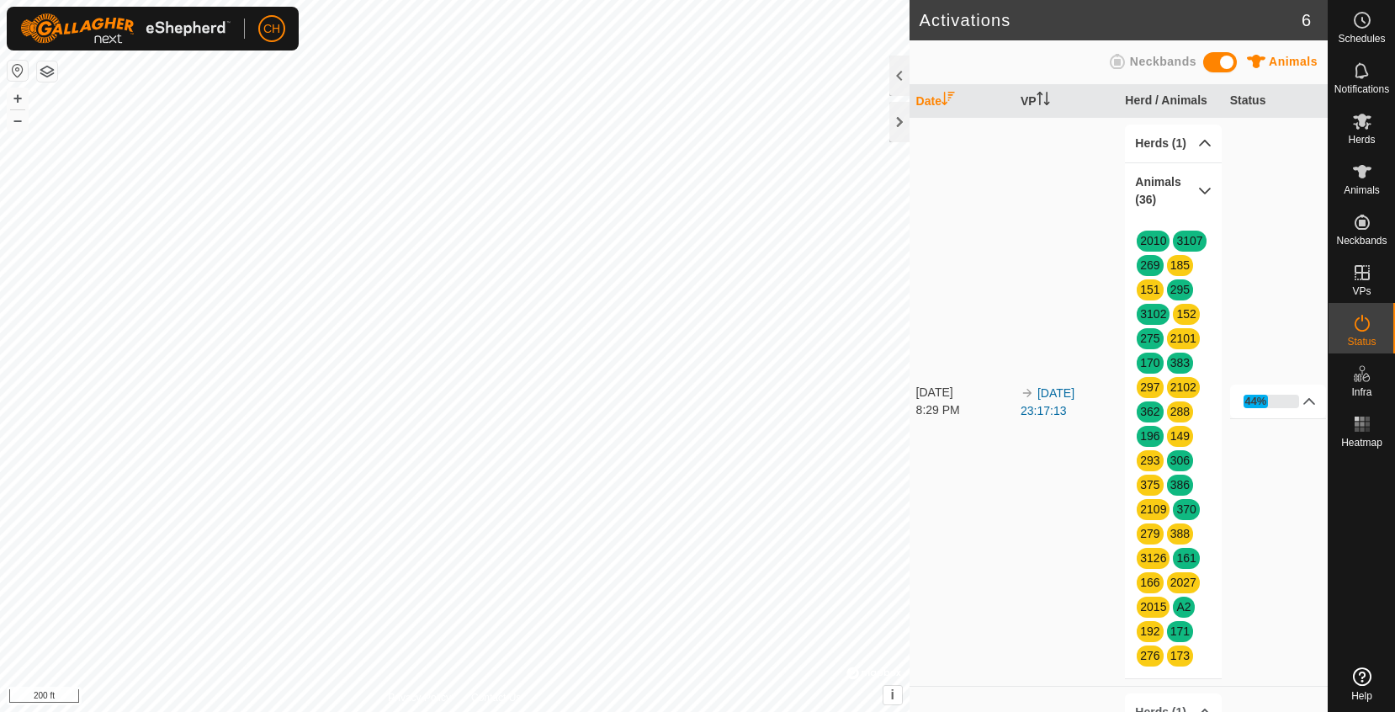
click at [1178, 135] on p-accordion-header "Herds (1)" at bounding box center [1173, 144] width 97 height 38
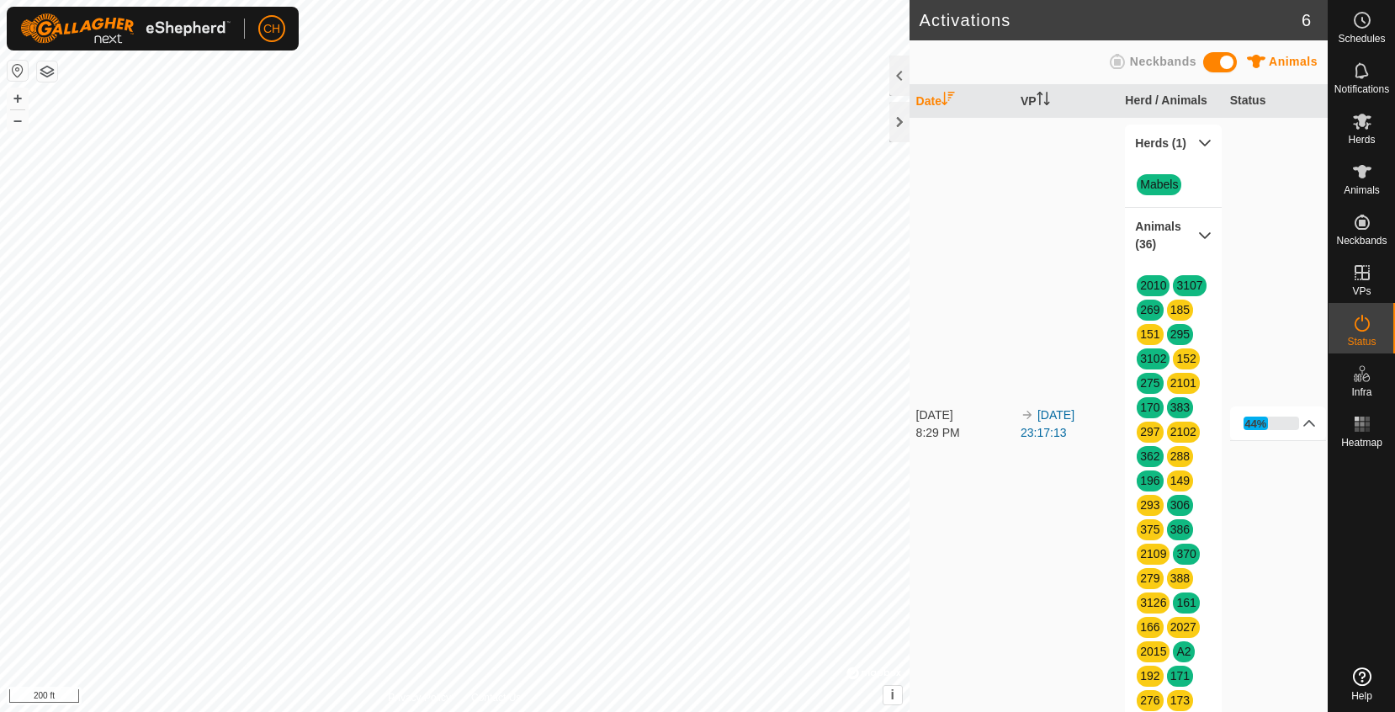
click at [1178, 142] on p-accordion-header "Herds (1)" at bounding box center [1173, 144] width 97 height 38
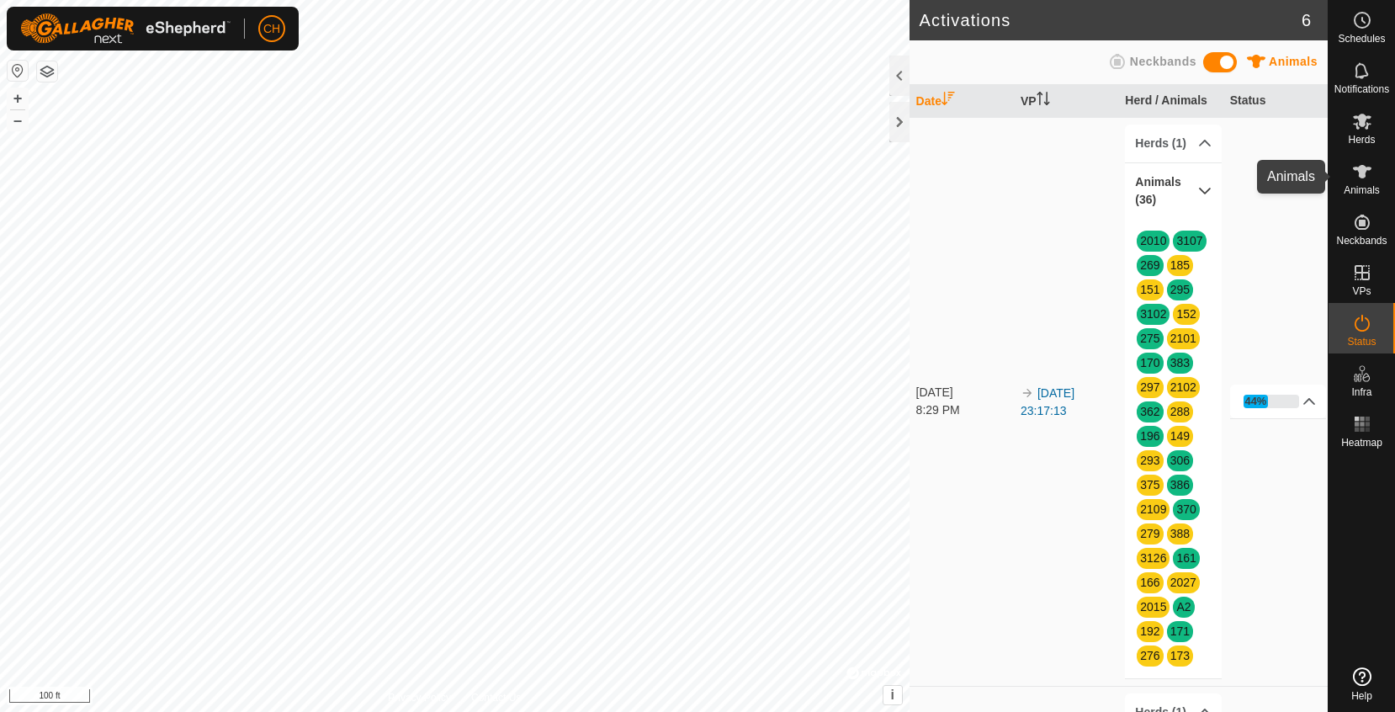
click at [1365, 181] on icon at bounding box center [1362, 172] width 20 height 20
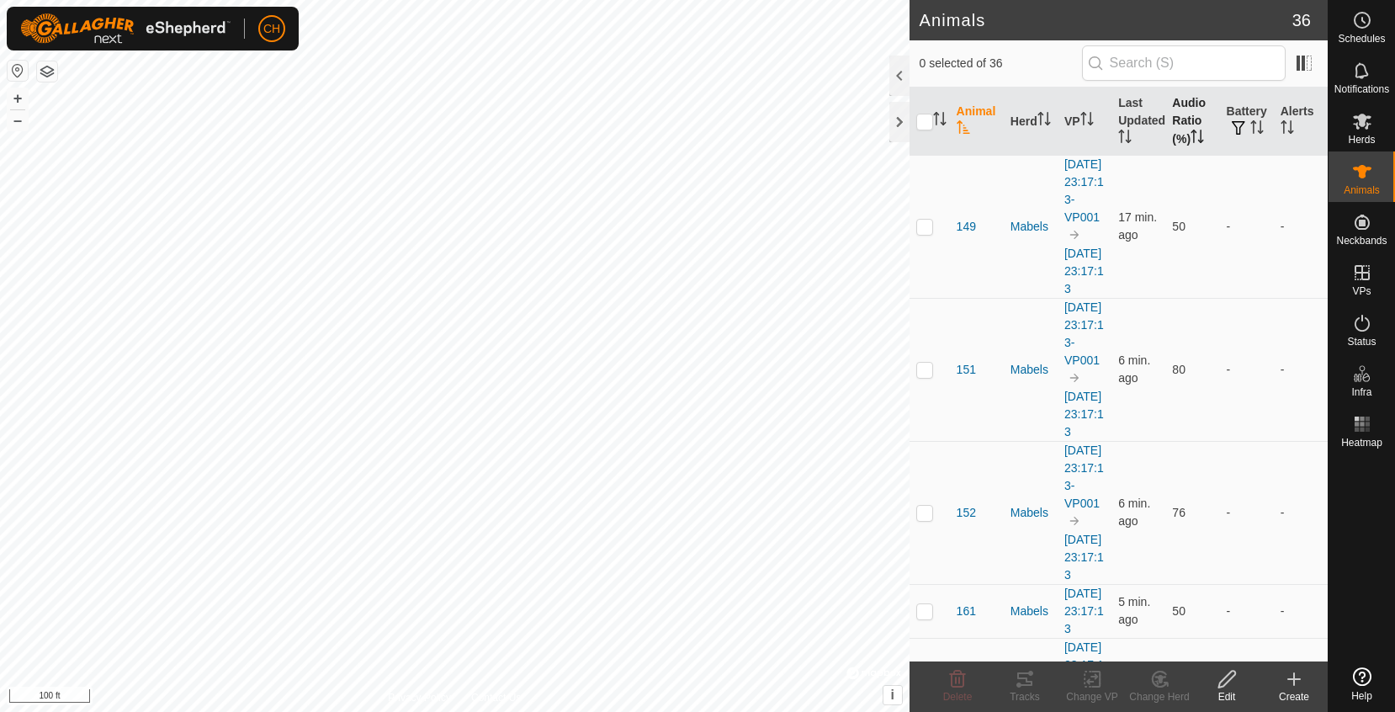
click at [1208, 145] on th "Audio Ratio (%)" at bounding box center [1192, 122] width 54 height 68
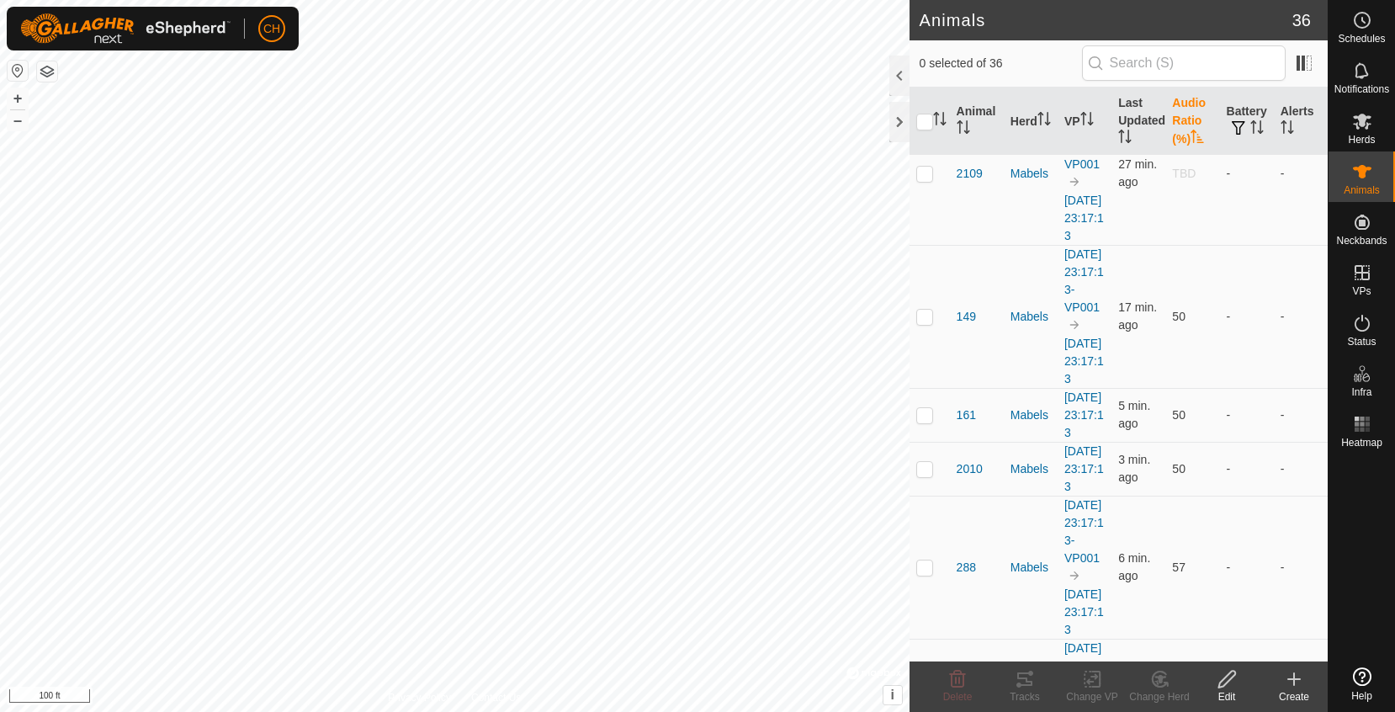
scroll to position [58, 0]
click at [1187, 111] on th "Audio Ratio (%)" at bounding box center [1192, 122] width 54 height 68
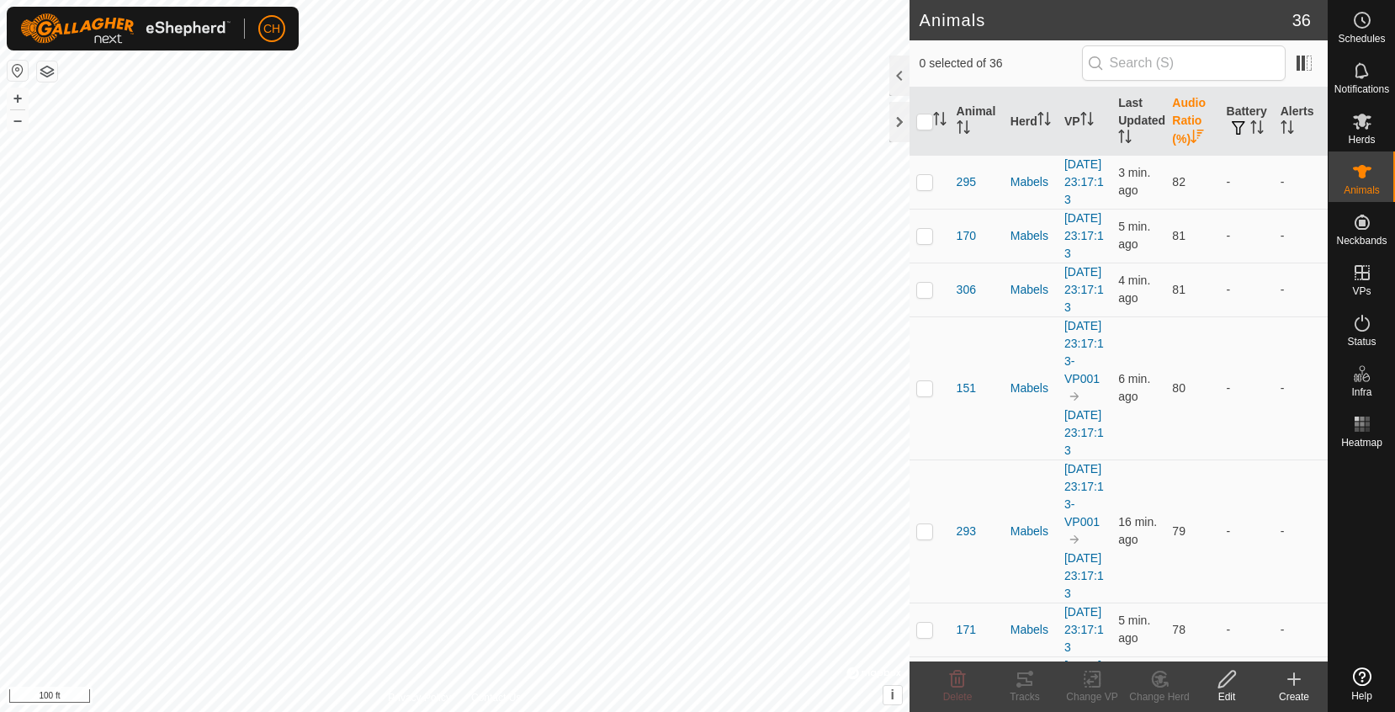
click at [1187, 111] on th "Audio Ratio (%)" at bounding box center [1192, 122] width 54 height 68
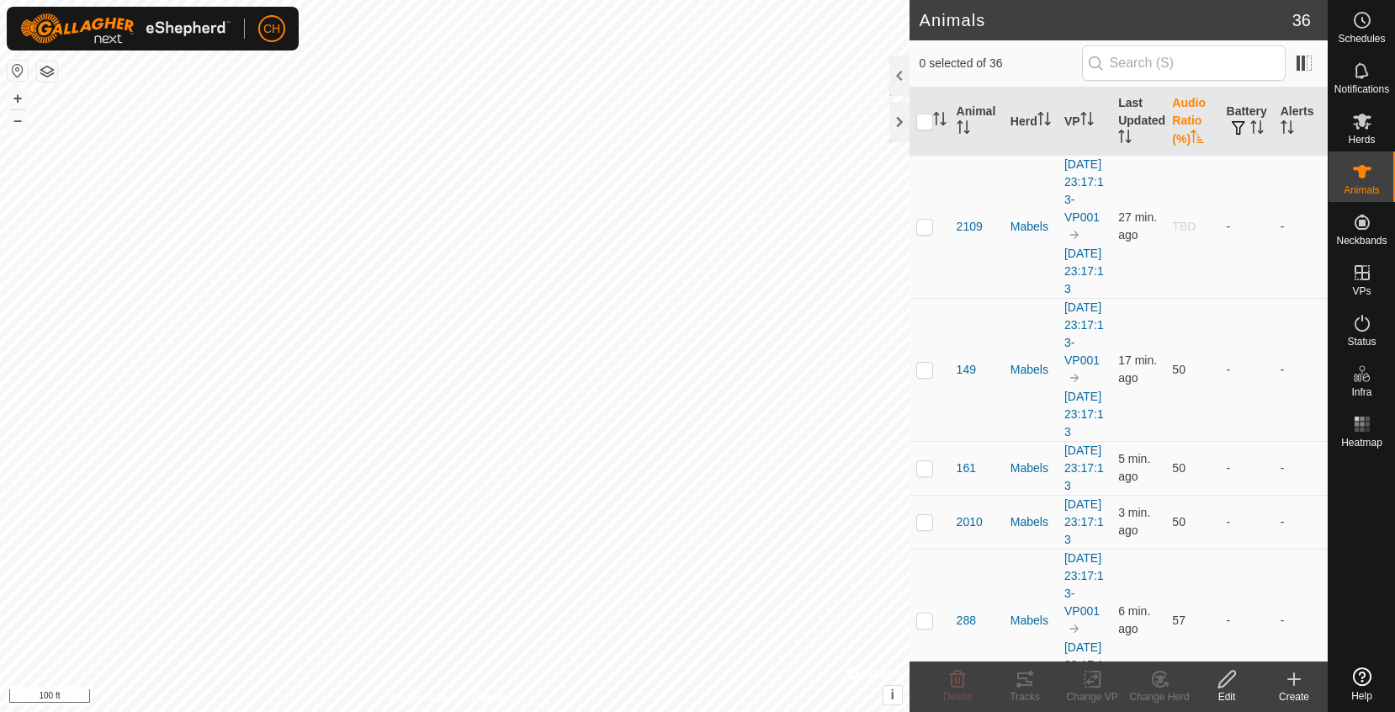
click at [1187, 111] on th "Audio Ratio (%)" at bounding box center [1192, 122] width 54 height 68
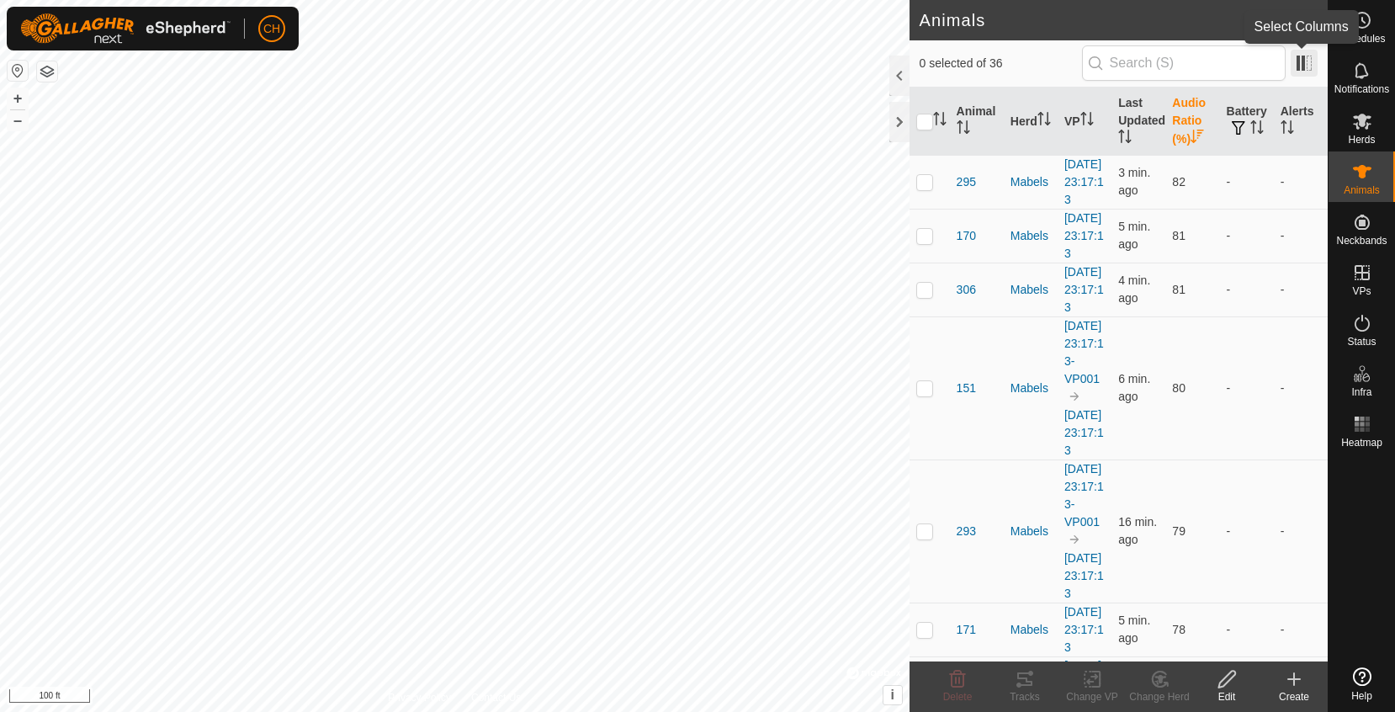
click at [1296, 62] on span at bounding box center [1304, 63] width 27 height 27
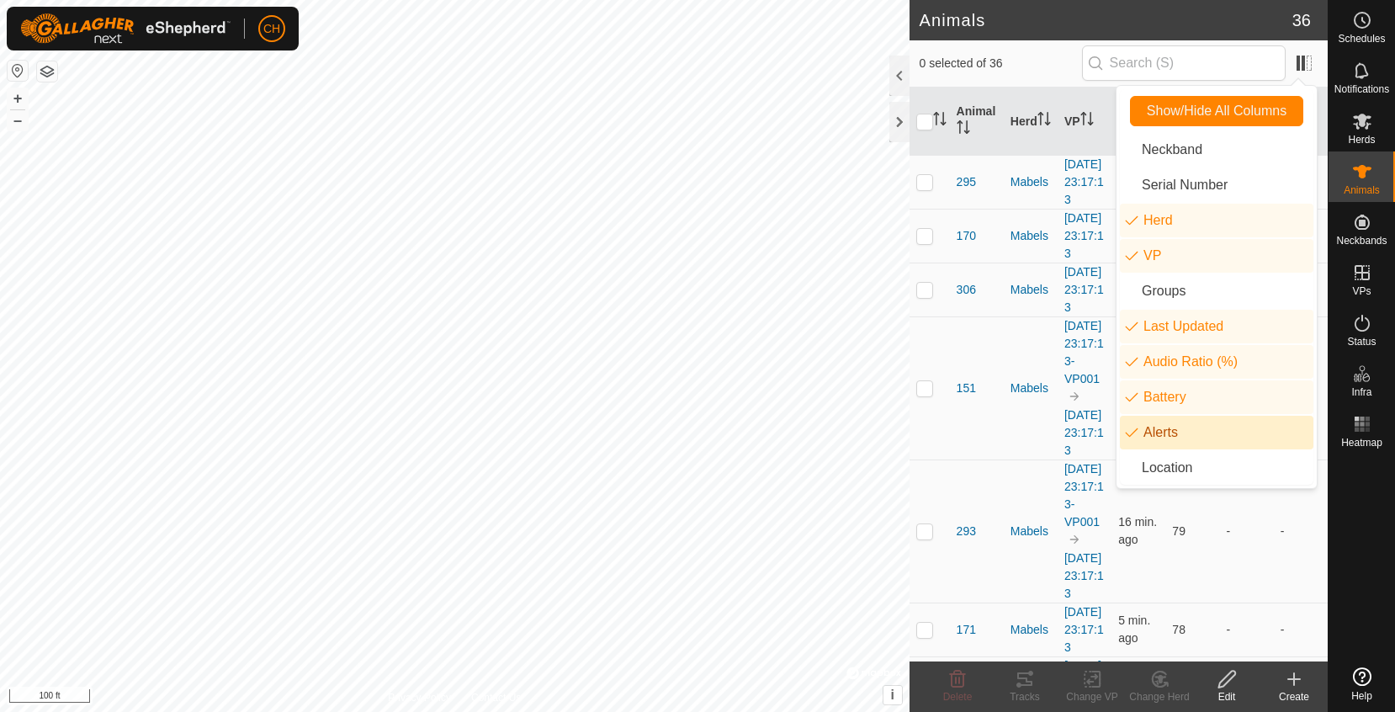
click at [1214, 434] on li "Alerts" at bounding box center [1217, 433] width 194 height 34
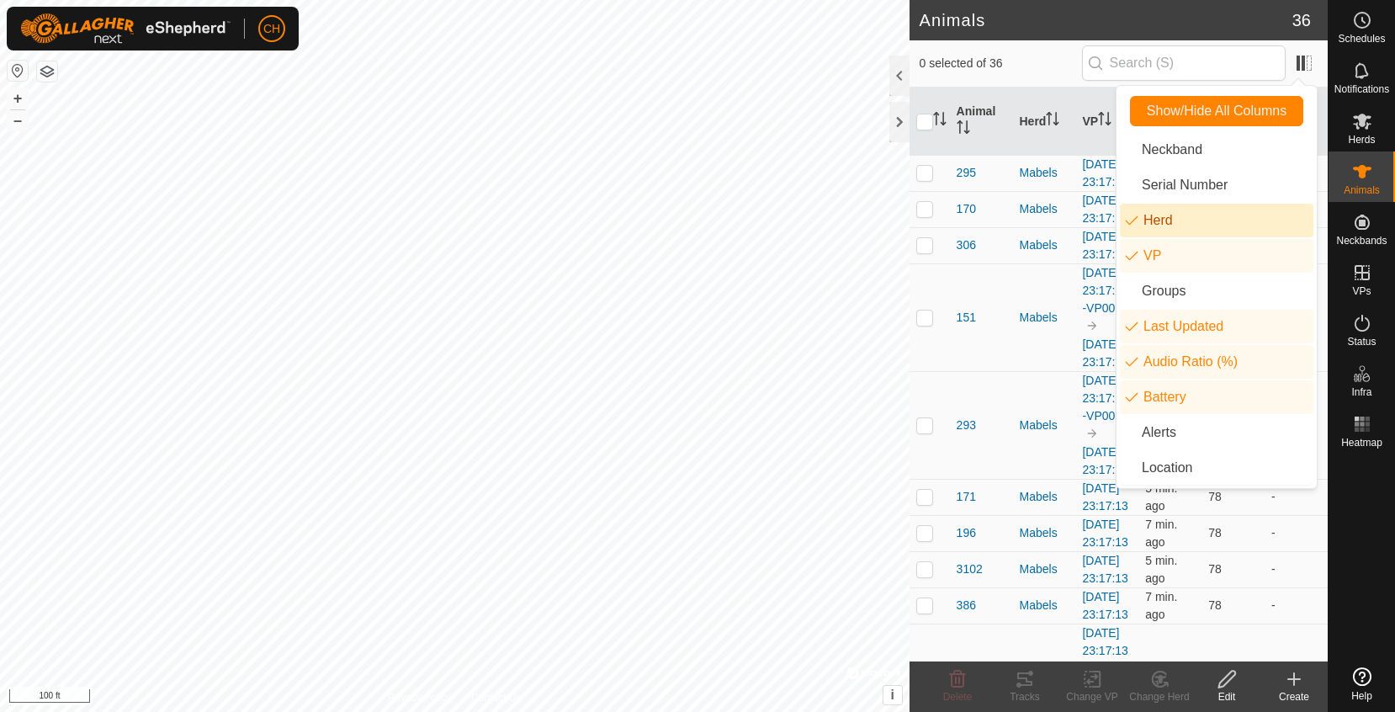
click at [1203, 228] on li "Herd" at bounding box center [1217, 221] width 194 height 34
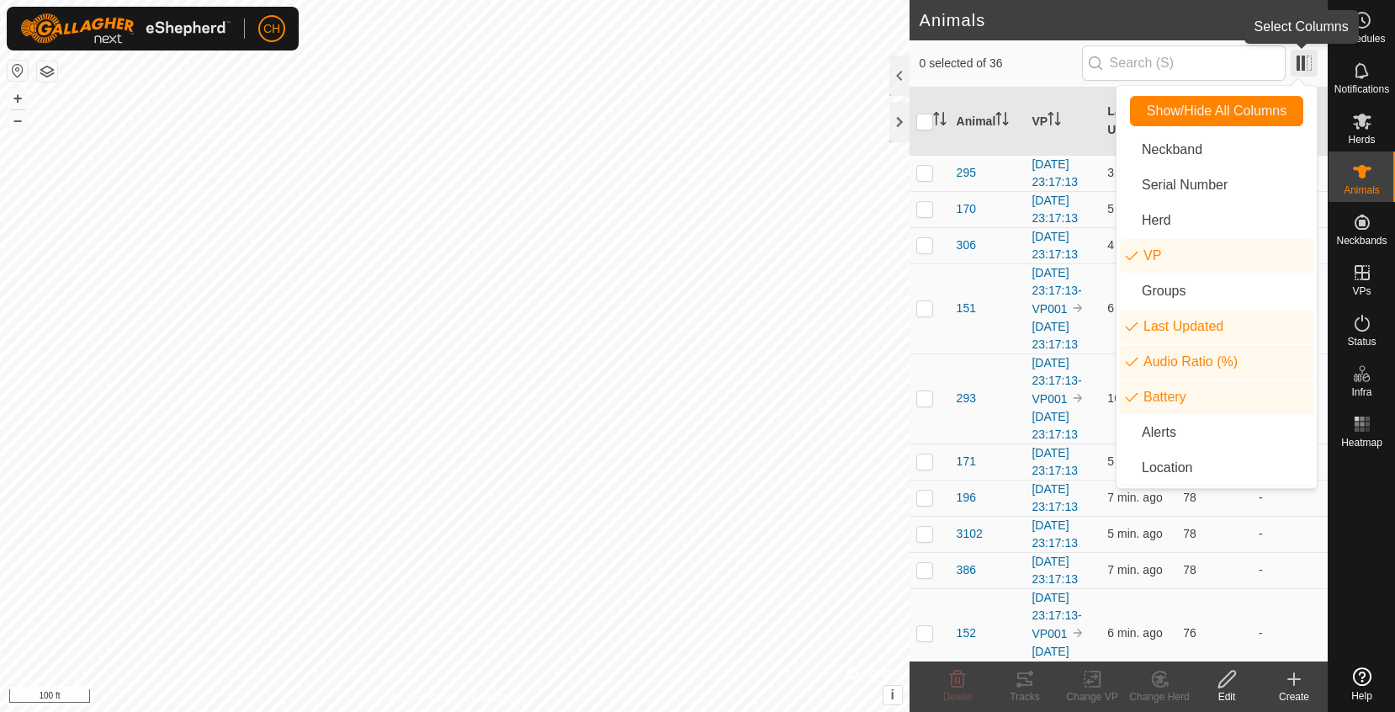
click at [1297, 64] on span at bounding box center [1304, 63] width 27 height 27
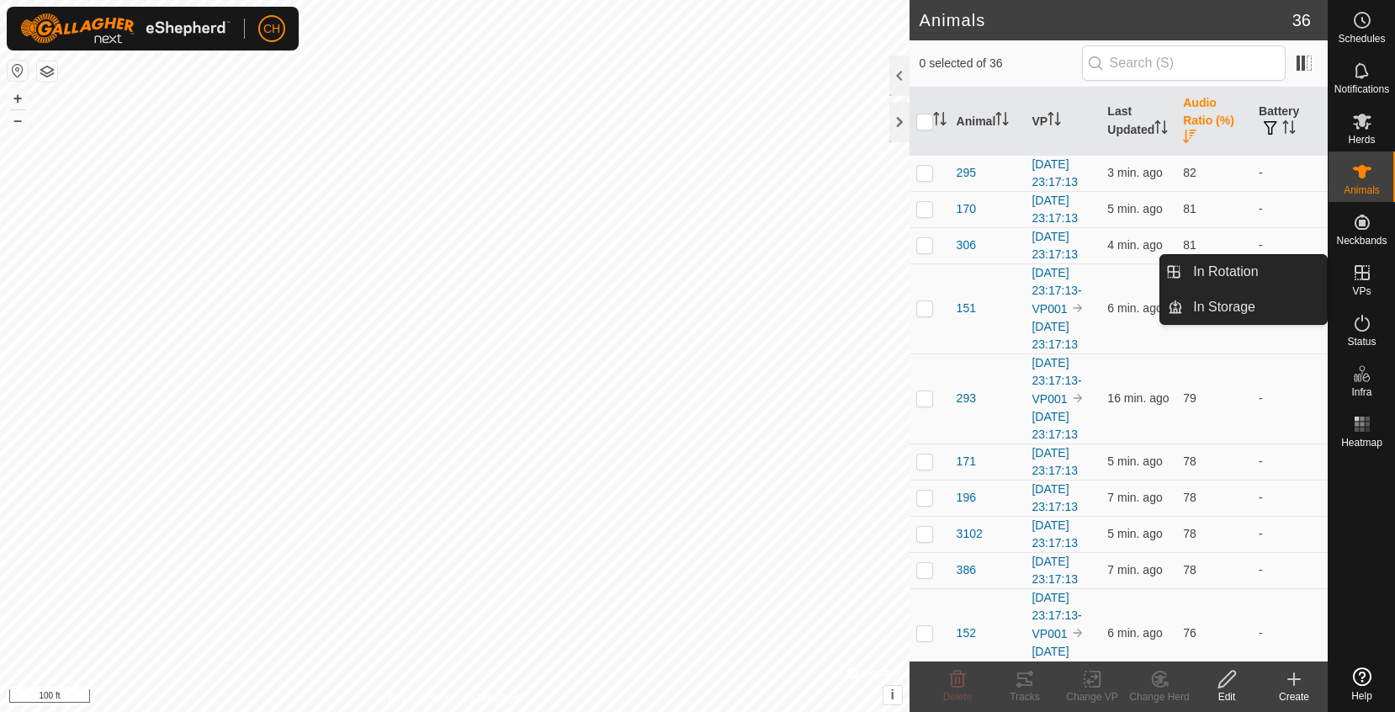
click at [1365, 288] on span "VPs" at bounding box center [1361, 291] width 19 height 10
click at [1367, 278] on icon at bounding box center [1362, 273] width 20 height 20
click at [1283, 271] on link "In Rotation" at bounding box center [1255, 272] width 144 height 34
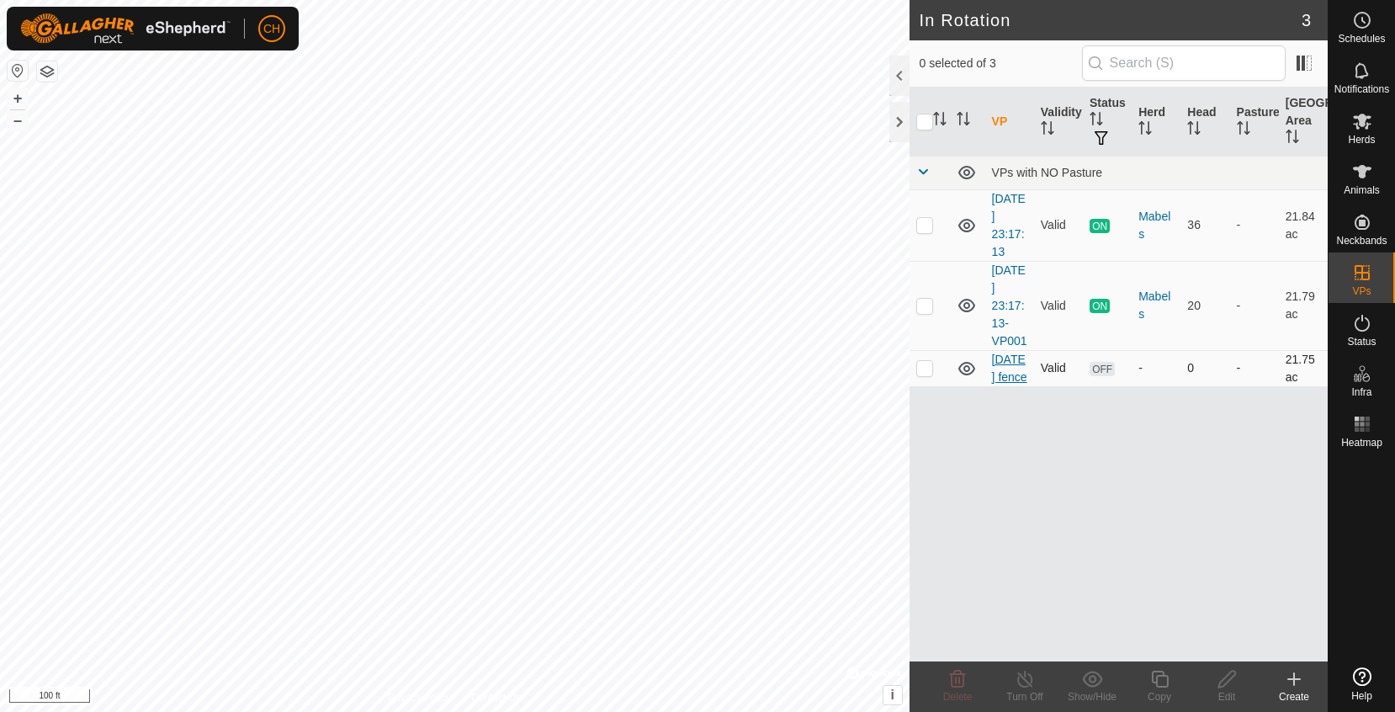
click at [1009, 379] on link "[DATE] fence" at bounding box center [1009, 368] width 35 height 31
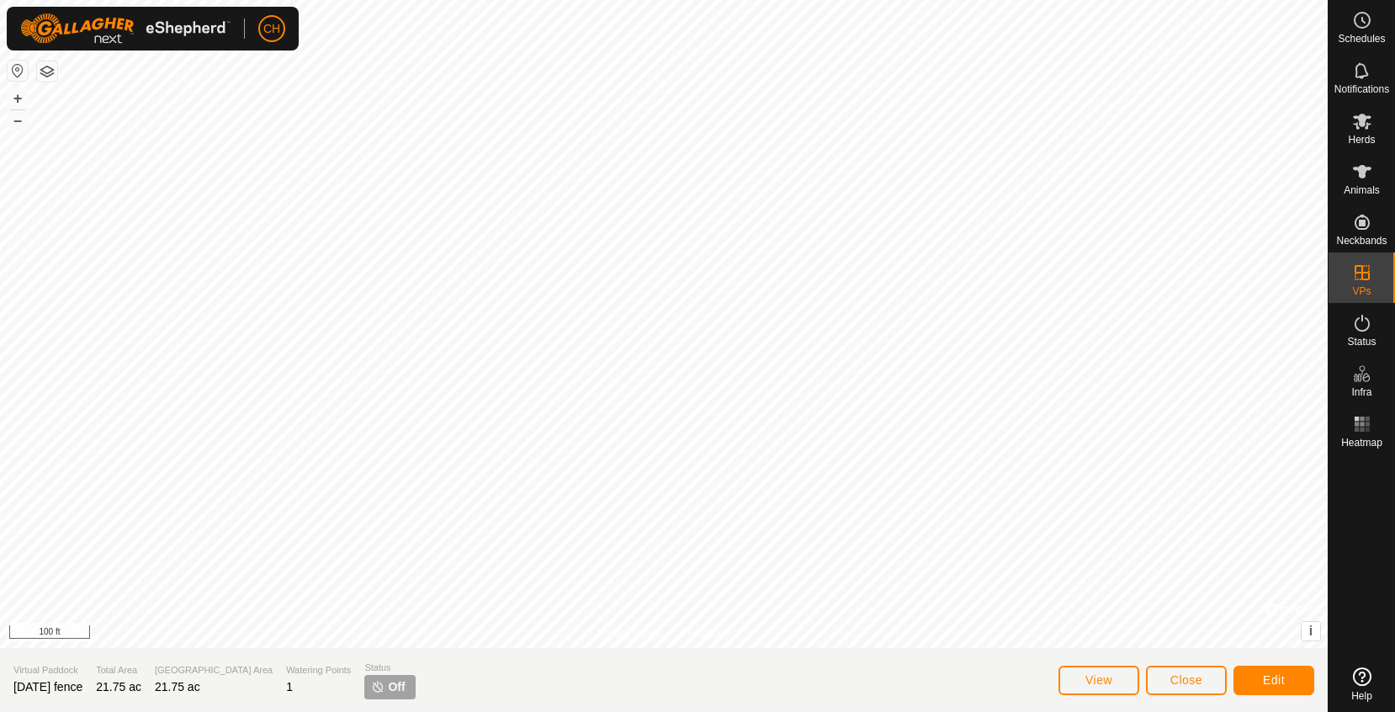
click at [1288, 689] on button "Edit" at bounding box center [1273, 680] width 81 height 29
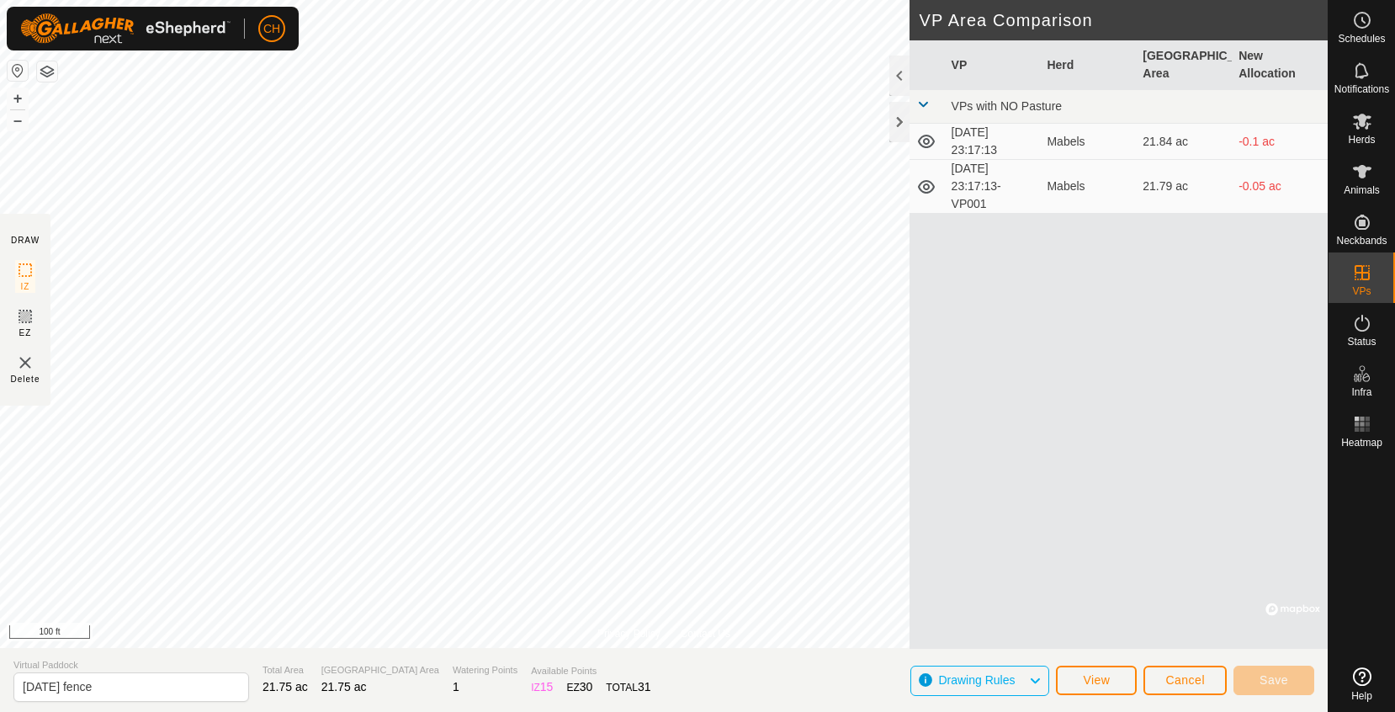
click at [1221, 685] on button "Cancel" at bounding box center [1184, 680] width 83 height 29
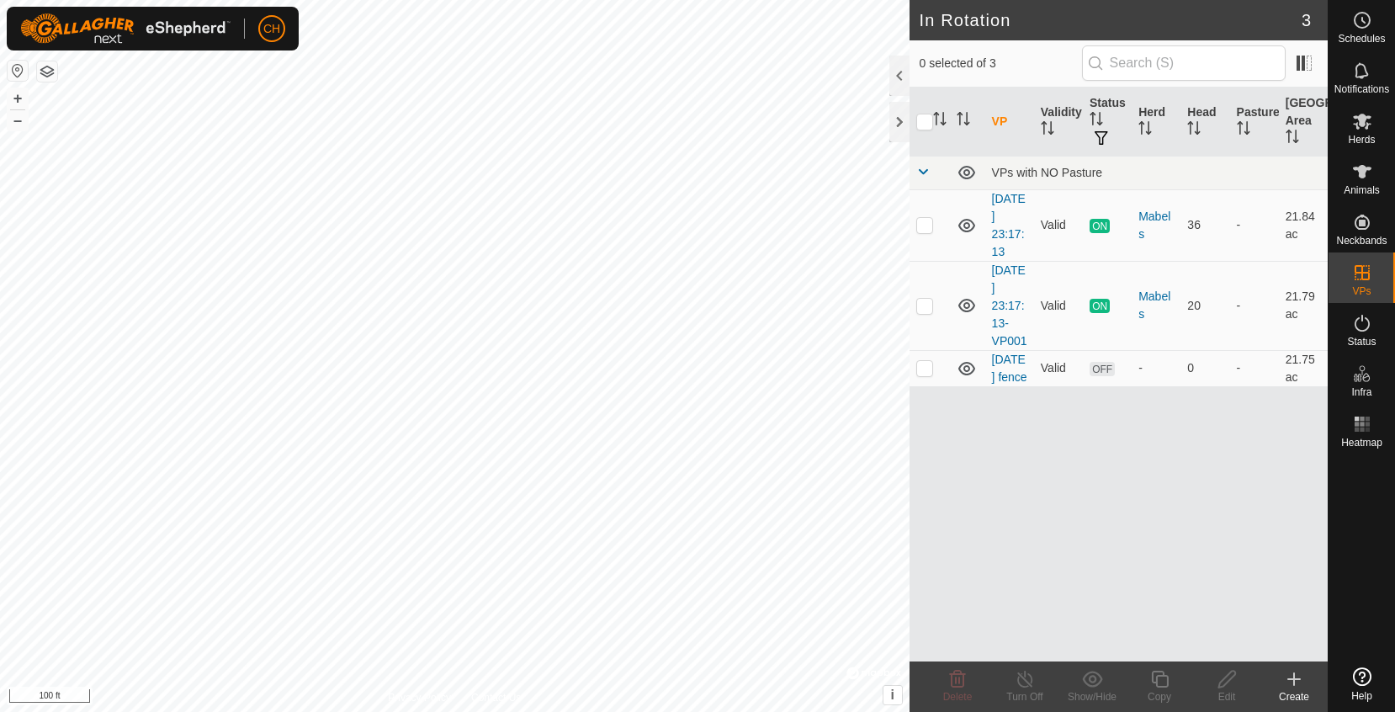
click at [1276, 668] on div "Create" at bounding box center [1293, 686] width 67 height 50
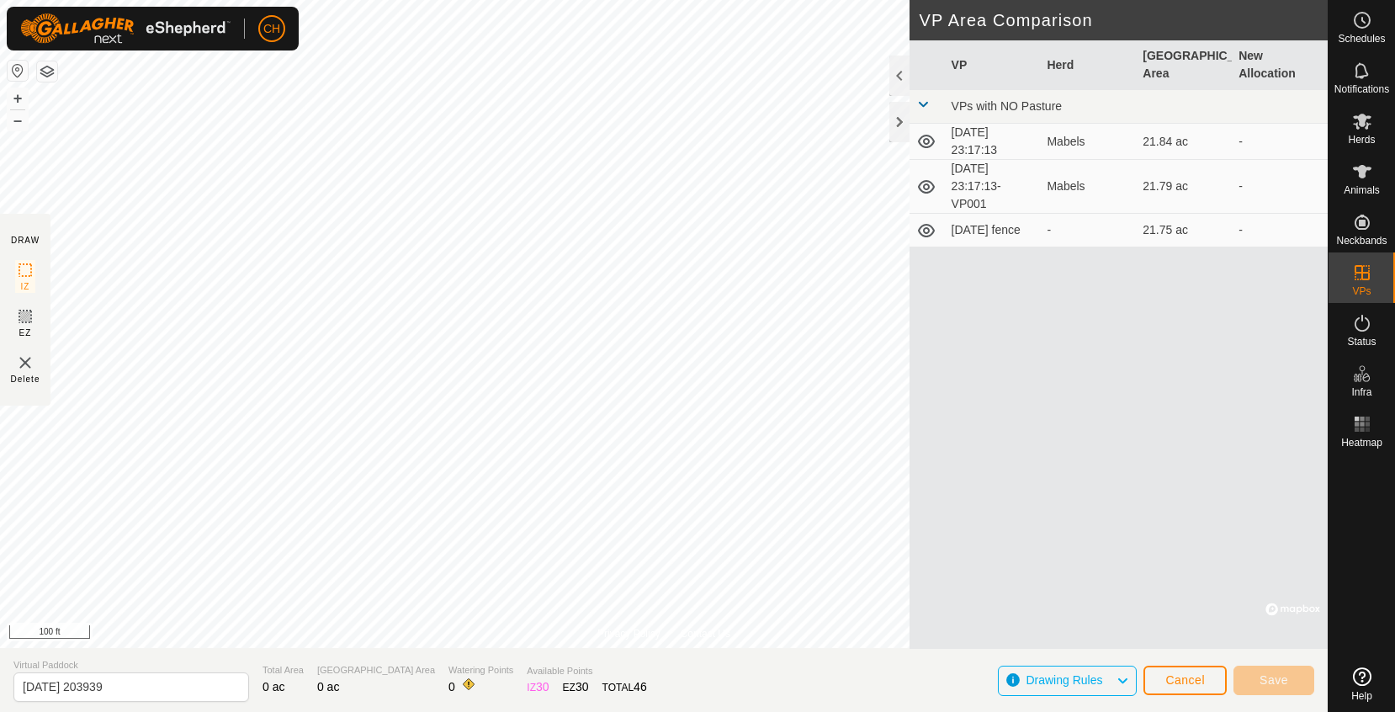
click at [1180, 677] on span "Cancel" at bounding box center [1185, 679] width 40 height 13
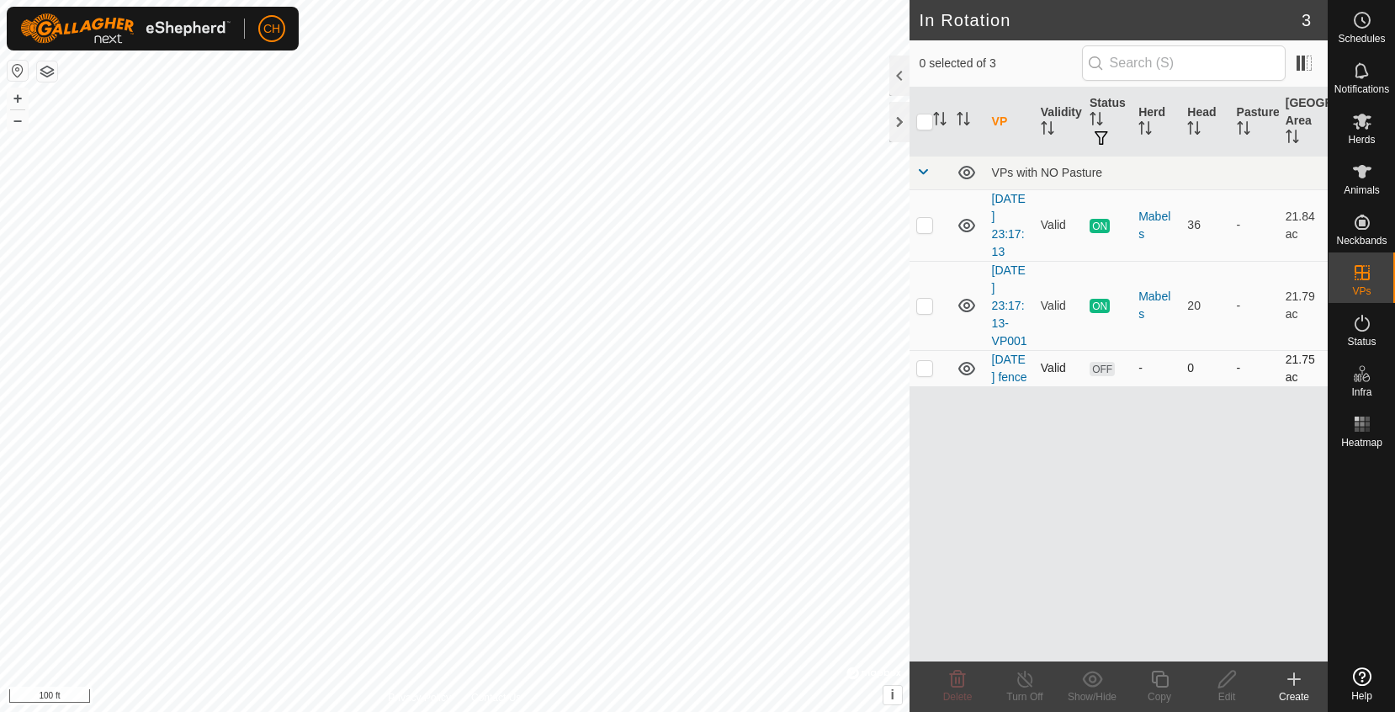
click at [923, 374] on p-checkbox at bounding box center [924, 367] width 17 height 13
checkbox input "true"
click at [1159, 690] on div "Copy" at bounding box center [1159, 696] width 67 height 15
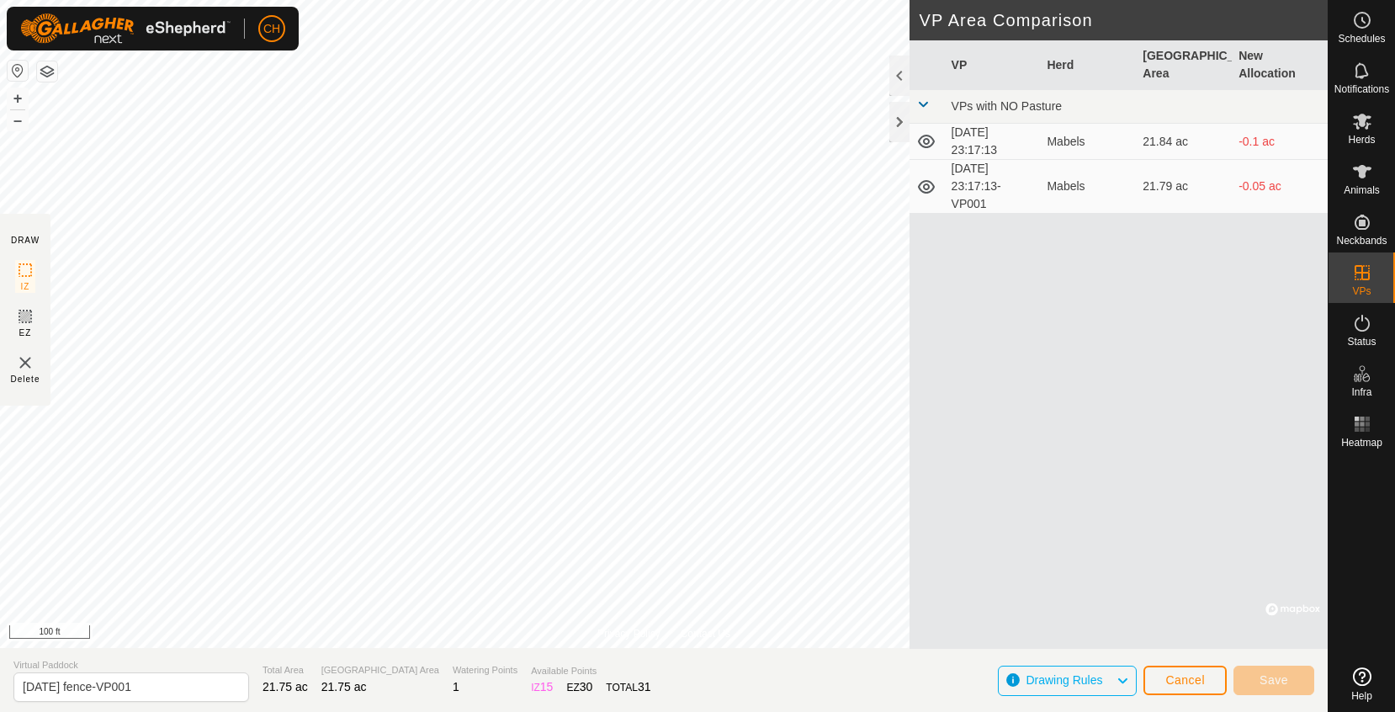
click at [1196, 689] on button "Cancel" at bounding box center [1184, 680] width 83 height 29
